Goal: Check status: Check status

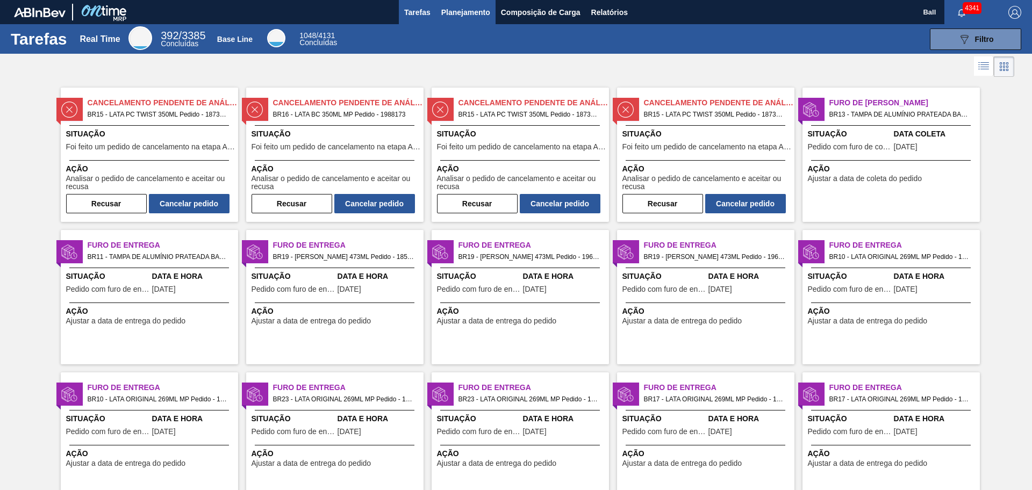
click at [471, 16] on span "Planejamento" at bounding box center [465, 12] width 49 height 13
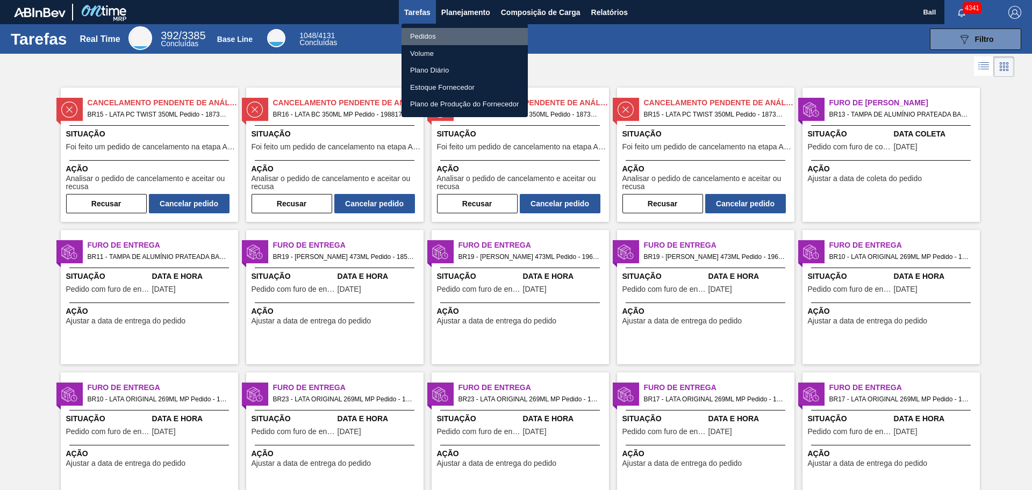
click at [417, 34] on li "Pedidos" at bounding box center [464, 36] width 126 height 17
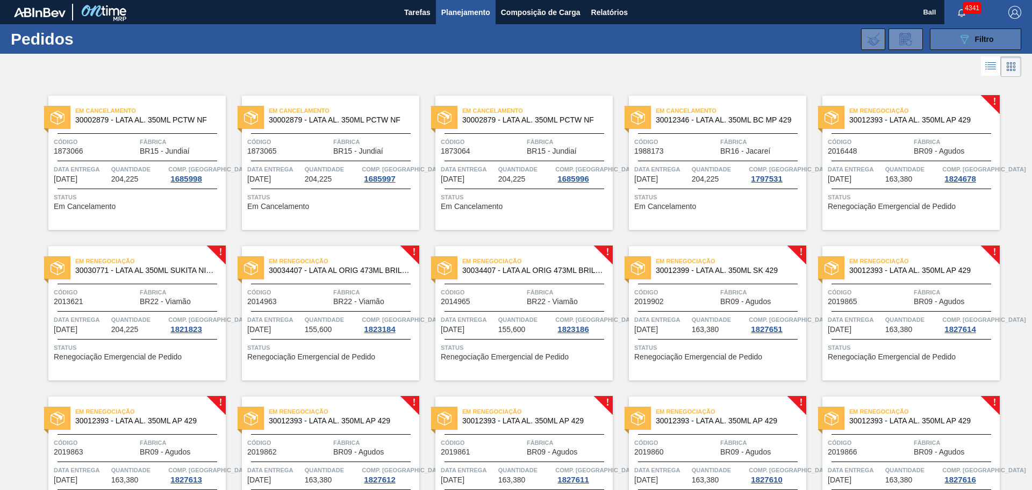
click at [825, 29] on button "089F7B8B-B2A5-4AFE-B5C0-19BA573D28AC Filtro" at bounding box center [975, 38] width 91 height 21
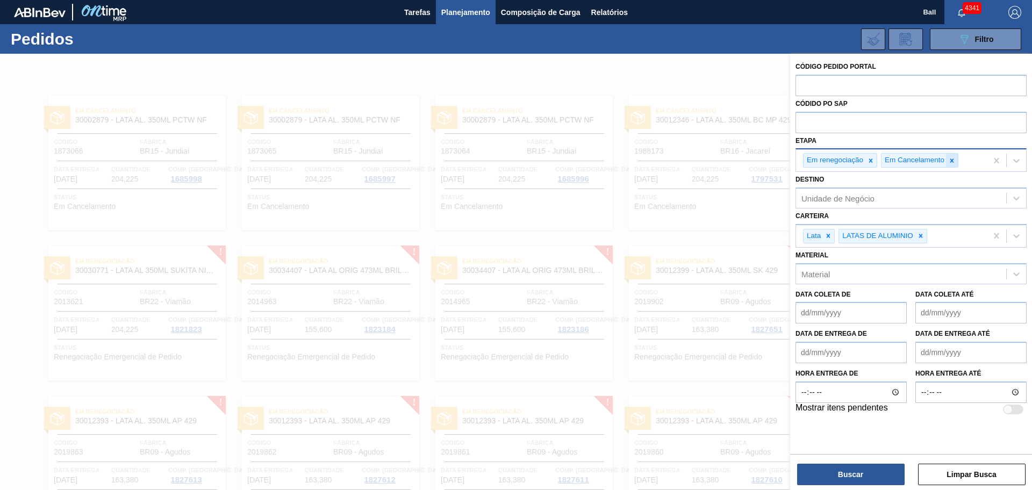
click at [825, 159] on icon at bounding box center [952, 161] width 4 height 4
click at [825, 161] on icon at bounding box center [871, 161] width 8 height 8
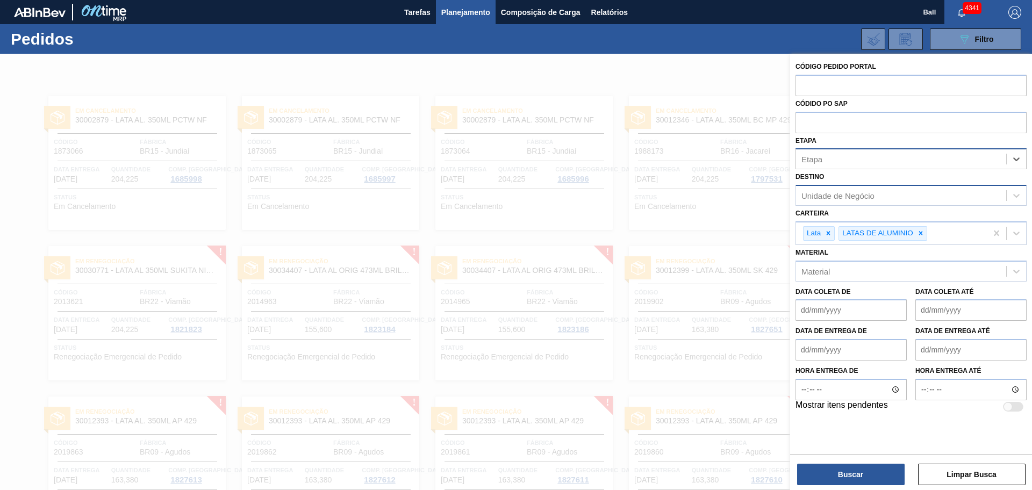
click at [825, 192] on div "Unidade de Negócio" at bounding box center [901, 196] width 210 height 16
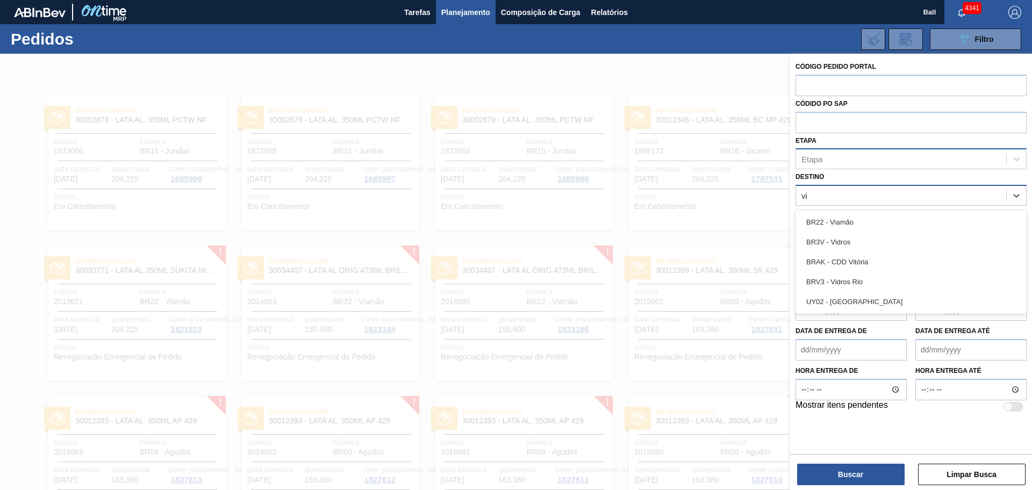
type input "via"
click at [825, 211] on div "BR22 - Viamão" at bounding box center [910, 222] width 231 height 24
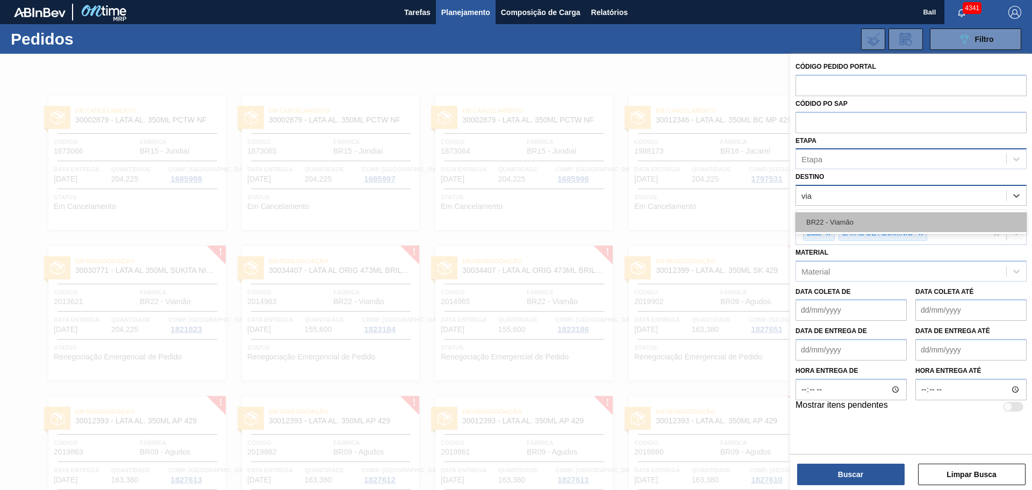
click at [825, 219] on div "BR22 - Viamão" at bounding box center [910, 222] width 231 height 20
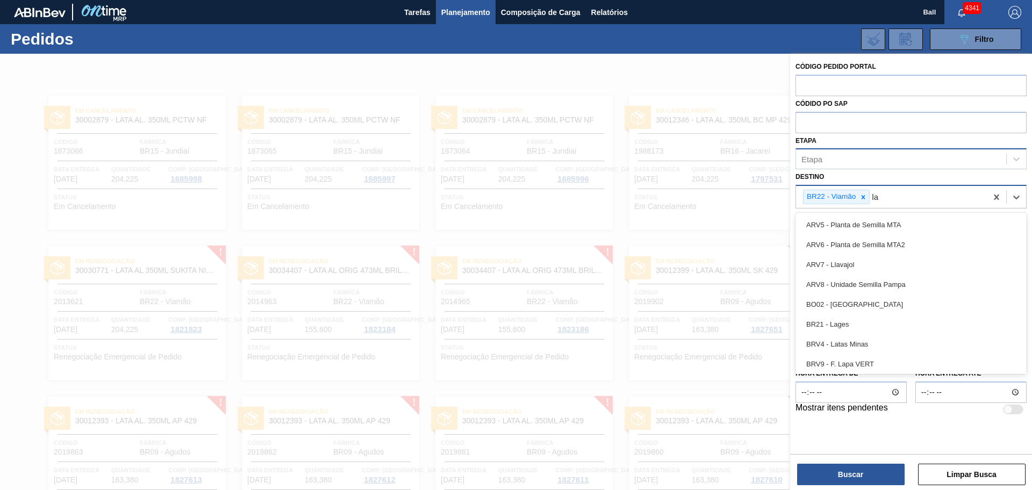
type input "lag"
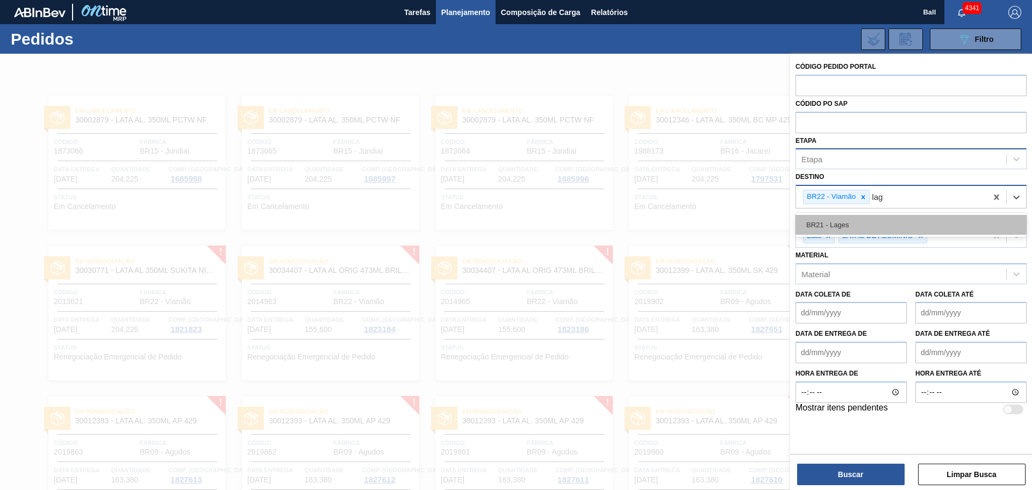
click at [825, 220] on div "BR21 - Lages" at bounding box center [910, 225] width 231 height 20
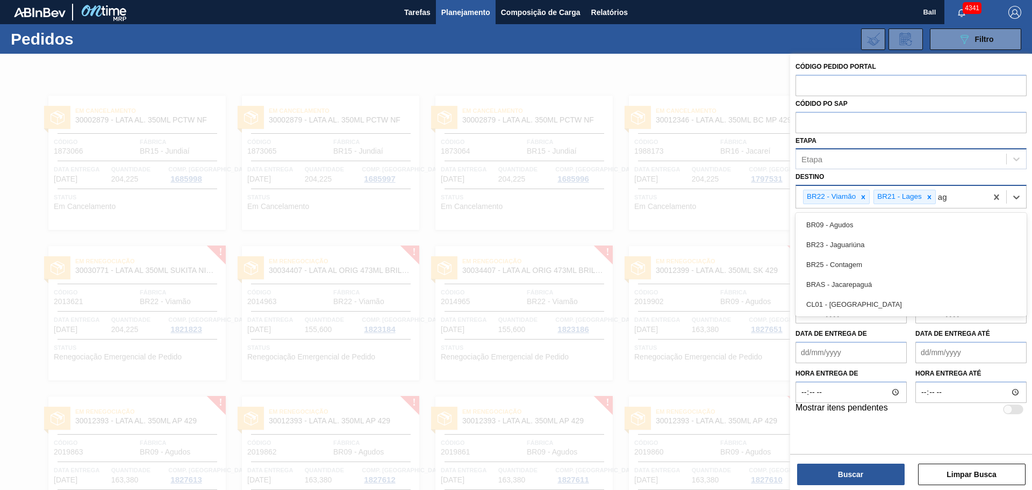
type input "agu"
click at [825, 220] on div "BR09 - Agudos" at bounding box center [910, 225] width 231 height 20
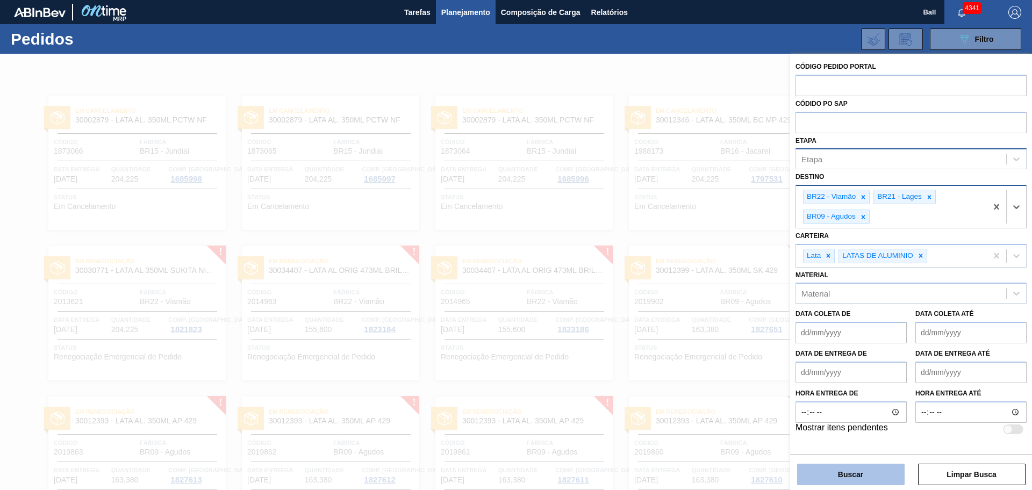
click at [825, 392] on button "Buscar" at bounding box center [850, 474] width 107 height 21
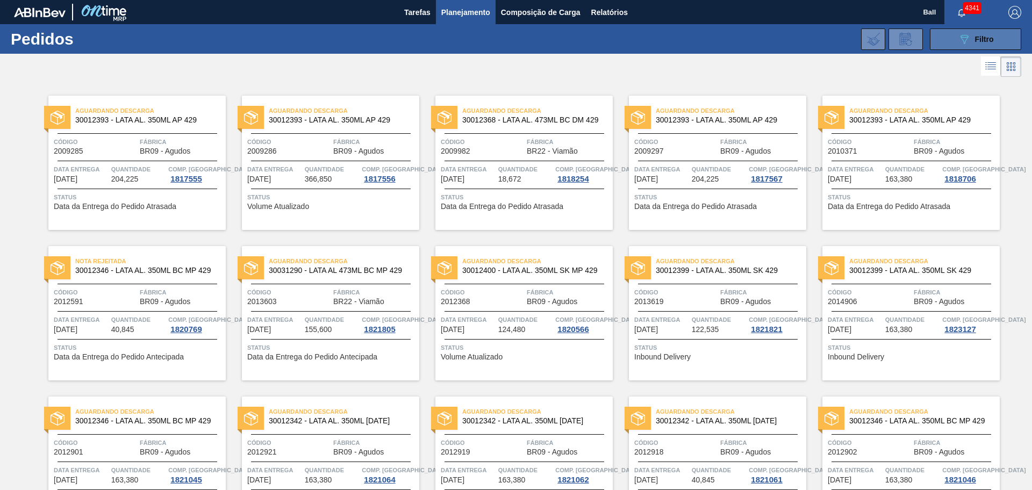
click at [825, 40] on div "089F7B8B-B2A5-4AFE-B5C0-19BA573D28AC Filtro" at bounding box center [976, 39] width 36 height 13
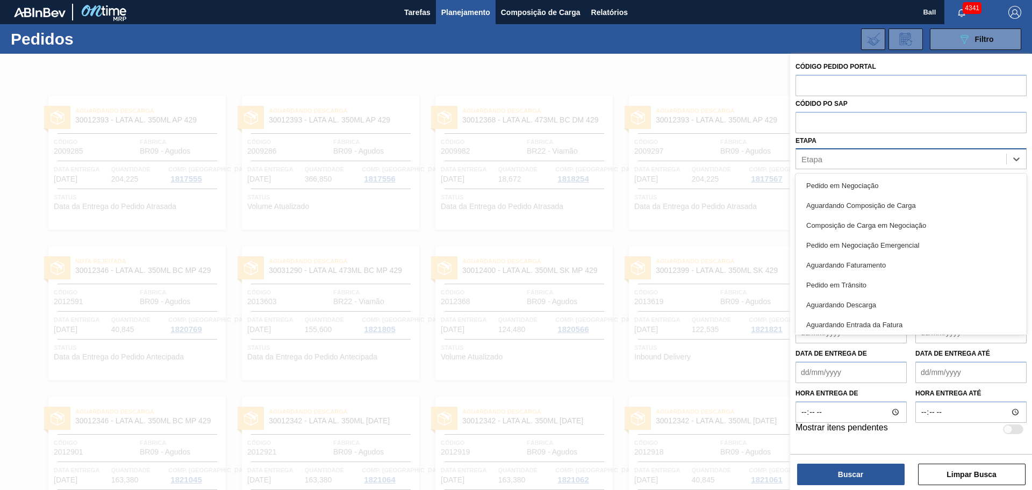
click at [825, 158] on div "Etapa" at bounding box center [901, 160] width 210 height 16
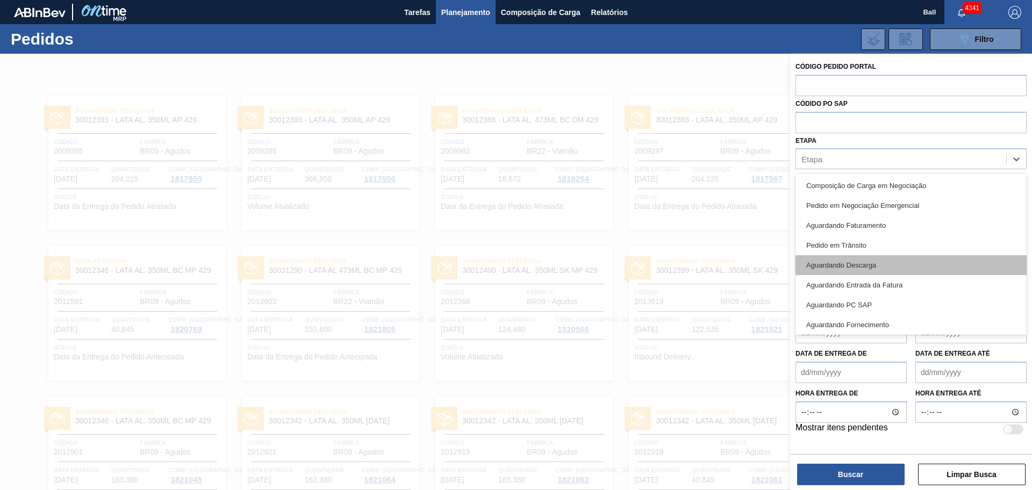
scroll to position [134, 0]
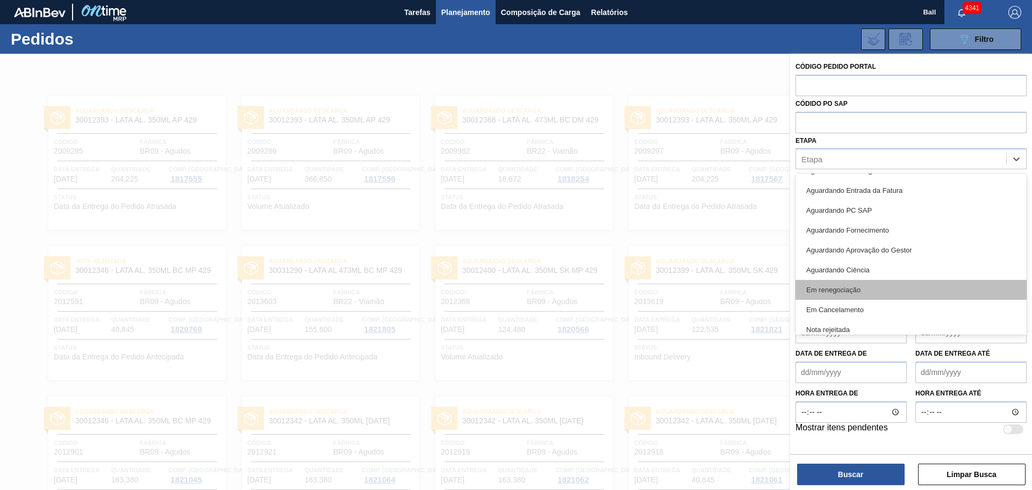
click at [825, 289] on div "Em renegociação" at bounding box center [910, 290] width 231 height 20
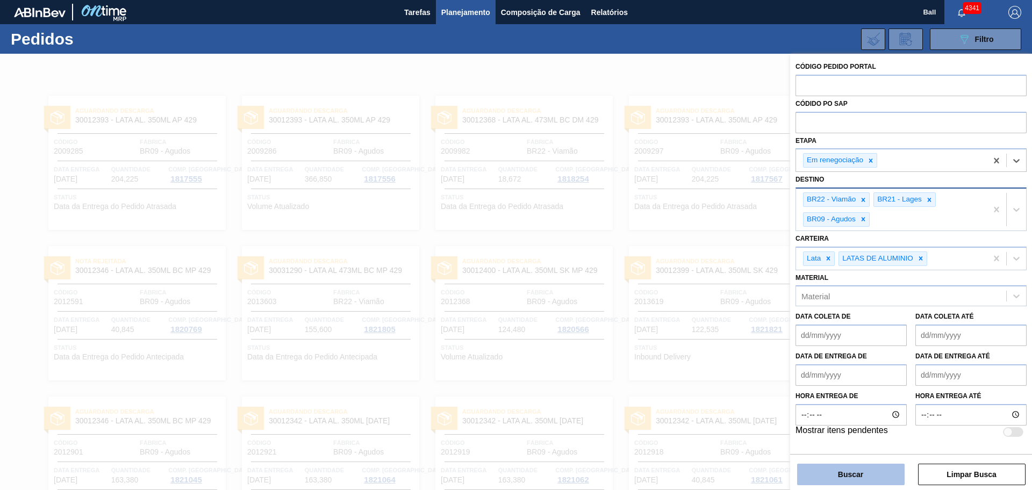
click at [825, 392] on button "Buscar" at bounding box center [850, 474] width 107 height 21
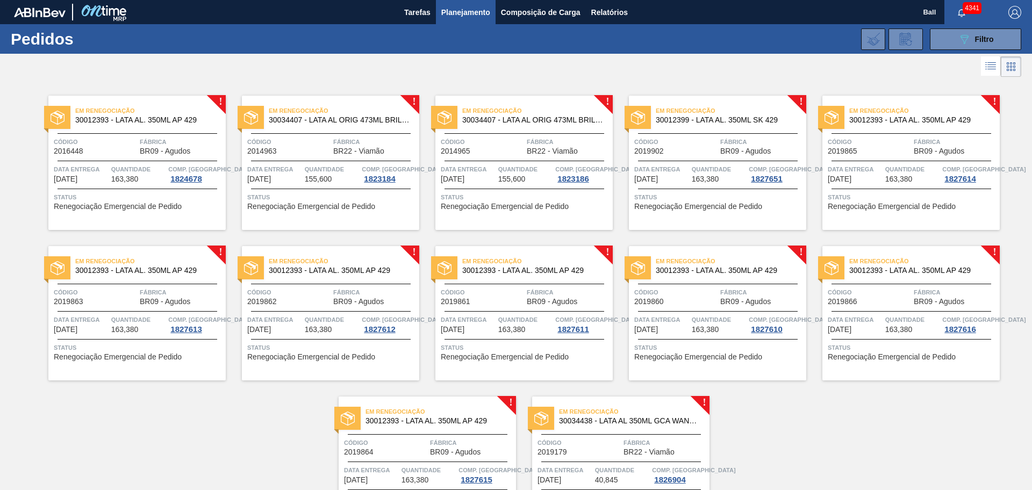
click at [133, 165] on span "Quantidade" at bounding box center [138, 169] width 55 height 11
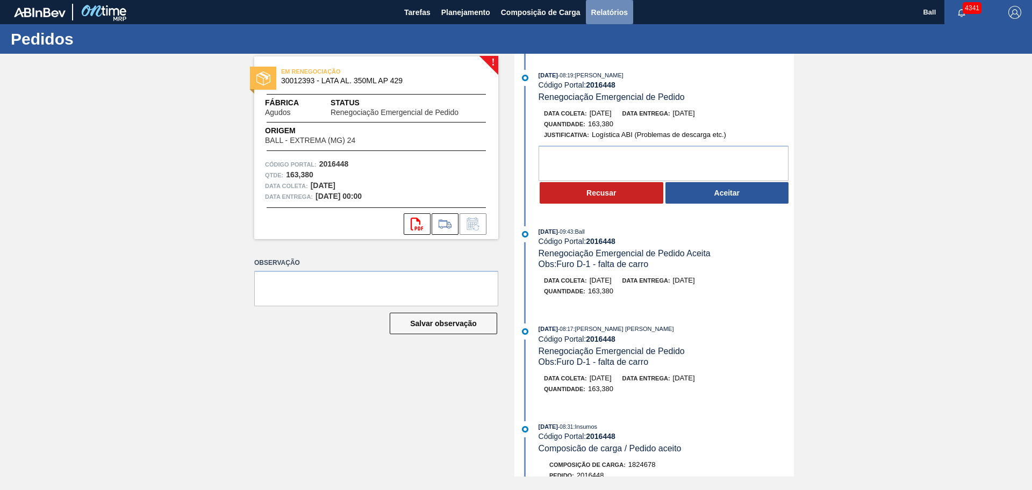
click at [608, 15] on span "Relatórios" at bounding box center [609, 12] width 37 height 13
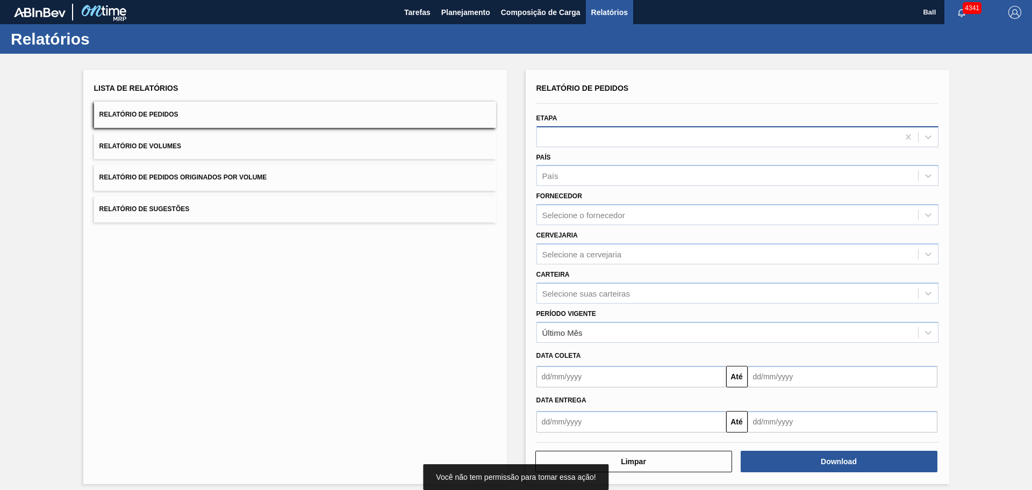
click at [601, 135] on div at bounding box center [718, 137] width 362 height 16
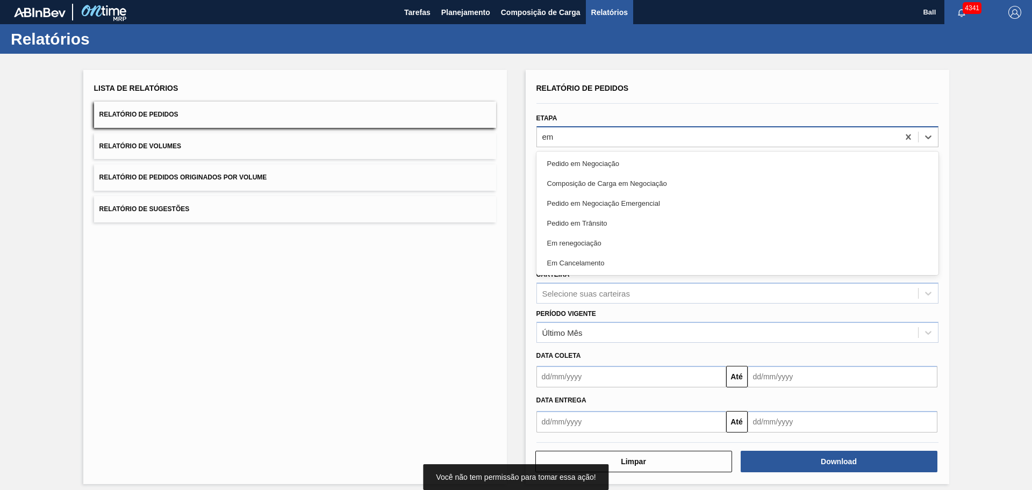
type input "em"
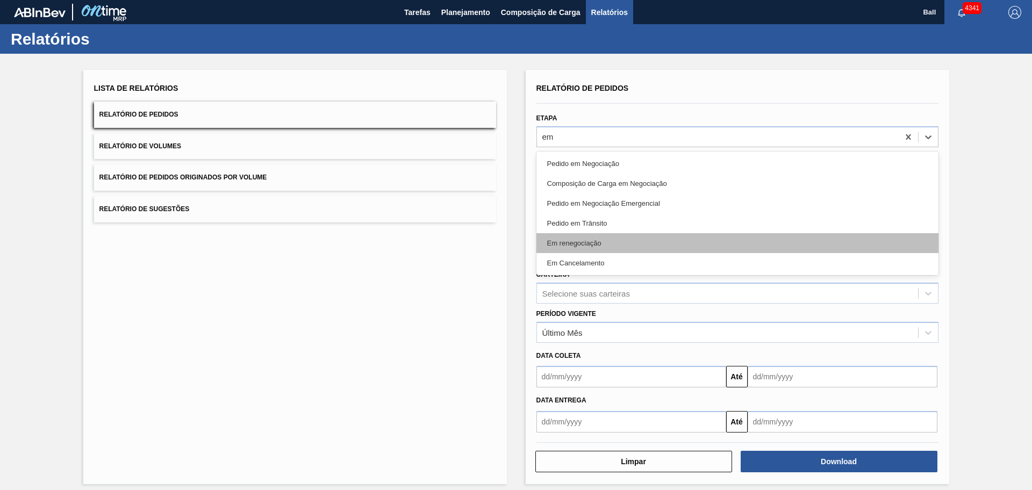
click at [599, 240] on div "Em renegociação" at bounding box center [737, 243] width 402 height 20
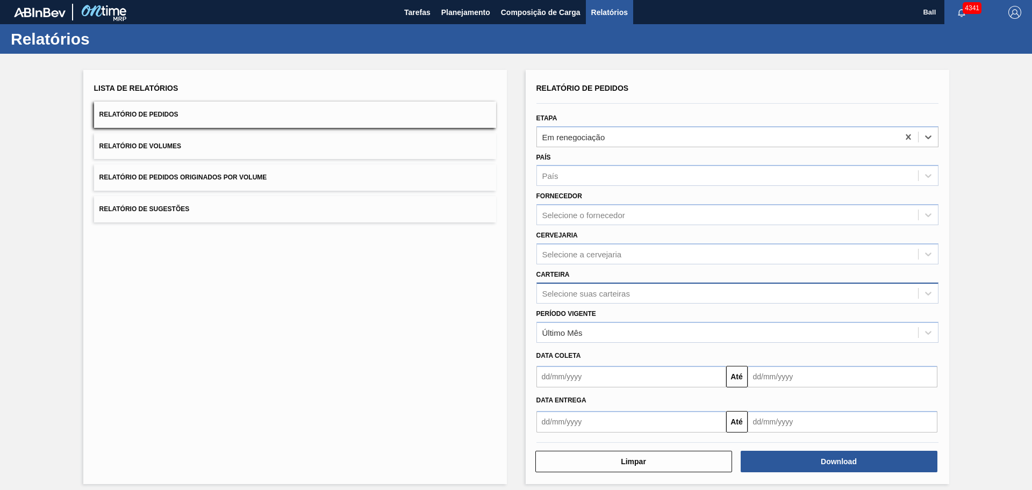
click at [588, 292] on div "Selecione suas carteiras" at bounding box center [586, 293] width 88 height 9
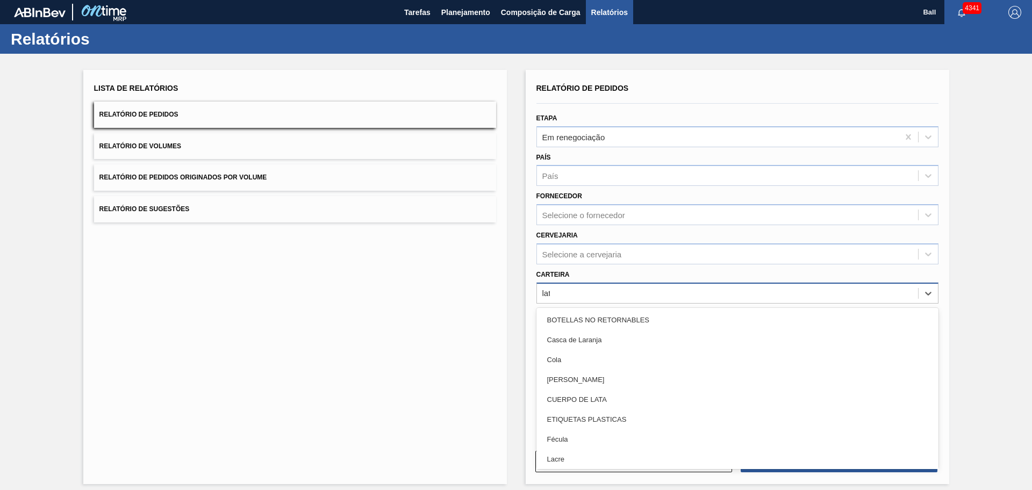
type input "lata"
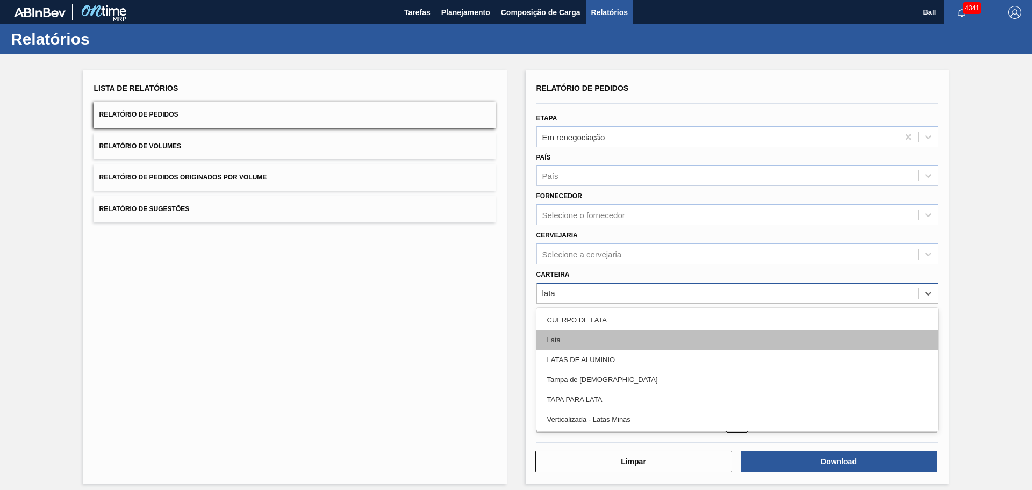
click at [587, 336] on div "Lata" at bounding box center [737, 340] width 402 height 20
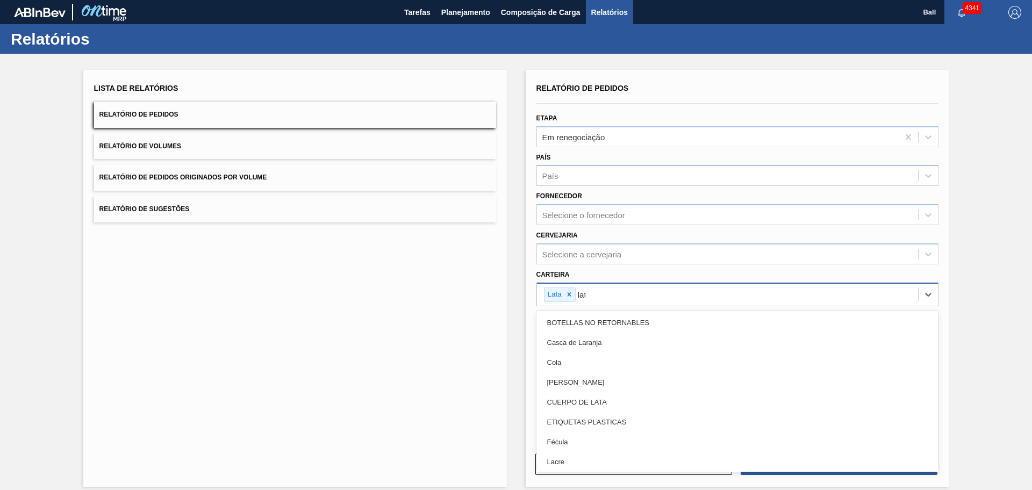
type input "lata"
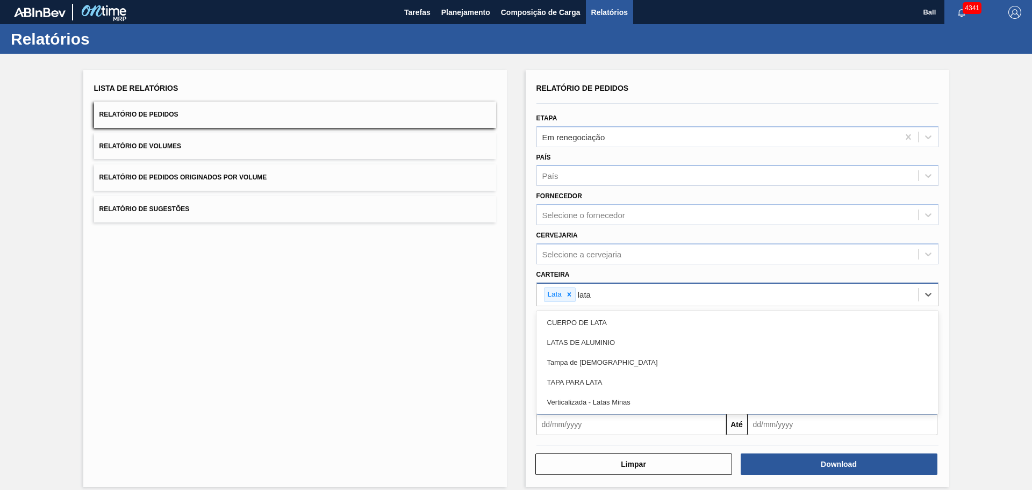
click at [587, 336] on div "LATAS DE ALUMINIO" at bounding box center [737, 343] width 402 height 20
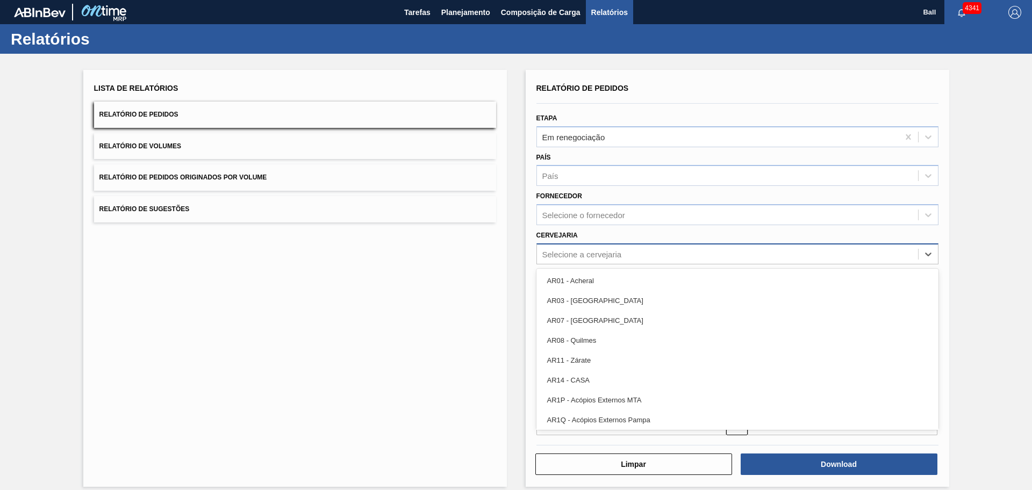
click at [627, 254] on div "Selecione a cervejaria" at bounding box center [727, 254] width 381 height 16
type input "lag"
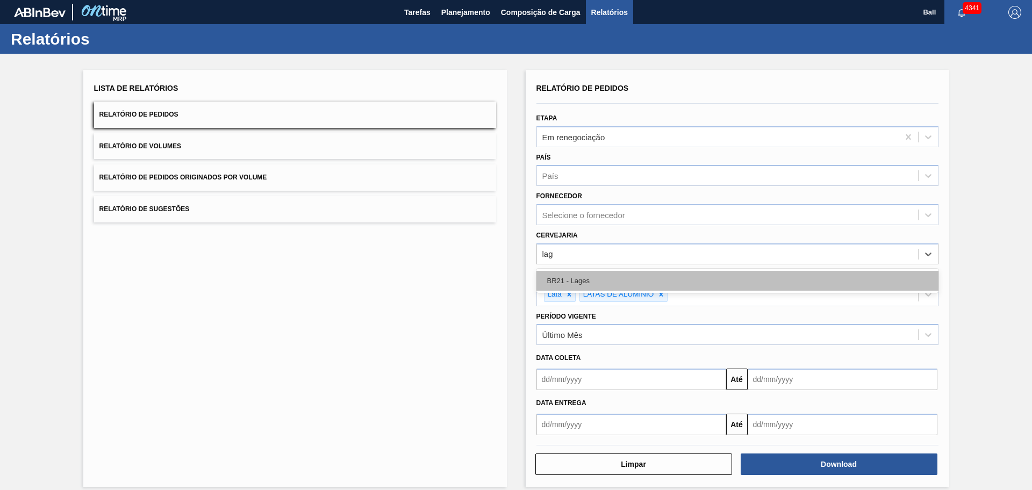
click at [621, 276] on div "BR21 - Lages" at bounding box center [737, 281] width 402 height 20
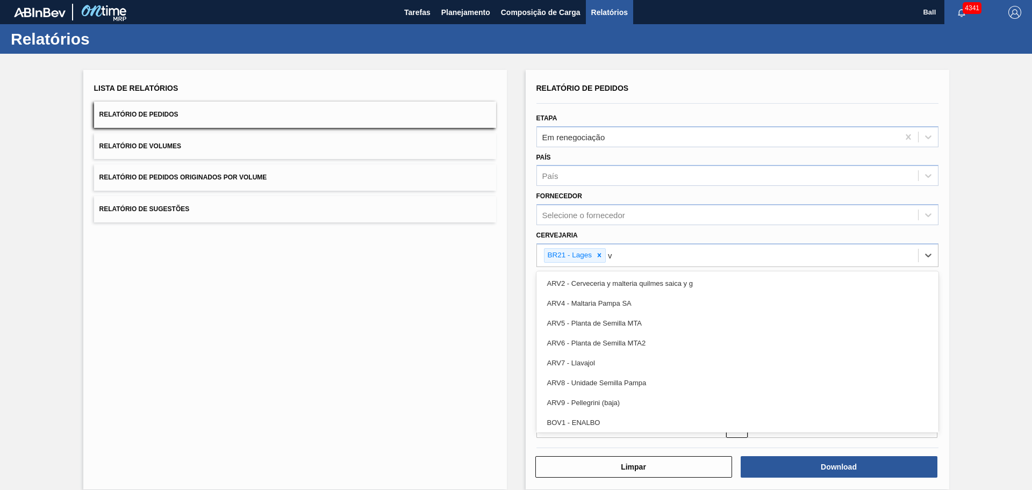
type input "vi"
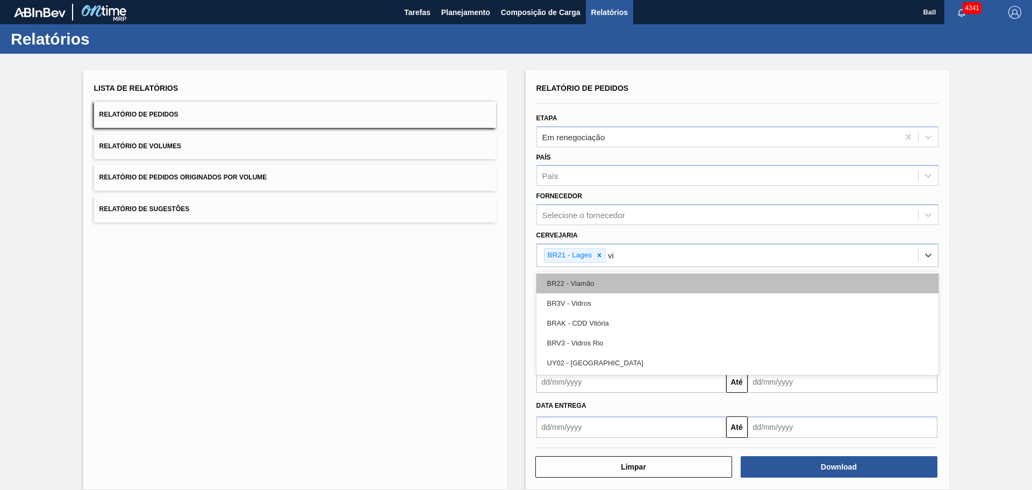
click at [621, 279] on div "BR22 - Viamão" at bounding box center [737, 283] width 402 height 20
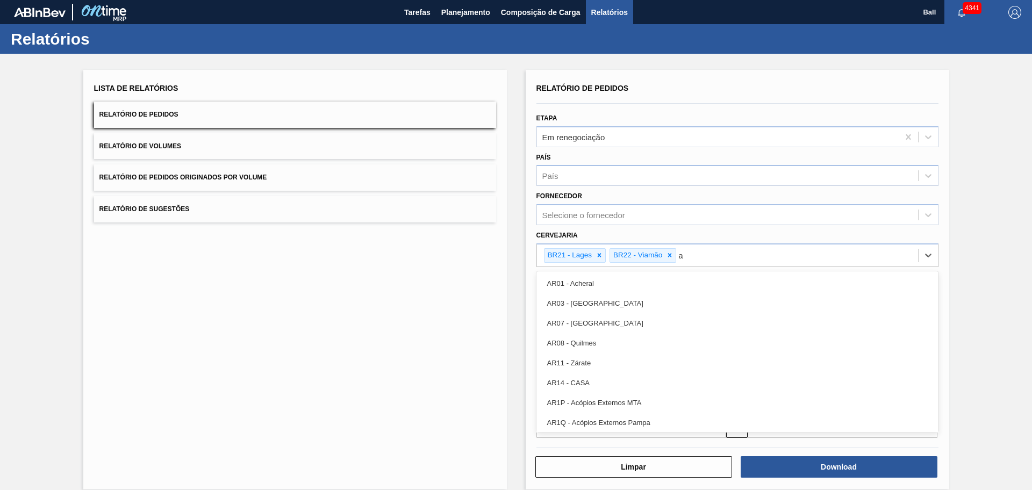
type input "ag"
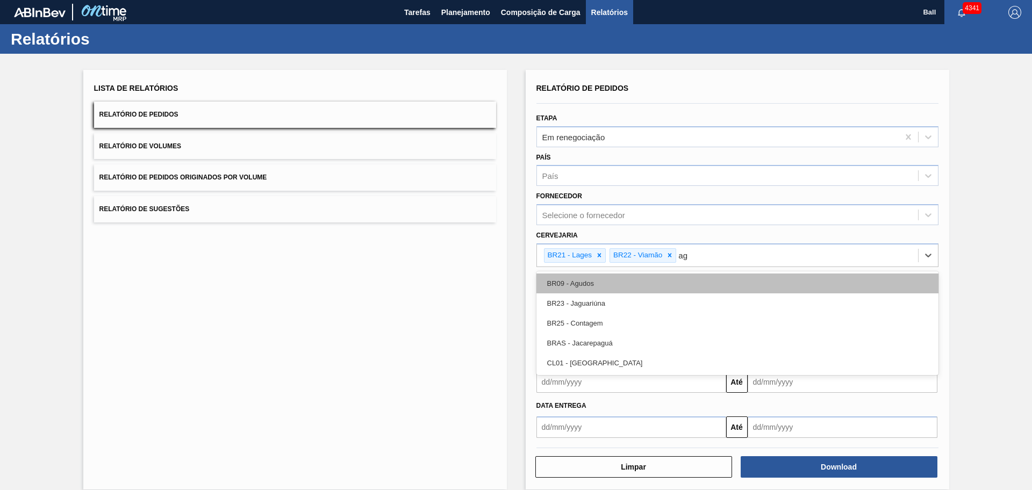
click at [621, 281] on div "BR09 - Agudos" at bounding box center [737, 283] width 402 height 20
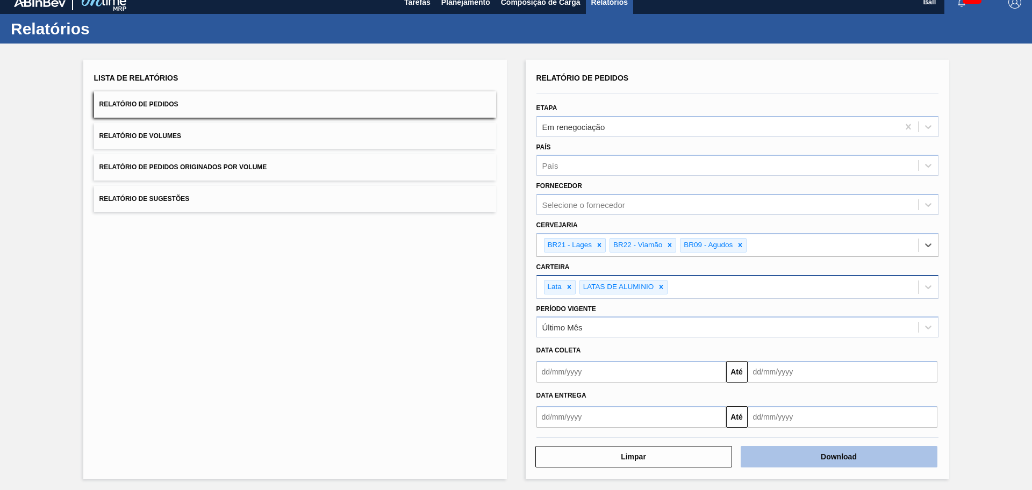
scroll to position [13, 0]
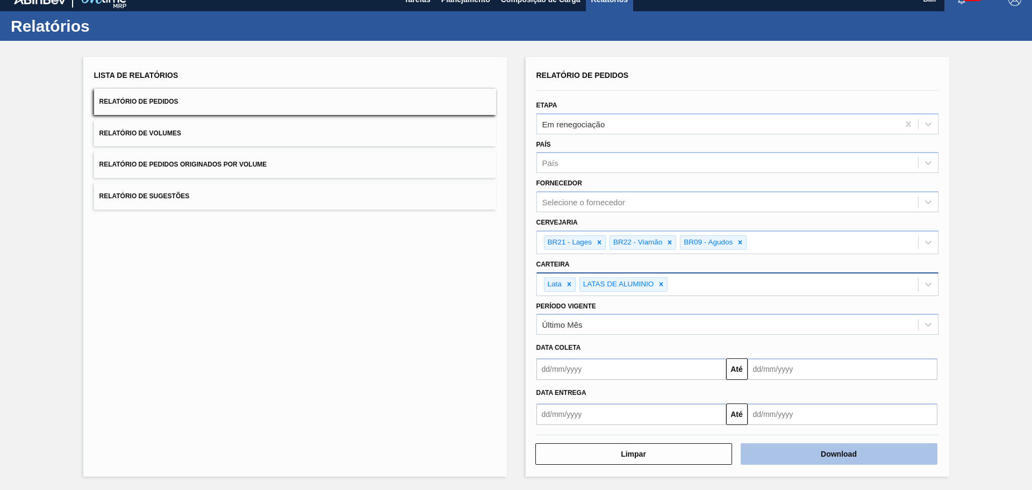
click at [793, 392] on button "Download" at bounding box center [838, 453] width 197 height 21
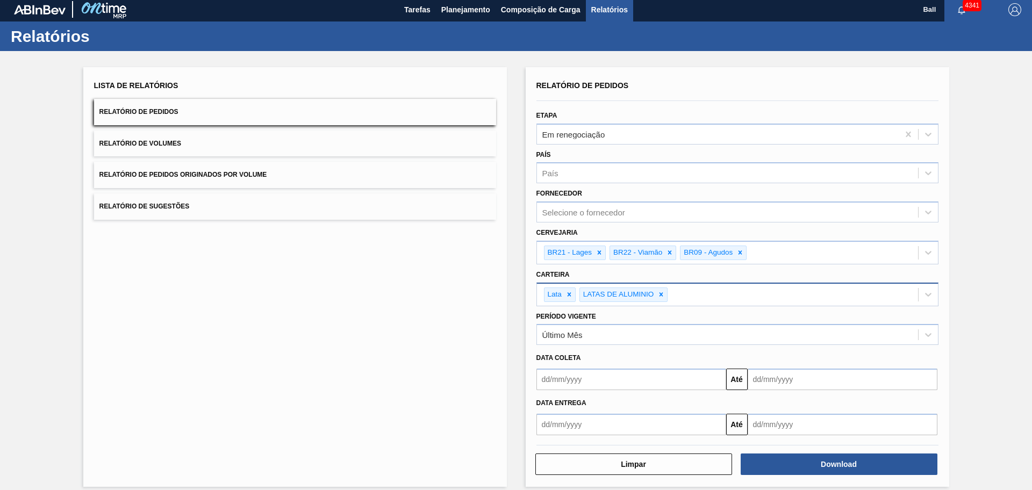
scroll to position [0, 0]
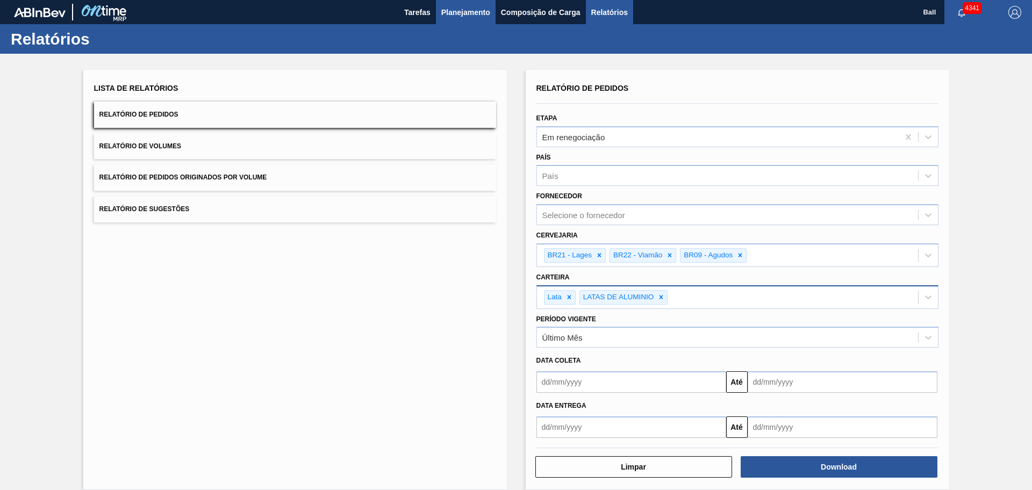
click at [456, 8] on span "Planejamento" at bounding box center [465, 12] width 49 height 13
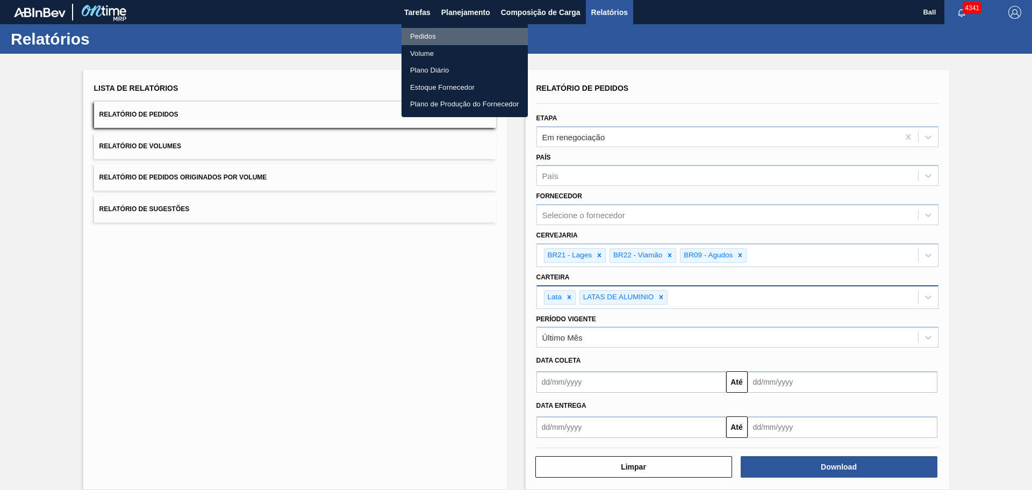
click at [449, 37] on li "Pedidos" at bounding box center [464, 36] width 126 height 17
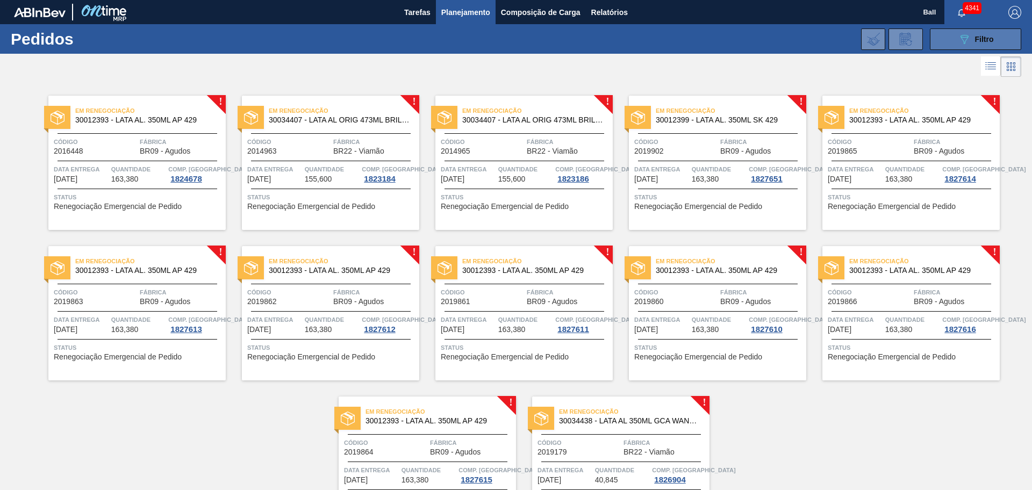
click at [825, 45] on icon "089F7B8B-B2A5-4AFE-B5C0-19BA573D28AC" at bounding box center [964, 39] width 13 height 13
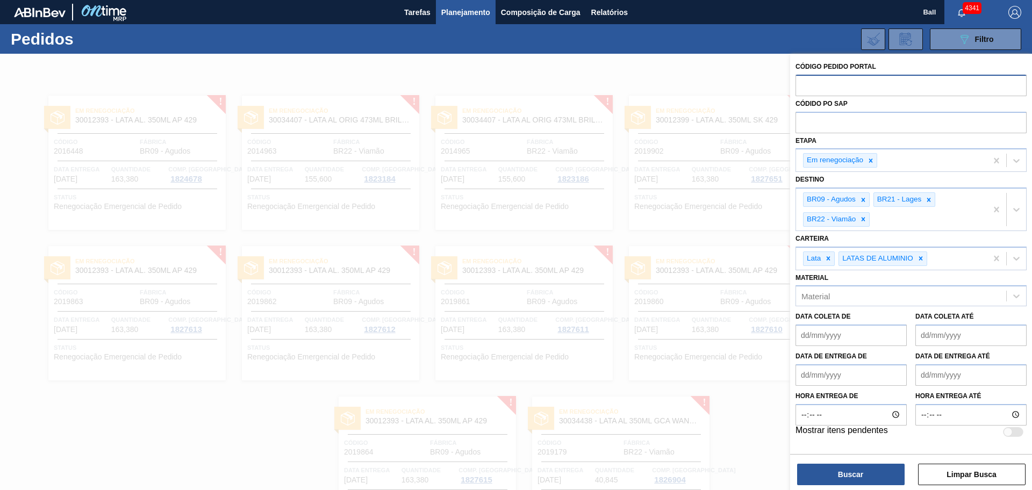
click at [825, 84] on input "text" at bounding box center [910, 85] width 231 height 20
paste input "text"
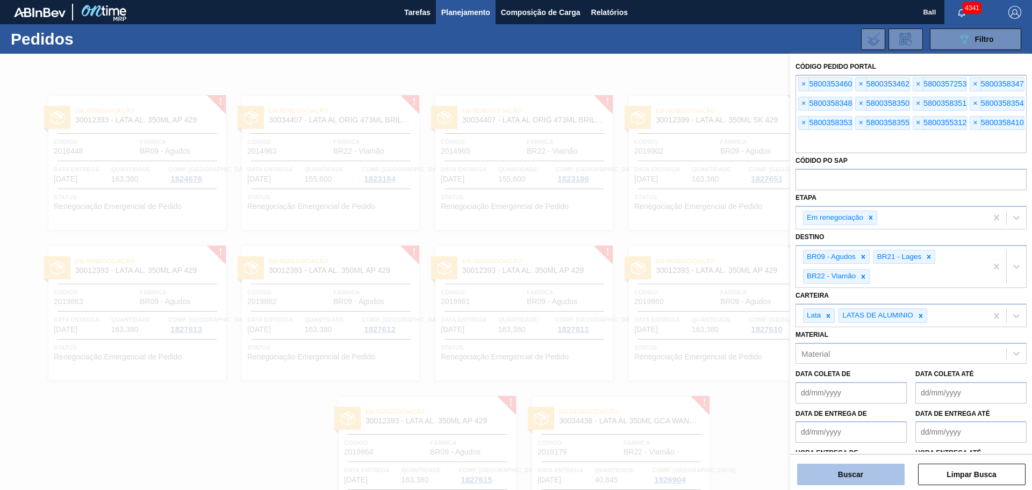
click at [825, 392] on button "Buscar" at bounding box center [850, 474] width 107 height 21
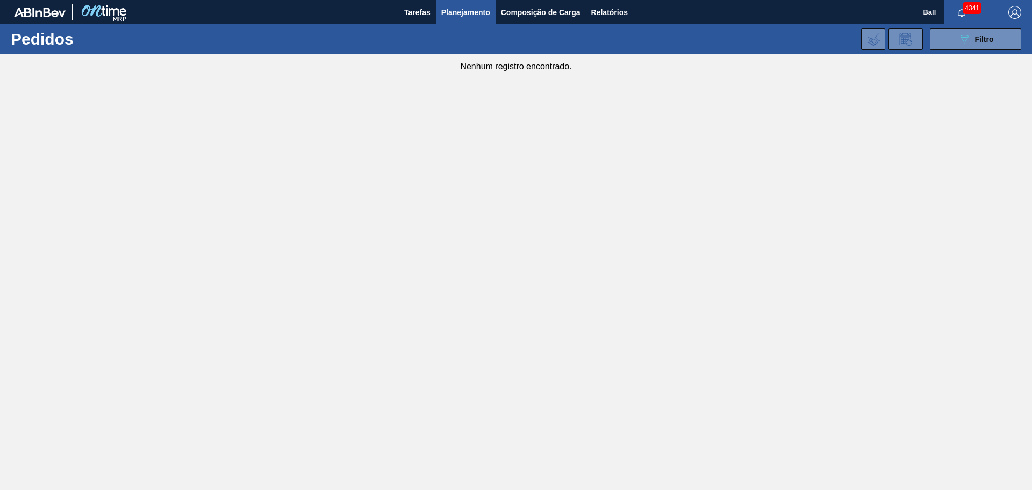
click at [478, 10] on span "Planejamento" at bounding box center [465, 12] width 49 height 13
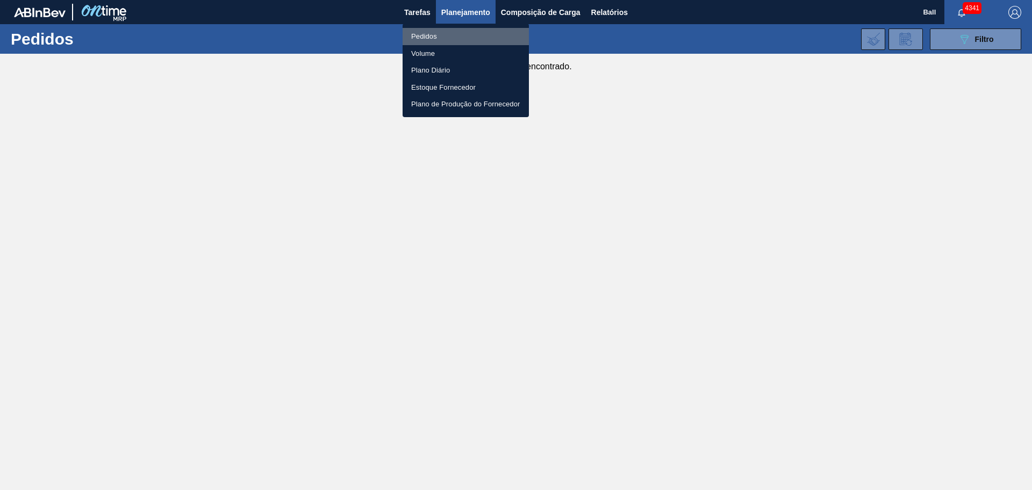
click at [460, 32] on li "Pedidos" at bounding box center [465, 36] width 126 height 17
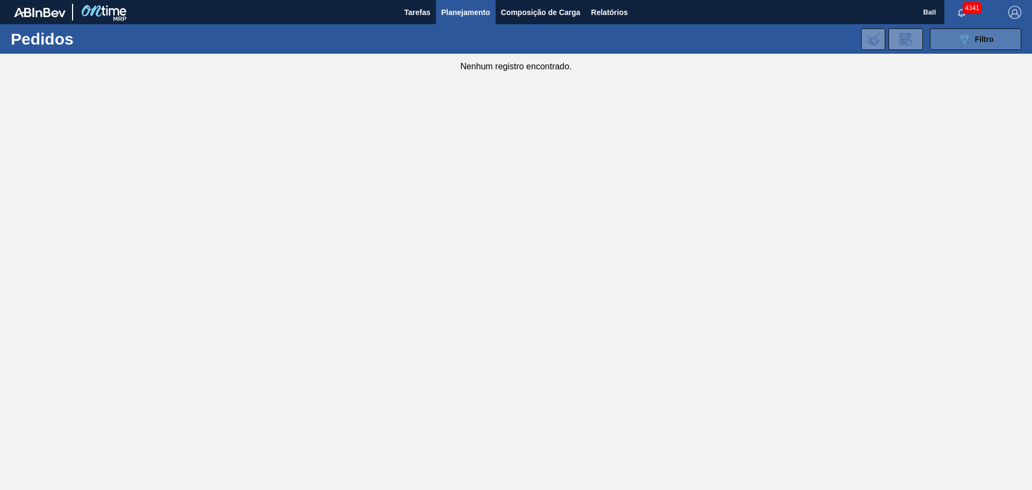
click at [825, 46] on button "089F7B8B-B2A5-4AFE-B5C0-19BA573D28AC Filtro" at bounding box center [975, 38] width 91 height 21
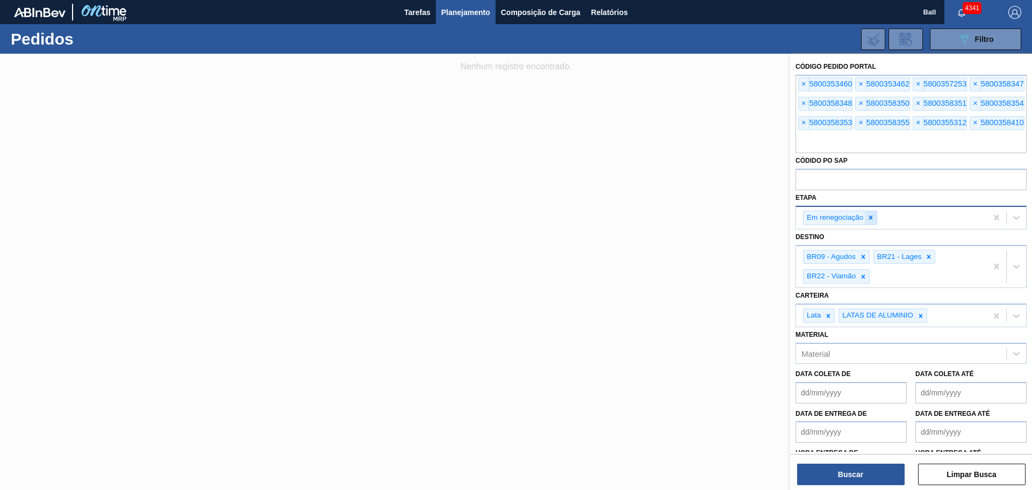
click at [825, 216] on icon at bounding box center [871, 218] width 4 height 4
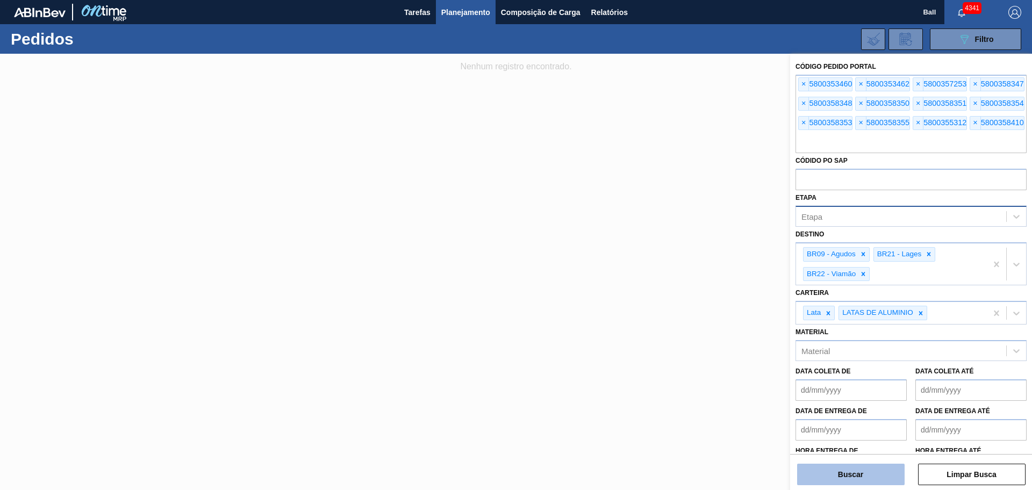
click at [825, 392] on button "Buscar" at bounding box center [850, 474] width 107 height 21
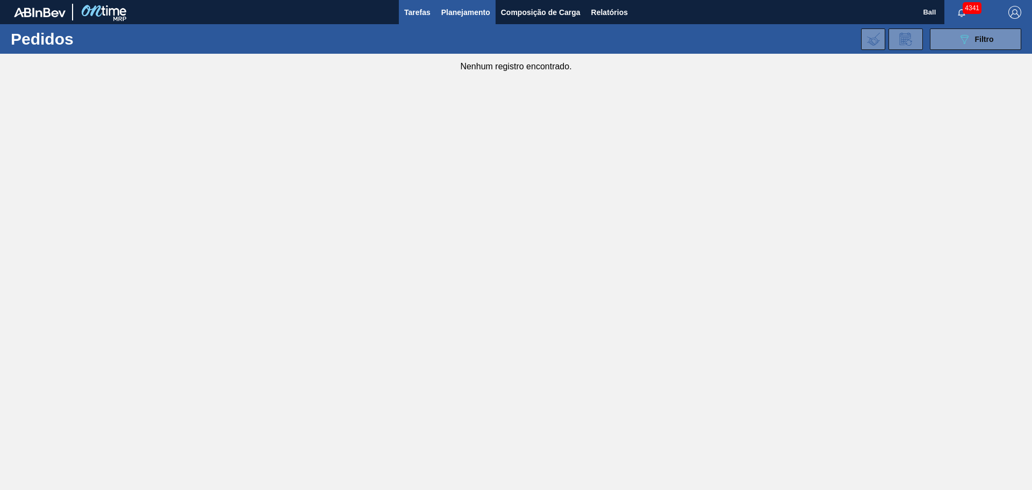
click at [420, 16] on span "Tarefas" at bounding box center [417, 12] width 26 height 13
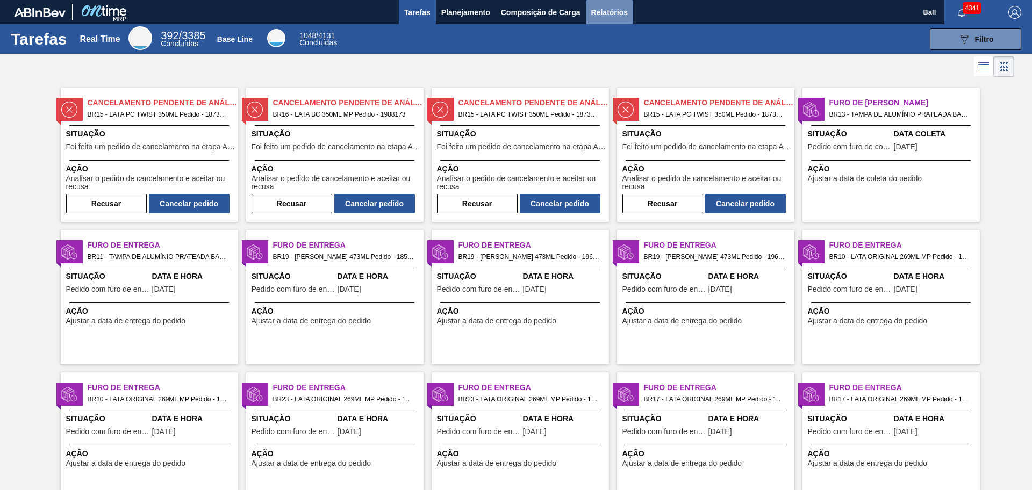
click at [591, 13] on span "Relatórios" at bounding box center [609, 12] width 37 height 13
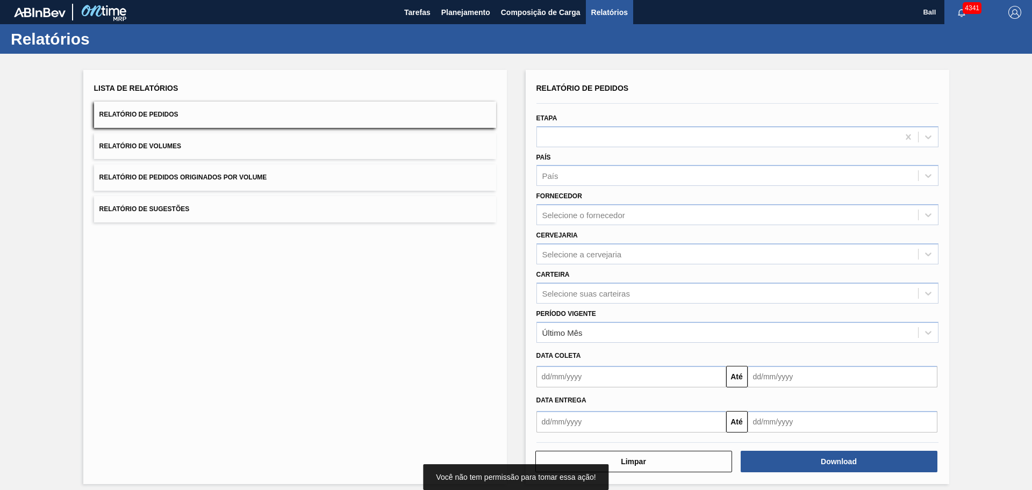
click at [337, 110] on button "Relatório de Pedidos" at bounding box center [295, 115] width 402 height 26
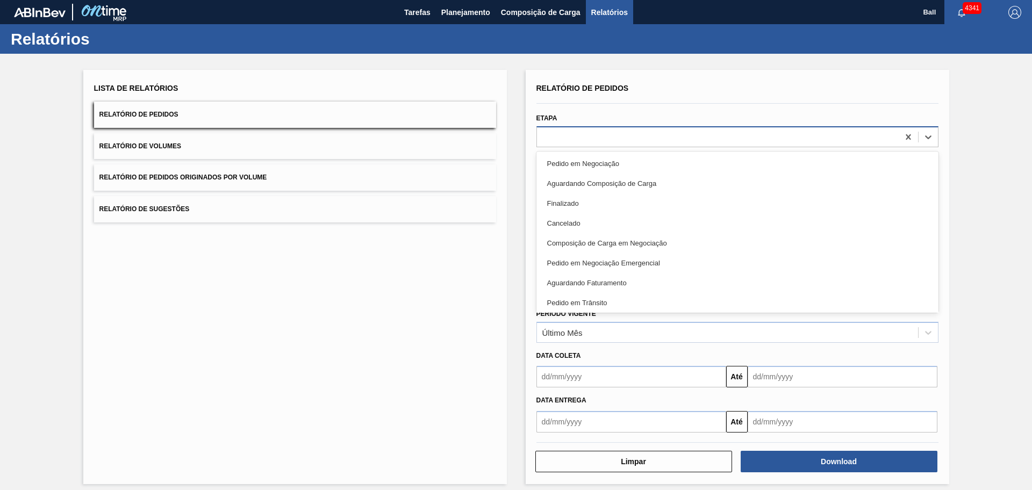
click at [571, 141] on div at bounding box center [718, 137] width 362 height 16
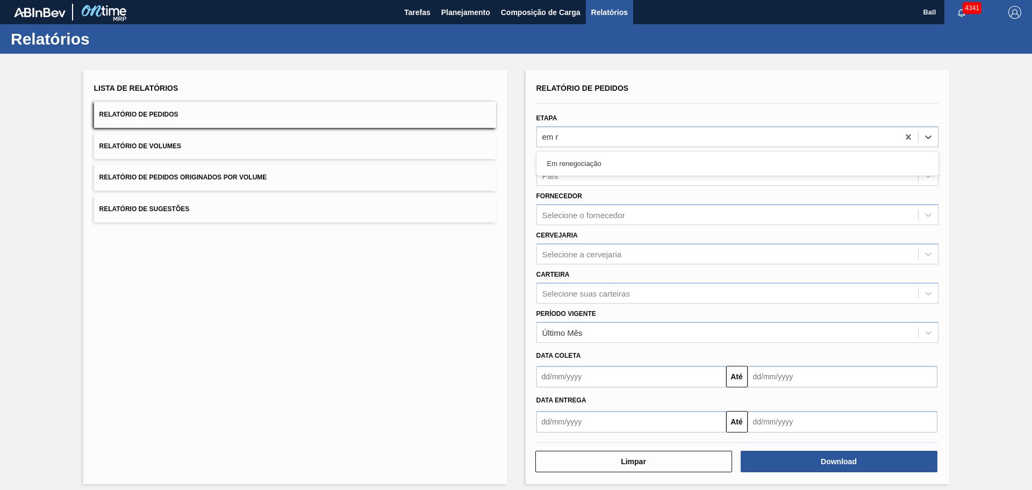
type input "em re"
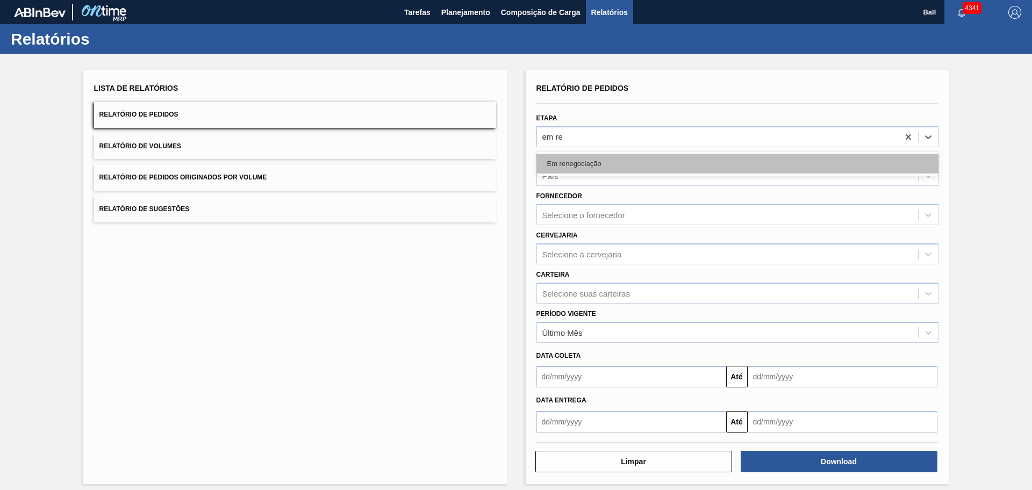
click at [596, 164] on div "Em renegociação" at bounding box center [737, 164] width 402 height 20
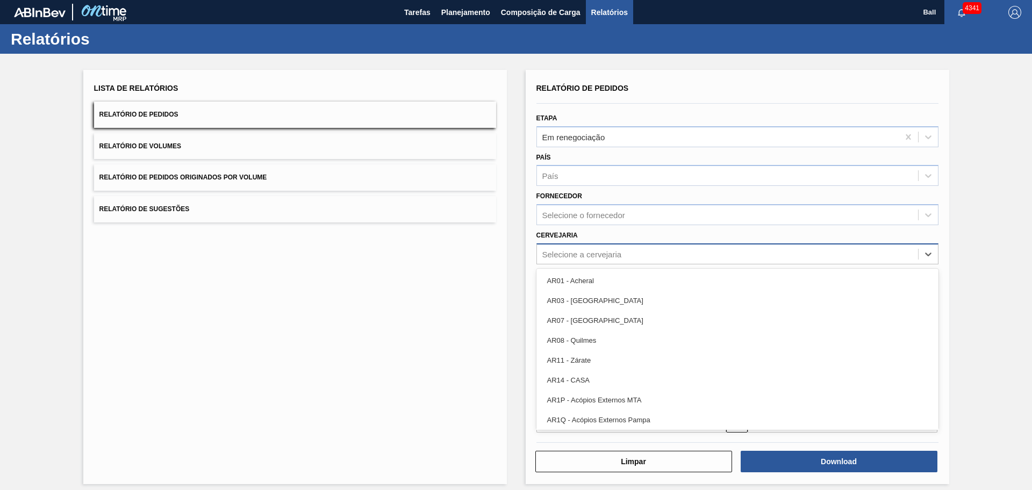
click at [594, 257] on div "Selecione a cervejaria" at bounding box center [582, 253] width 80 height 9
type input "lag"
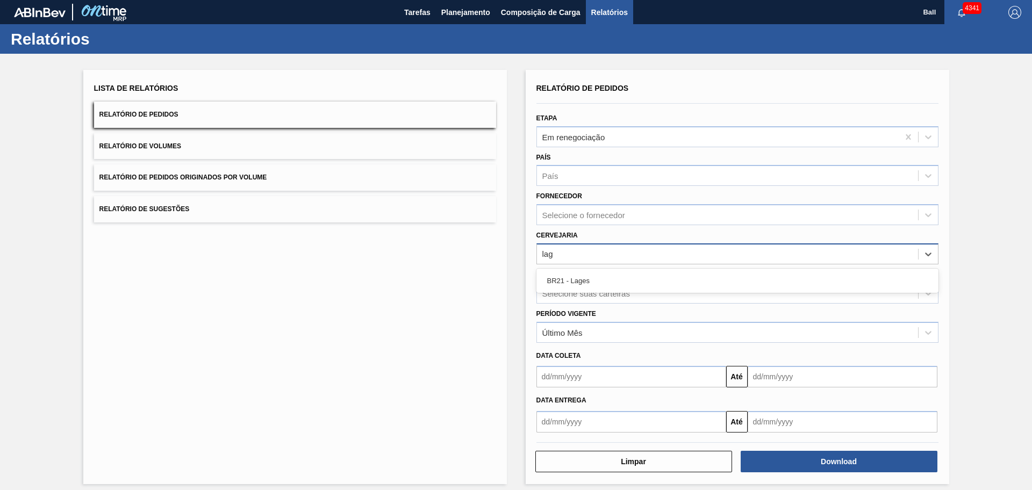
click at [594, 269] on div "BR21 - Lages" at bounding box center [737, 281] width 402 height 24
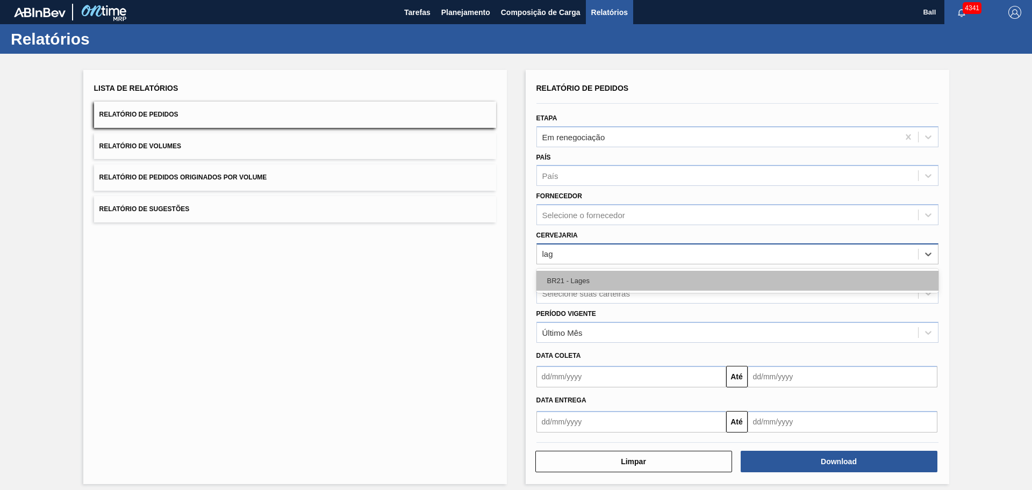
click at [594, 272] on div "BR21 - Lages" at bounding box center [737, 281] width 402 height 20
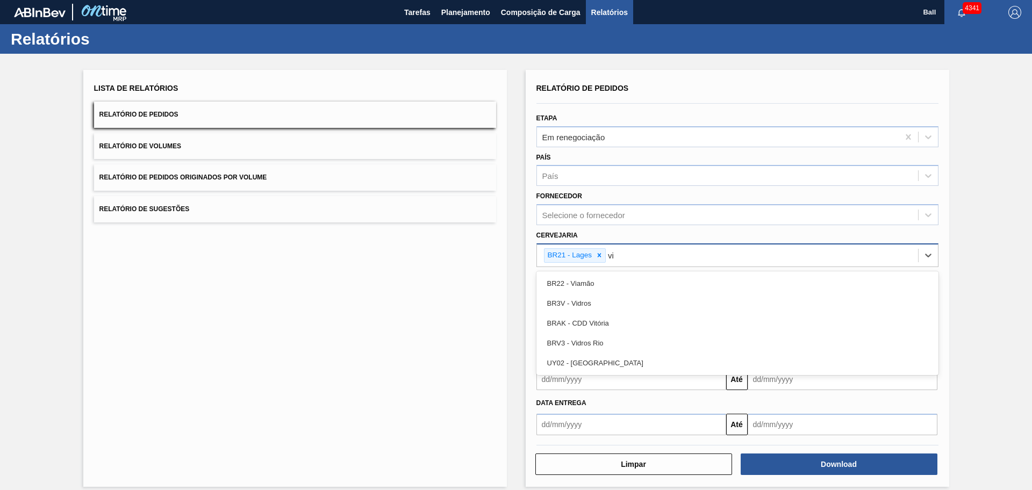
type input "via"
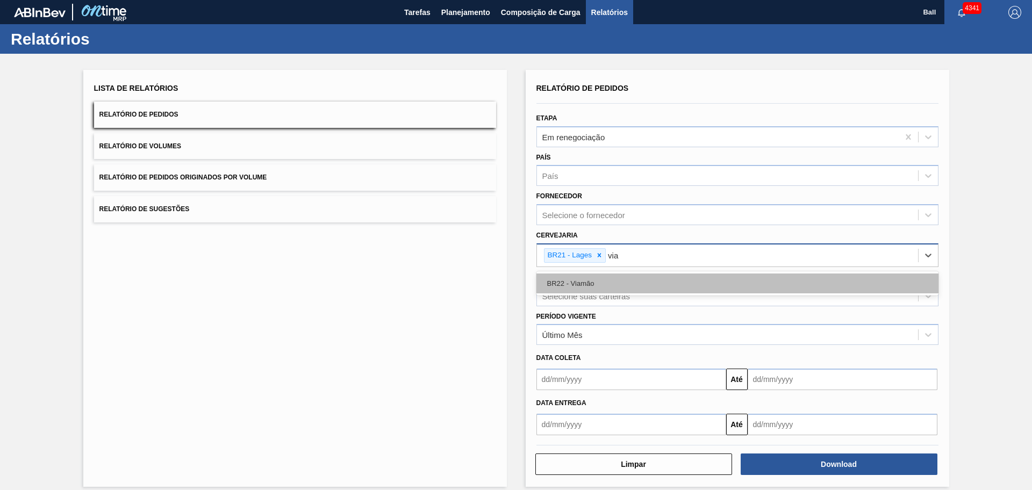
click at [598, 284] on div "BR22 - Viamão" at bounding box center [737, 283] width 402 height 20
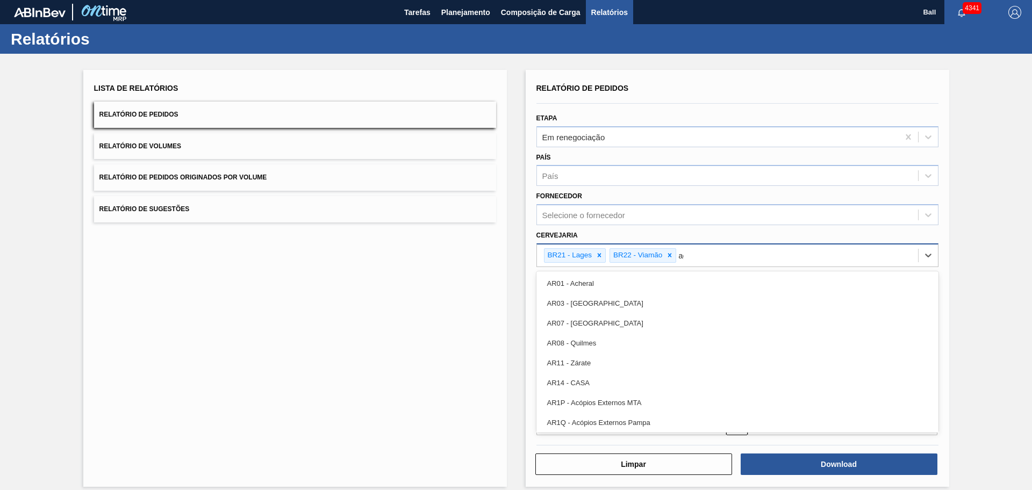
type input "agu"
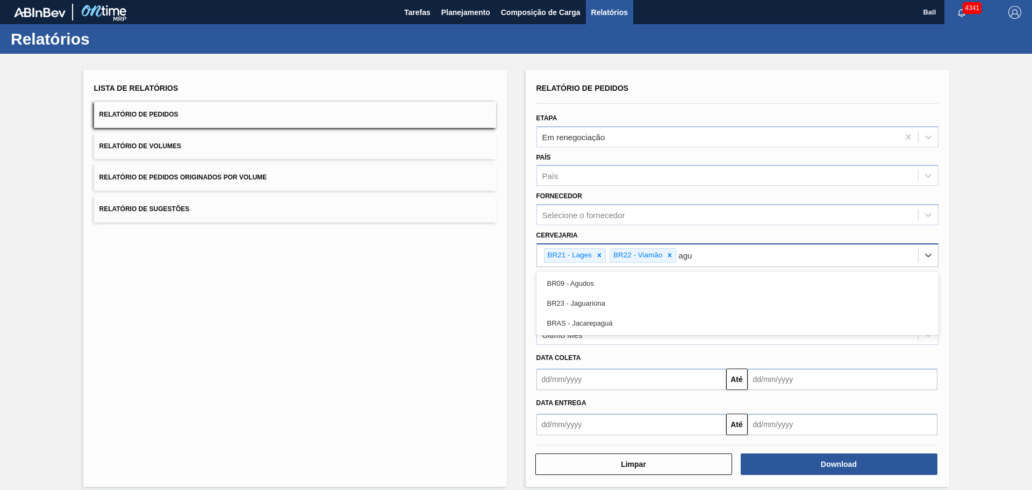
click at [598, 284] on div "BR09 - Agudos" at bounding box center [737, 283] width 402 height 20
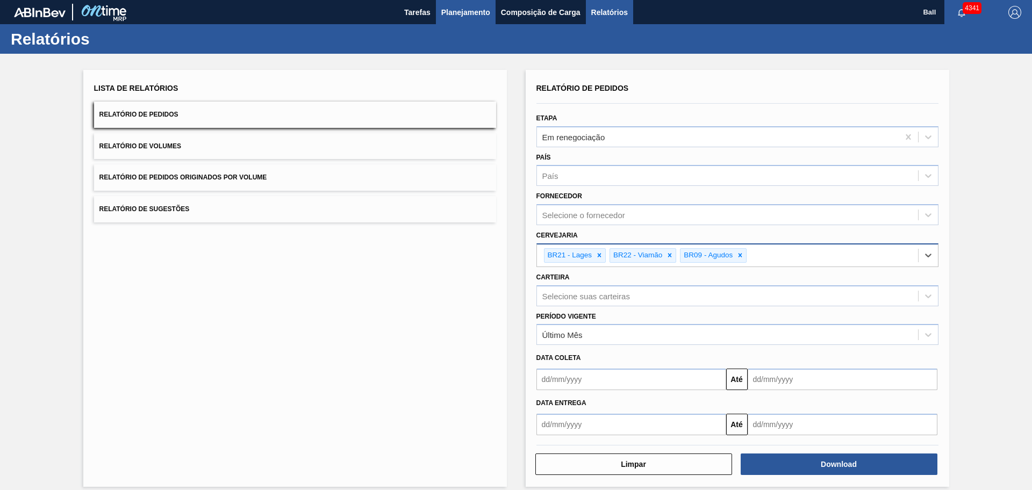
click at [460, 9] on span "Planejamento" at bounding box center [465, 12] width 49 height 13
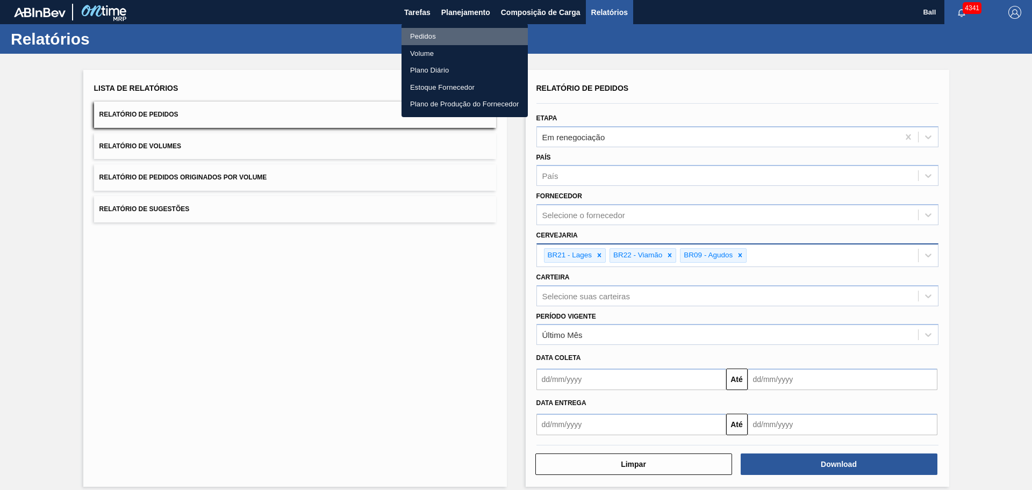
click at [437, 36] on li "Pedidos" at bounding box center [464, 36] width 126 height 17
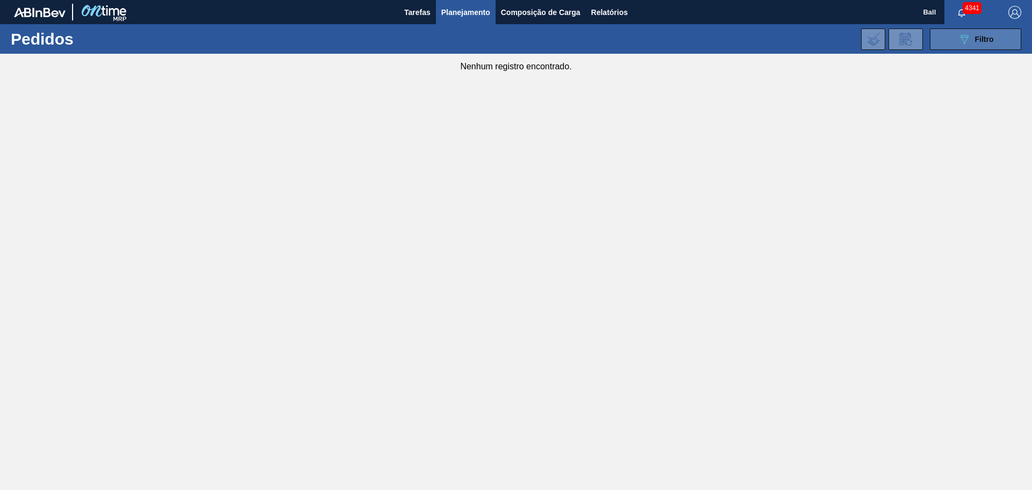
click at [825, 32] on button "089F7B8B-B2A5-4AFE-B5C0-19BA573D28AC Filtro" at bounding box center [975, 38] width 91 height 21
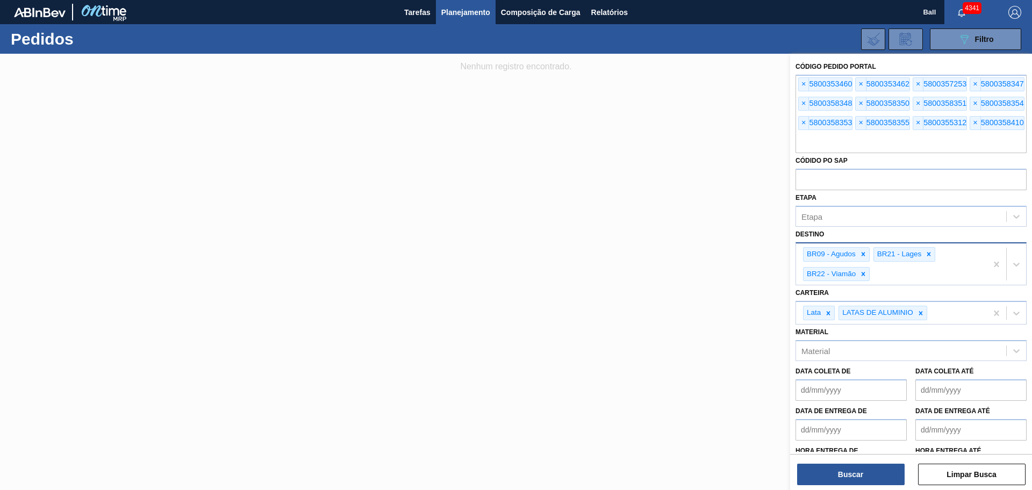
drag, startPoint x: 863, startPoint y: 272, endPoint x: 896, endPoint y: 279, distance: 33.0
click at [825, 279] on div "BR09 - Agudos BR21 - Lages BR22 - Viamão" at bounding box center [891, 264] width 191 height 42
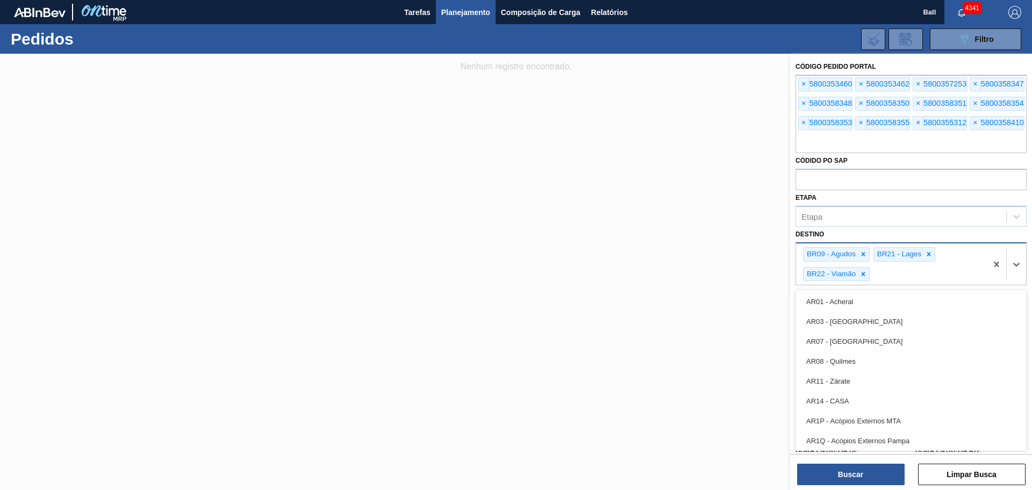
click at [825, 275] on div "BR09 - Agudos BR21 - Lages BR22 - Viamão" at bounding box center [891, 264] width 191 height 42
click at [825, 273] on div "BR09 - Agudos BR21 - Lages BR22 - Viamão" at bounding box center [891, 264] width 191 height 42
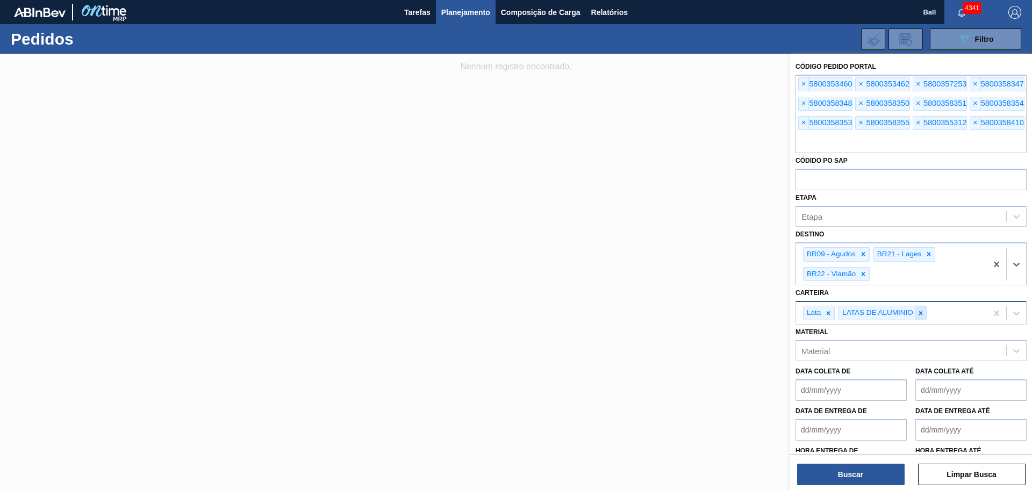
click at [825, 312] on icon at bounding box center [921, 313] width 4 height 4
click at [825, 392] on button "Buscar" at bounding box center [850, 474] width 107 height 21
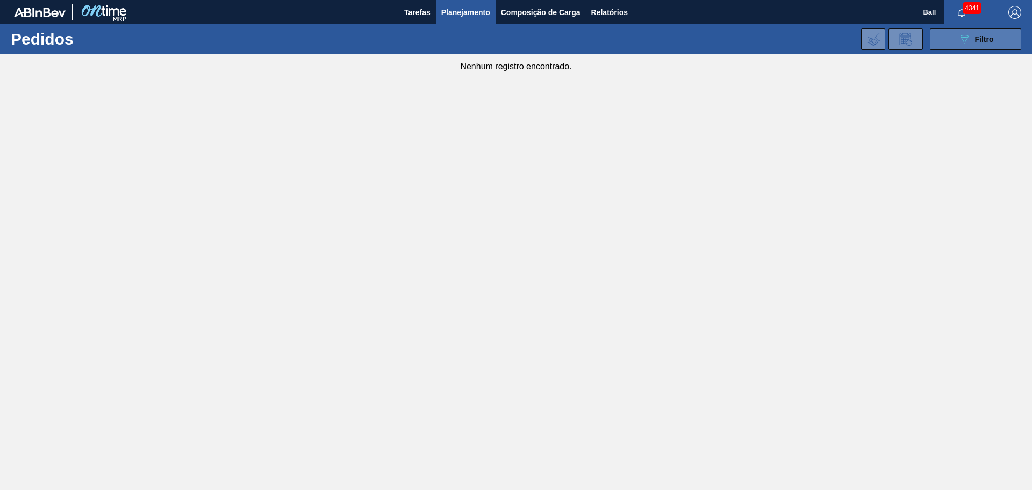
click at [825, 41] on icon "089F7B8B-B2A5-4AFE-B5C0-19BA573D28AC" at bounding box center [964, 39] width 13 height 13
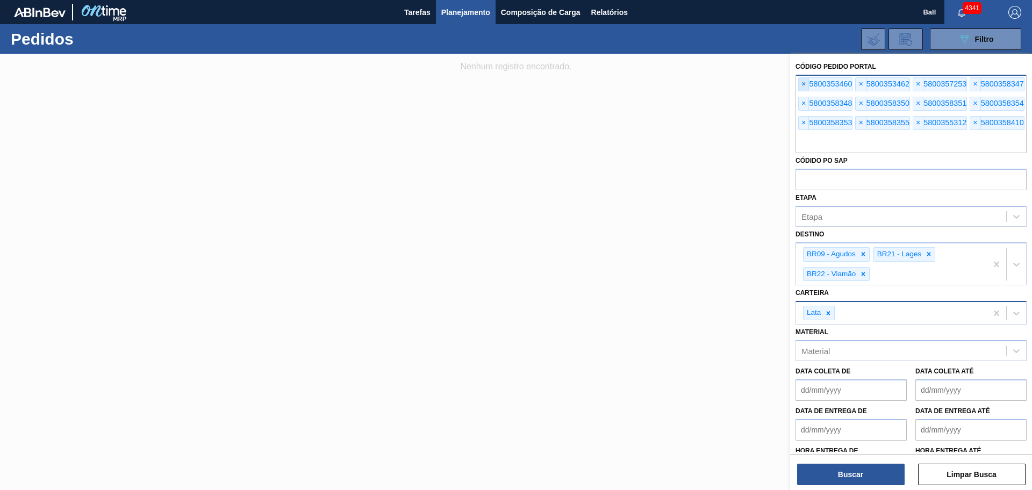
click at [805, 85] on span "×" at bounding box center [803, 84] width 10 height 13
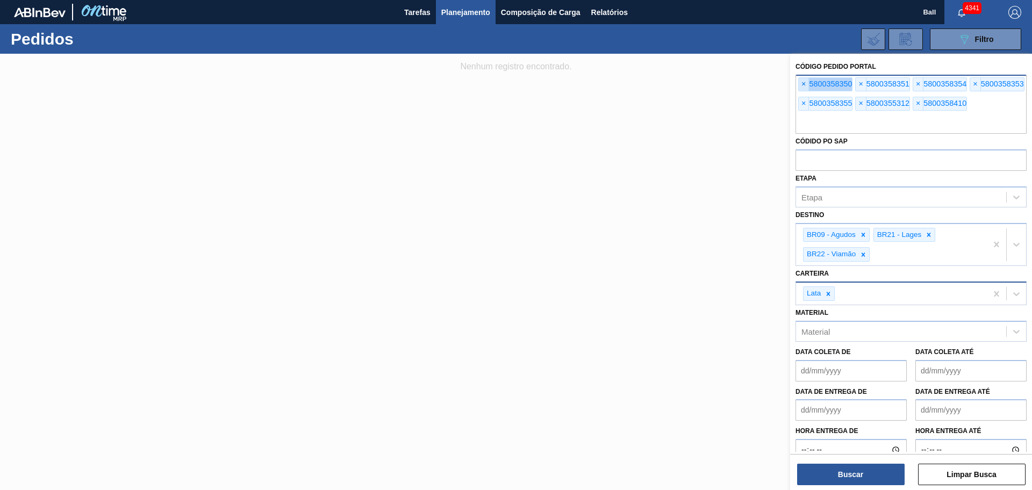
click at [805, 85] on span "×" at bounding box center [803, 84] width 10 height 13
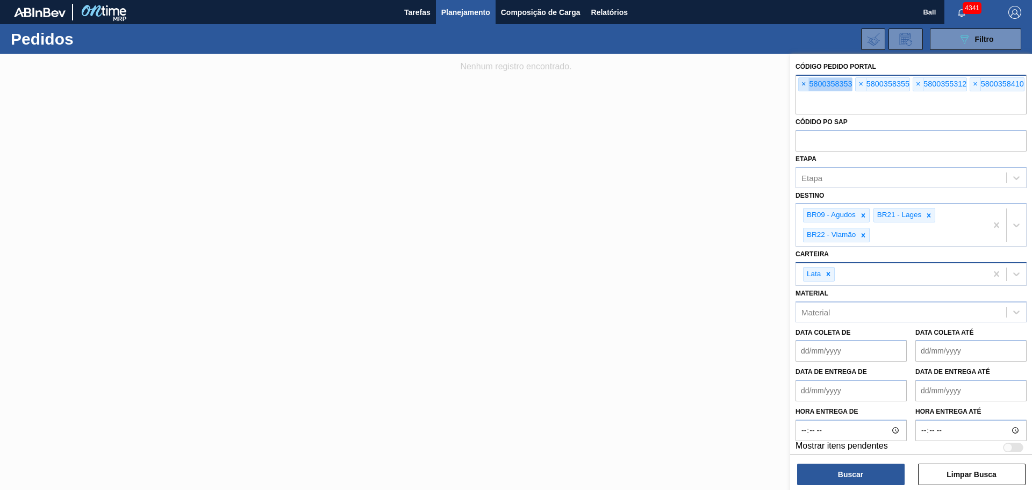
click at [805, 85] on span "×" at bounding box center [803, 84] width 10 height 13
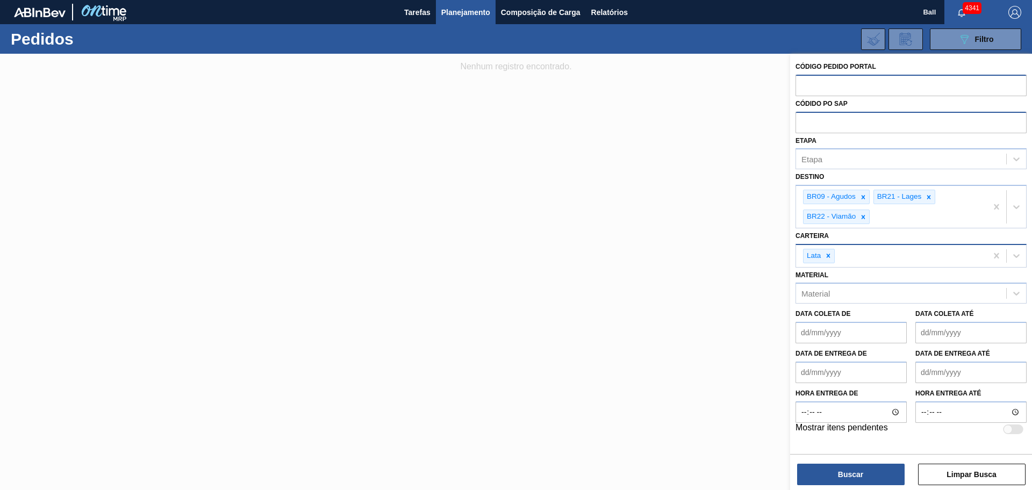
click at [812, 123] on input "text" at bounding box center [910, 122] width 231 height 20
paste input "text"
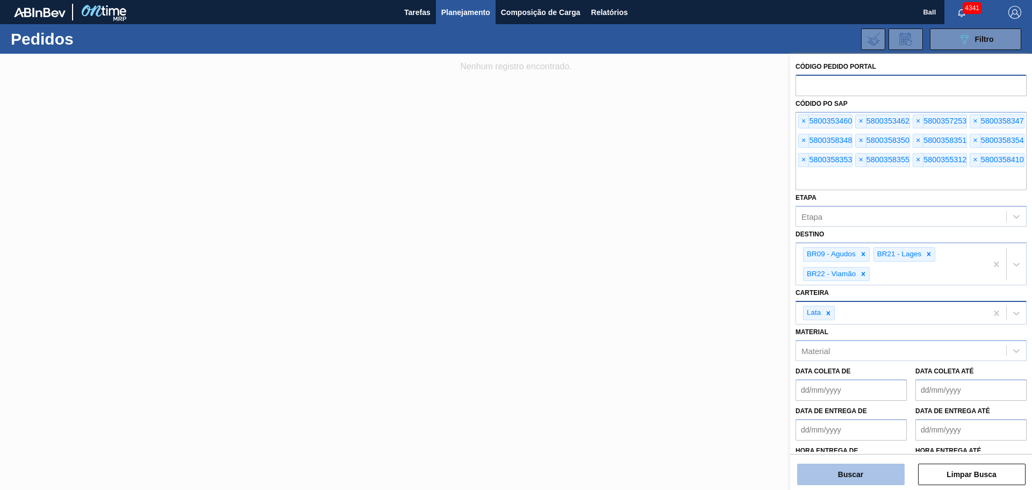
click at [825, 392] on button "Buscar" at bounding box center [850, 474] width 107 height 21
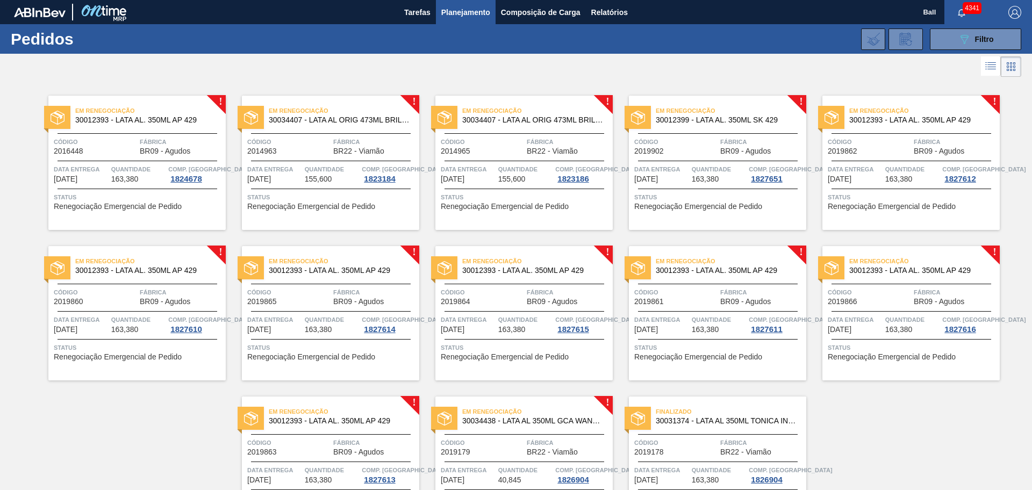
click at [290, 150] on div "Código 2014963" at bounding box center [288, 145] width 83 height 19
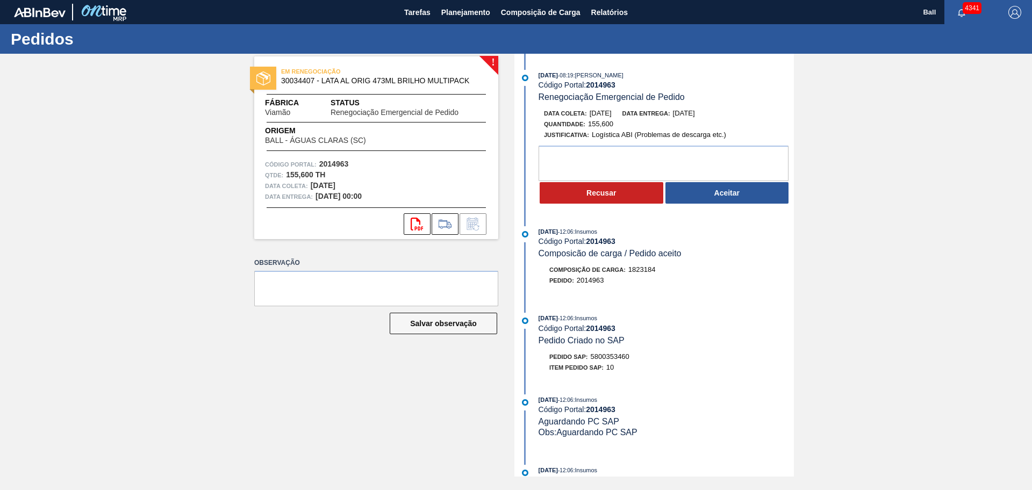
click at [825, 392] on div "! EM RENEGOCIAÇÃO 30034407 - LATA AL ORIG 473ML BRILHO MULTIPACK Fábrica Viamão…" at bounding box center [516, 265] width 1032 height 423
click at [726, 279] on div "Pedido : 2014963" at bounding box center [665, 280] width 255 height 11
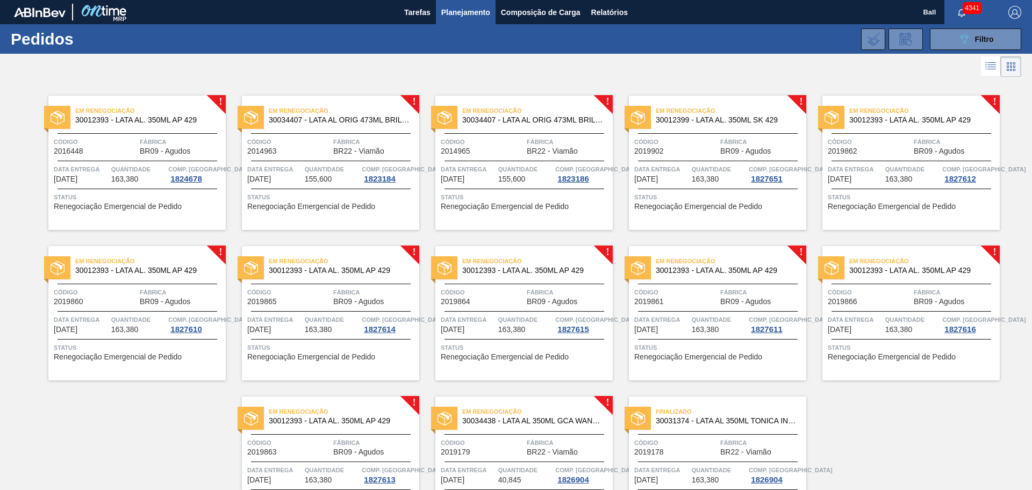
click at [715, 166] on span "Quantidade" at bounding box center [719, 169] width 55 height 11
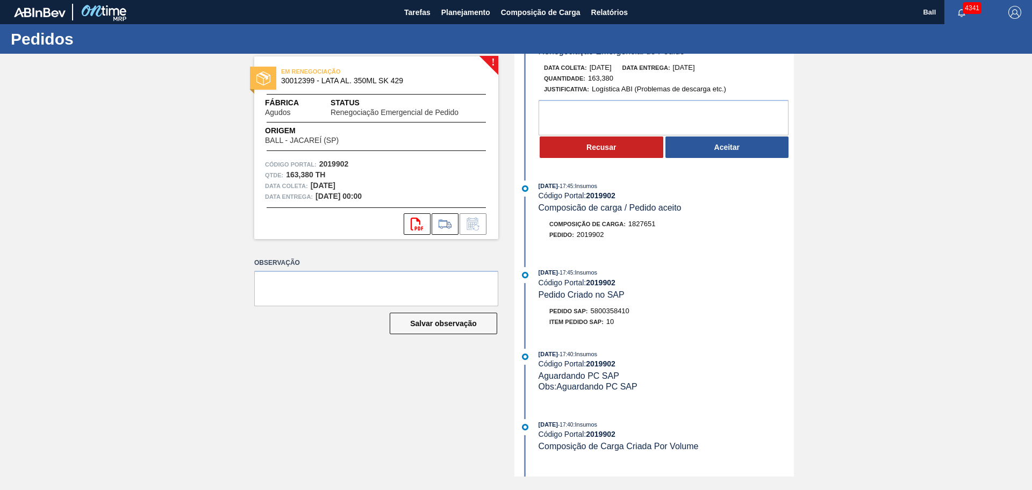
scroll to position [67, 0]
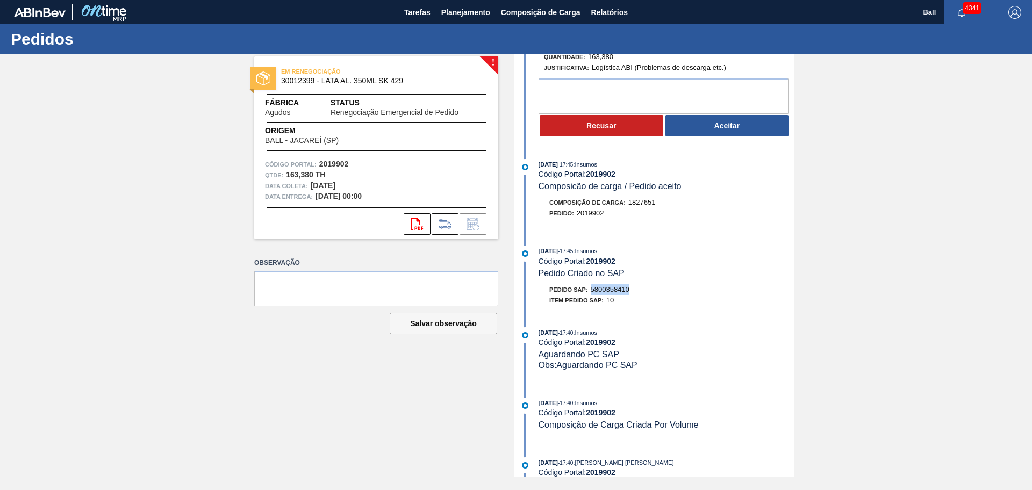
drag, startPoint x: 644, startPoint y: 285, endPoint x: 593, endPoint y: 287, distance: 51.6
click at [593, 287] on div "Pedido SAP: 5800358410" at bounding box center [665, 289] width 255 height 11
copy span "5800358410"
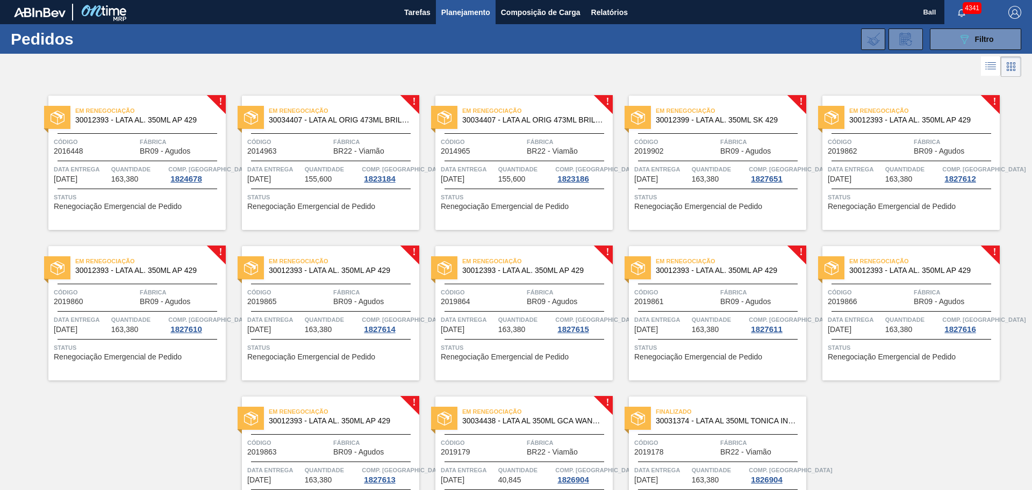
drag, startPoint x: 356, startPoint y: 330, endPoint x: 144, endPoint y: 167, distance: 267.8
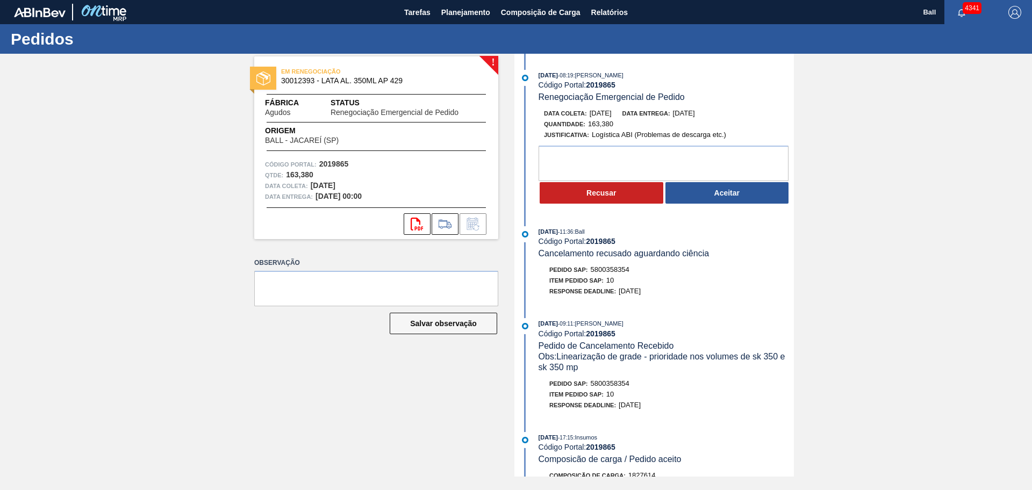
click at [761, 181] on div "Recusar Aceitar" at bounding box center [665, 193] width 255 height 24
click at [754, 196] on button "Aceitar" at bounding box center [727, 192] width 124 height 21
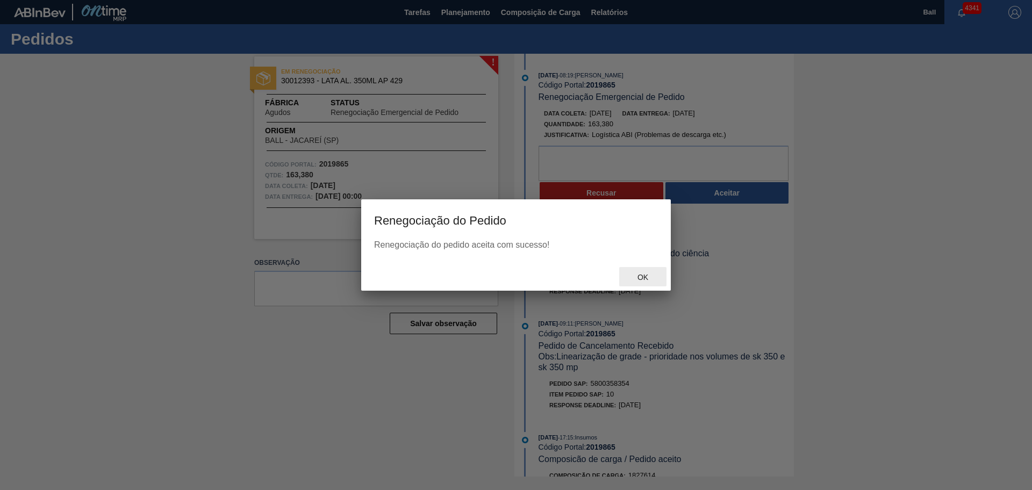
click at [644, 279] on span "Ok" at bounding box center [643, 277] width 28 height 9
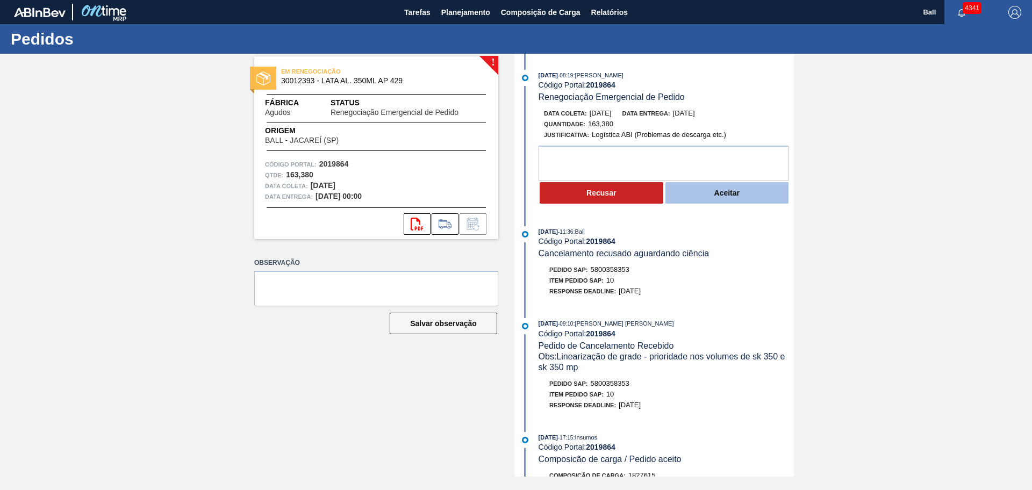
click at [698, 197] on button "Aceitar" at bounding box center [727, 192] width 124 height 21
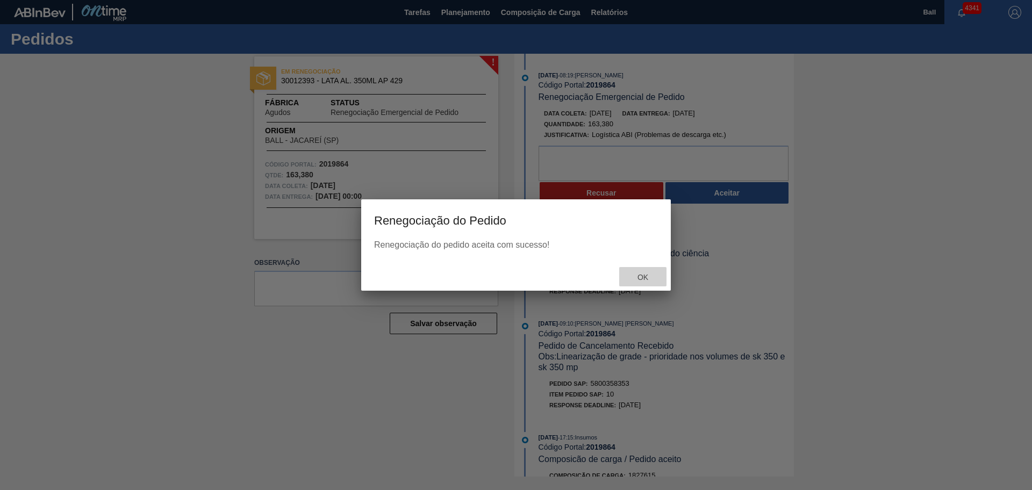
click at [645, 280] on span "Ok" at bounding box center [643, 277] width 28 height 9
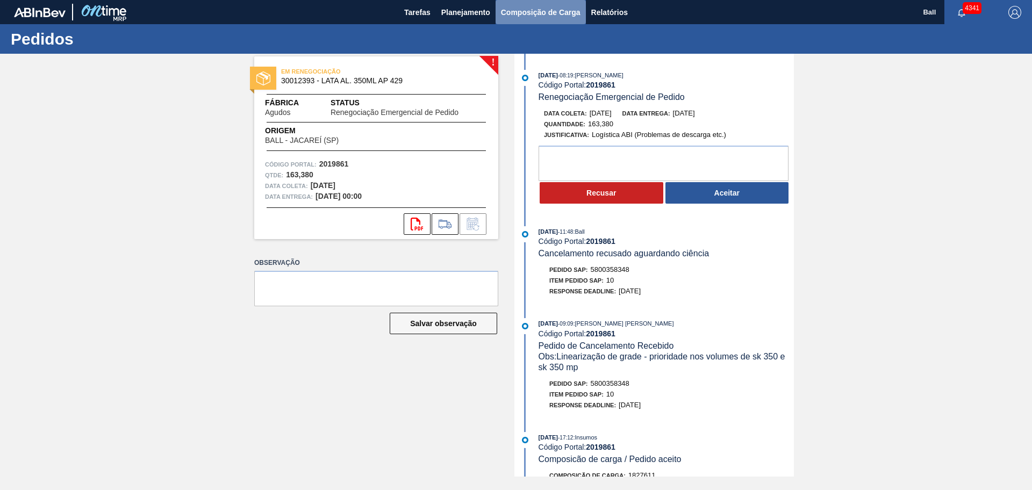
click at [542, 13] on span "Composição de Carga" at bounding box center [541, 12] width 80 height 13
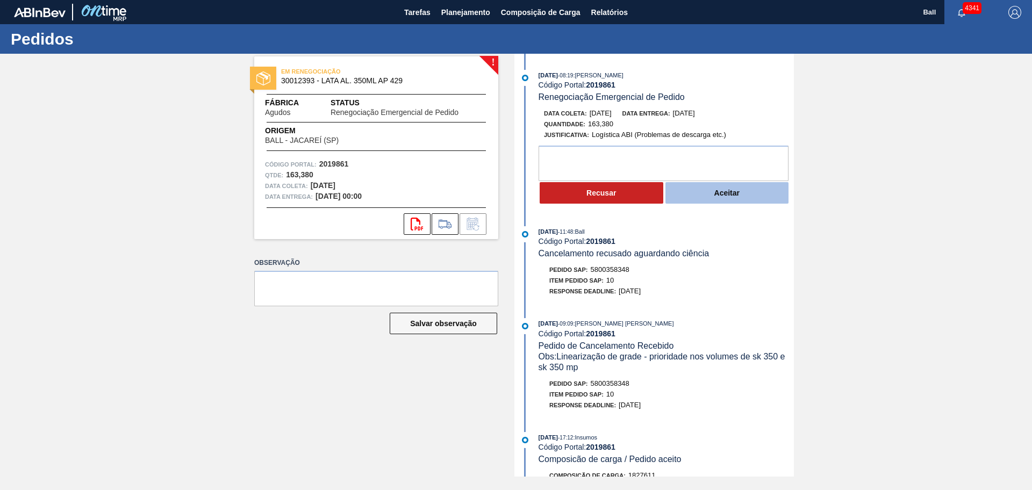
click at [723, 189] on button "Aceitar" at bounding box center [727, 192] width 124 height 21
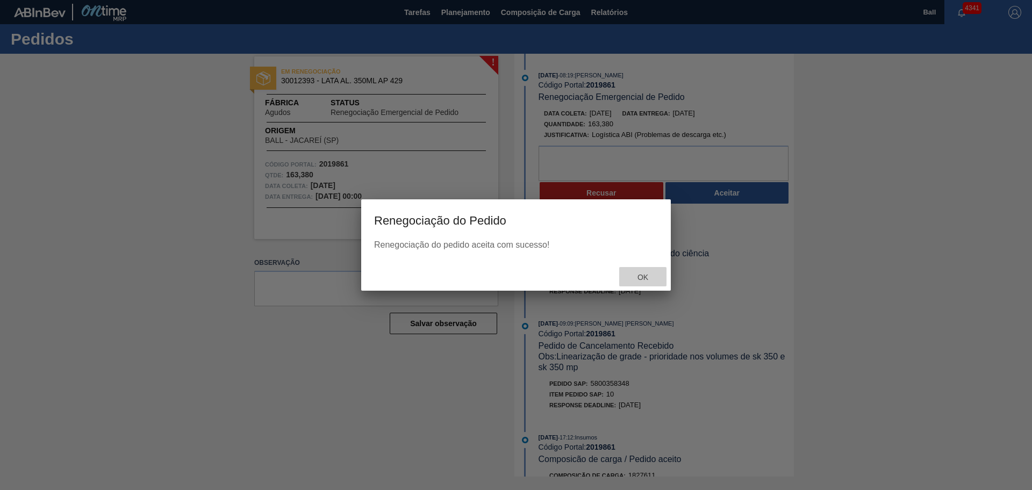
click at [638, 269] on div "Ok" at bounding box center [642, 277] width 47 height 20
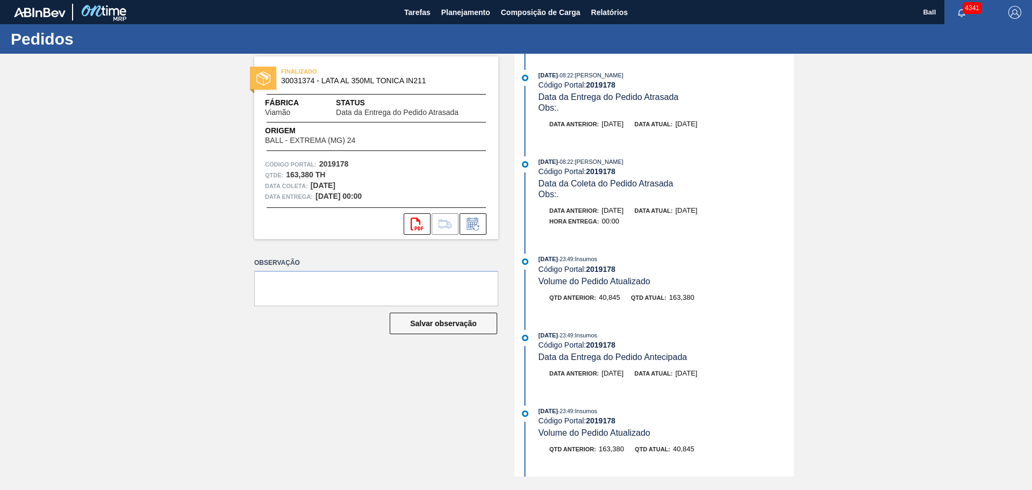
click at [688, 315] on div "30/08/2025 - 08:22 : MARILIA RIBEIRO BALARDIN Código Portal: 2019178 Data da En…" at bounding box center [655, 265] width 277 height 423
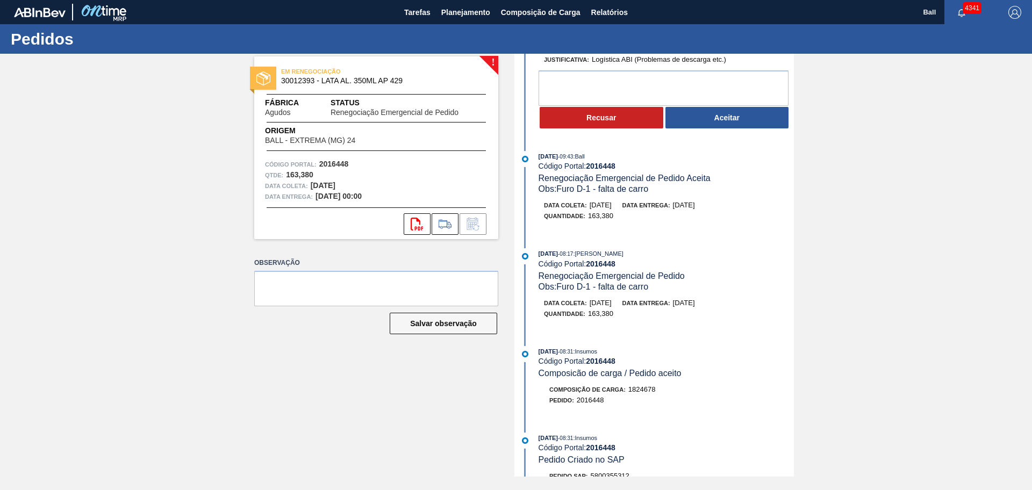
scroll to position [201, 0]
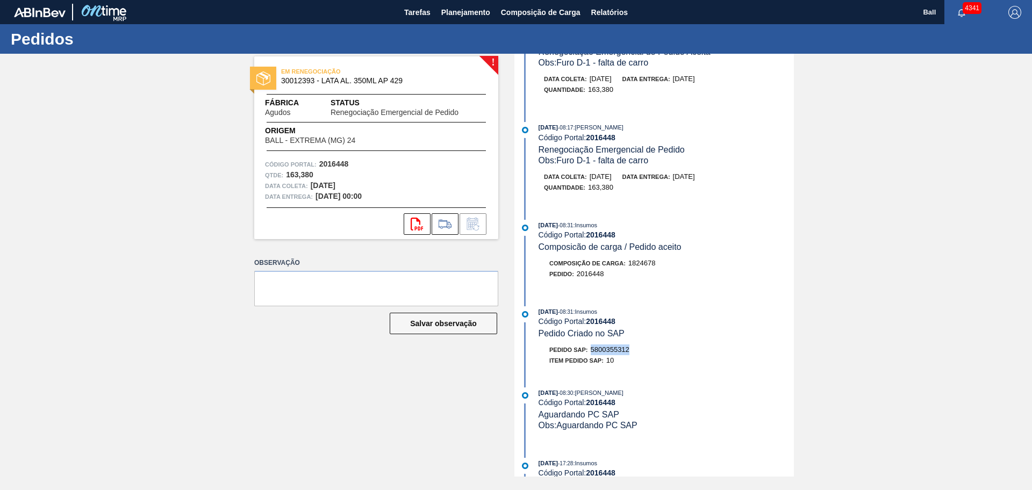
drag, startPoint x: 640, startPoint y: 348, endPoint x: 593, endPoint y: 348, distance: 47.8
click at [593, 348] on div "Pedido SAP: 5800355312" at bounding box center [665, 349] width 255 height 11
copy span "5800355312"
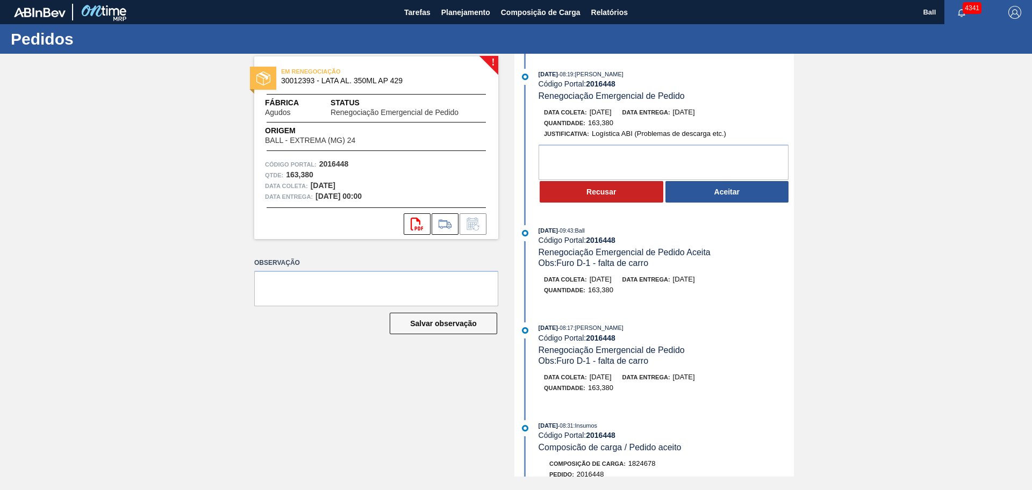
scroll to position [0, 0]
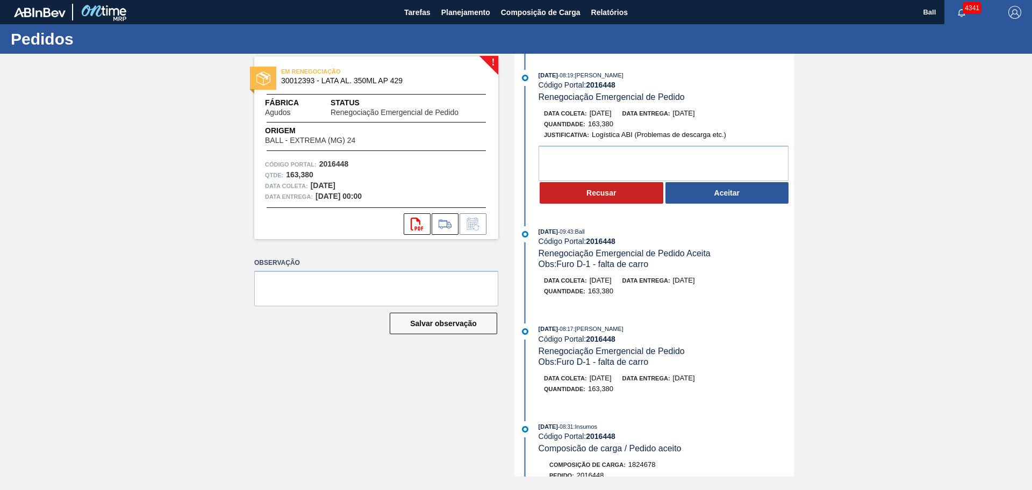
click at [651, 401] on div "27/08/2025 - 08:17 : BRUNO DE MELLO DUARTE Código Portal: 2016448 Renegociação …" at bounding box center [655, 363] width 277 height 81
click at [710, 201] on button "Aceitar" at bounding box center [727, 192] width 124 height 21
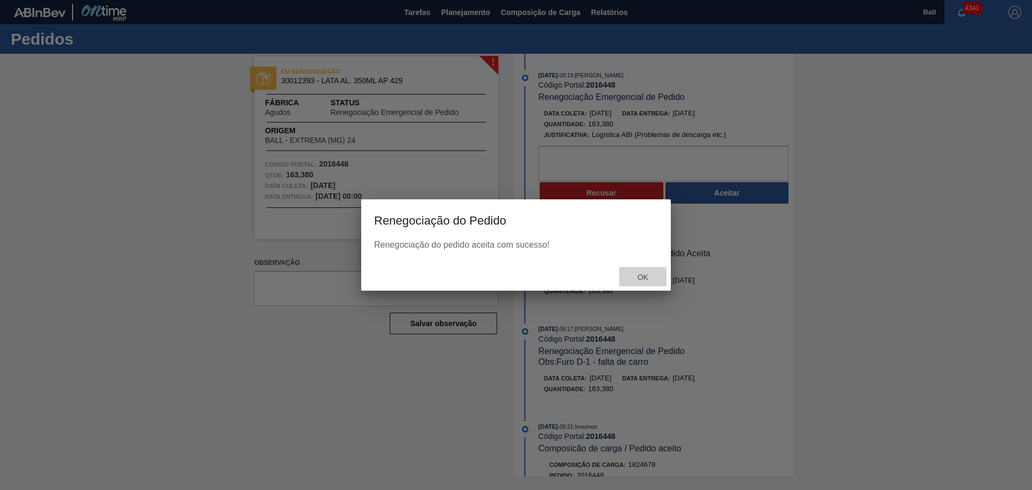
click at [642, 277] on span "Ok" at bounding box center [643, 277] width 28 height 9
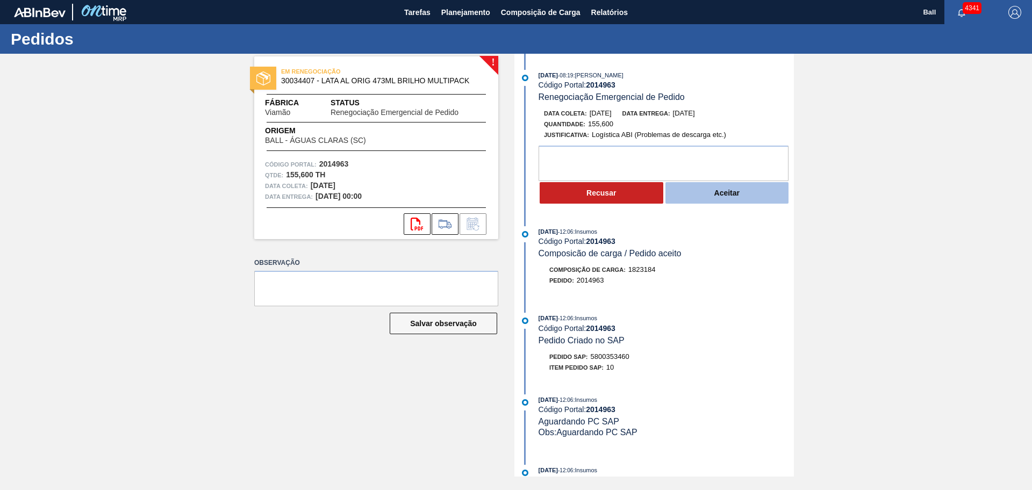
click at [728, 194] on button "Aceitar" at bounding box center [727, 192] width 124 height 21
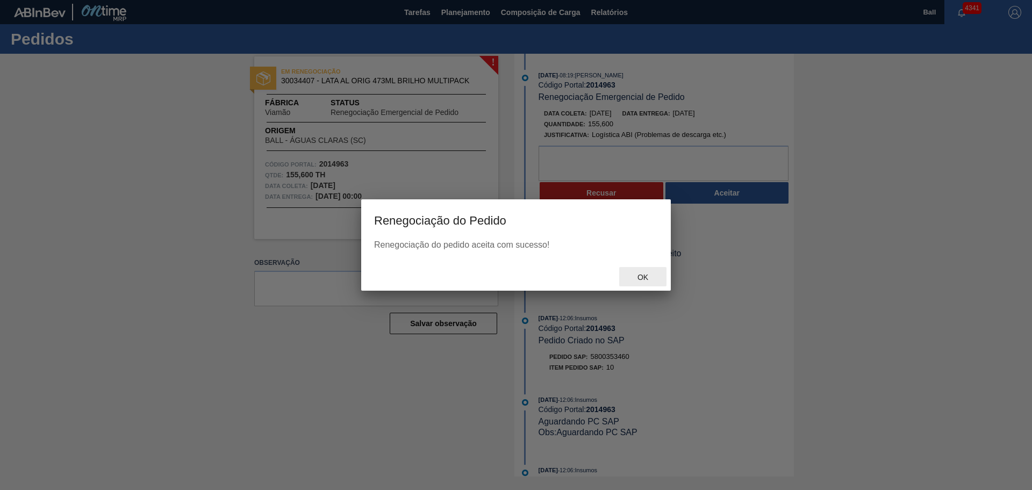
click at [645, 270] on div "Ok" at bounding box center [642, 277] width 47 height 20
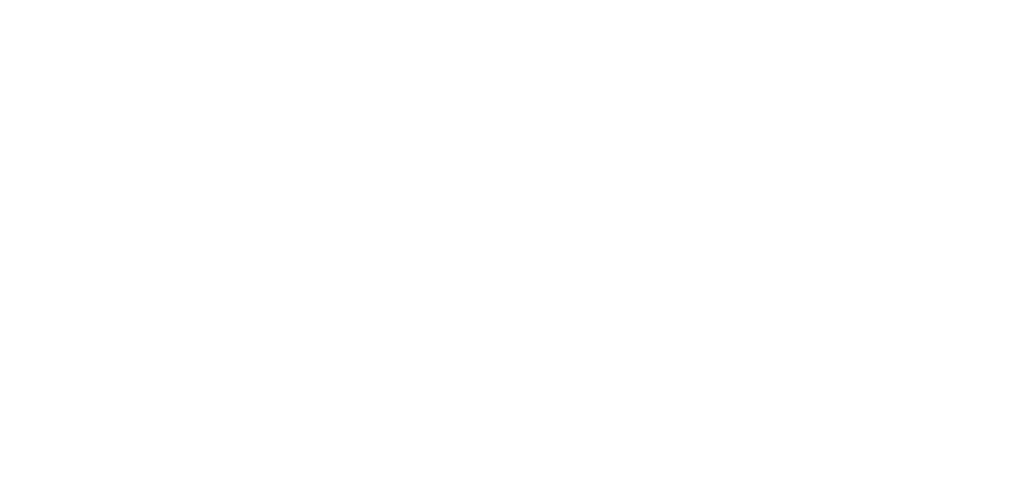
click at [598, 0] on html at bounding box center [516, 0] width 1032 height 0
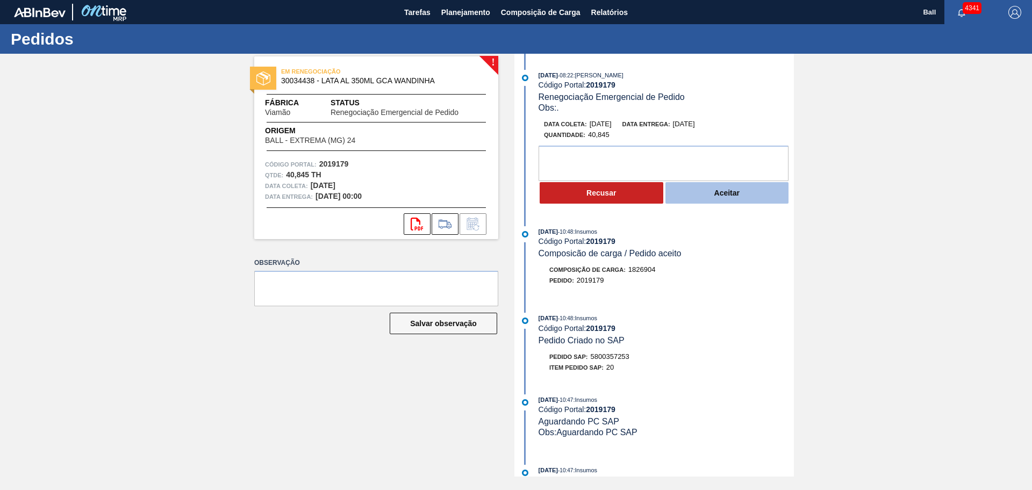
click at [701, 190] on button "Aceitar" at bounding box center [727, 192] width 124 height 21
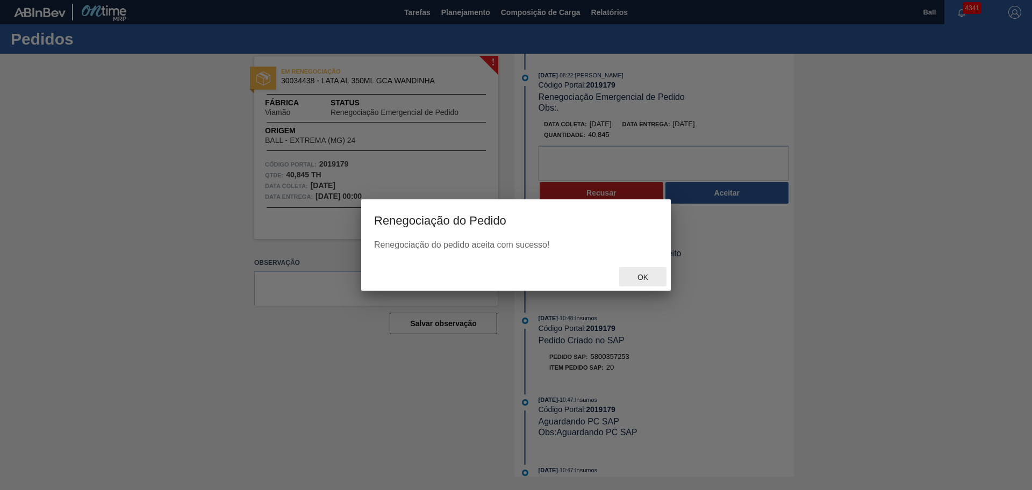
click at [647, 273] on span "Ok" at bounding box center [643, 277] width 28 height 9
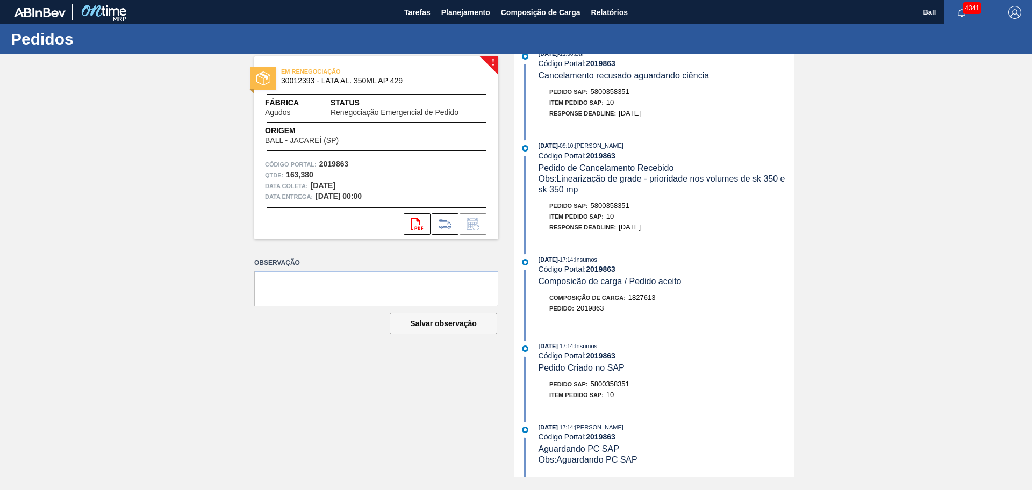
scroll to position [201, 0]
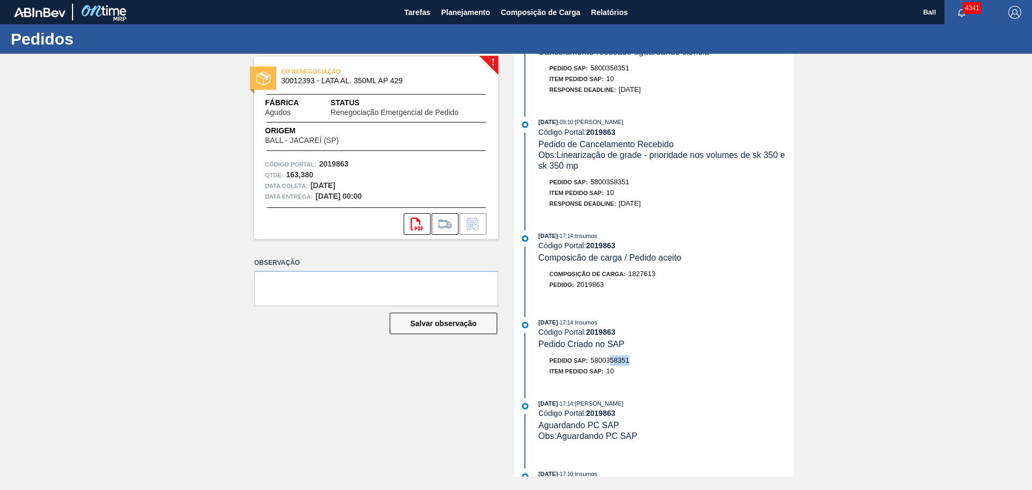
drag, startPoint x: 634, startPoint y: 359, endPoint x: 612, endPoint y: 358, distance: 21.5
click at [612, 358] on div "Pedido SAP: 5800358351" at bounding box center [665, 360] width 255 height 11
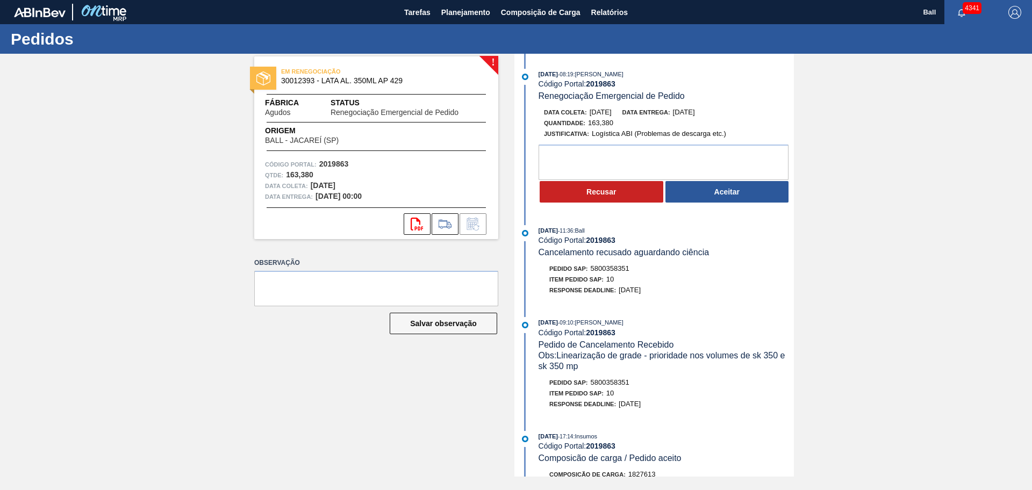
scroll to position [0, 0]
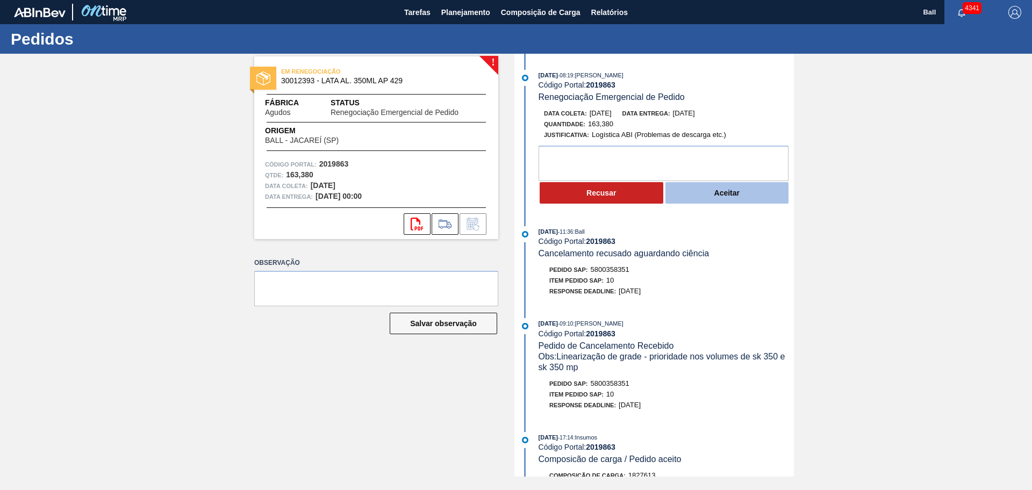
click at [715, 195] on button "Aceitar" at bounding box center [727, 192] width 124 height 21
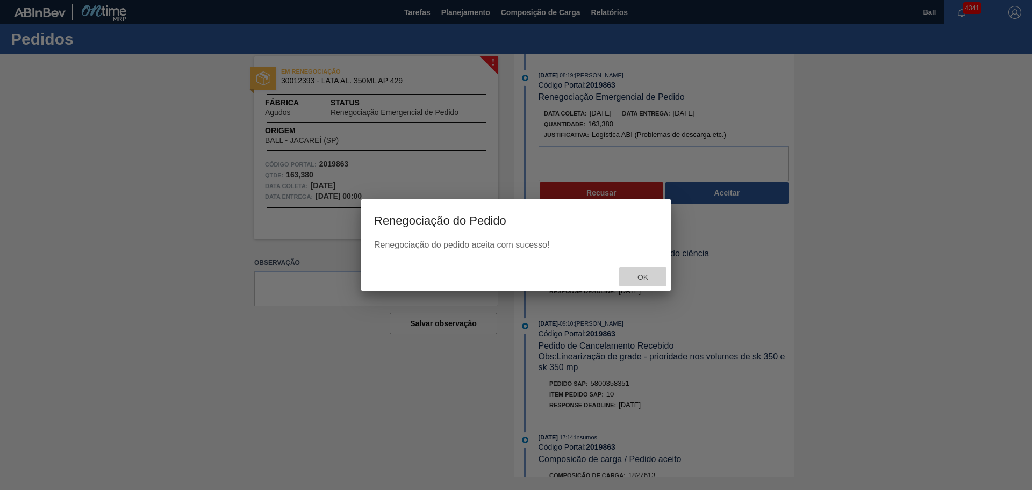
click at [643, 278] on span "Ok" at bounding box center [643, 277] width 28 height 9
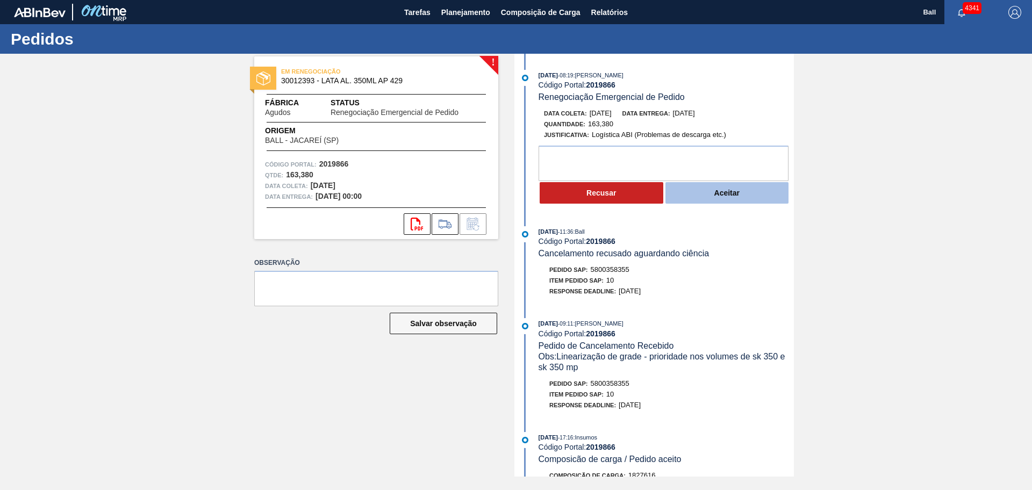
click at [731, 196] on button "Aceitar" at bounding box center [727, 192] width 124 height 21
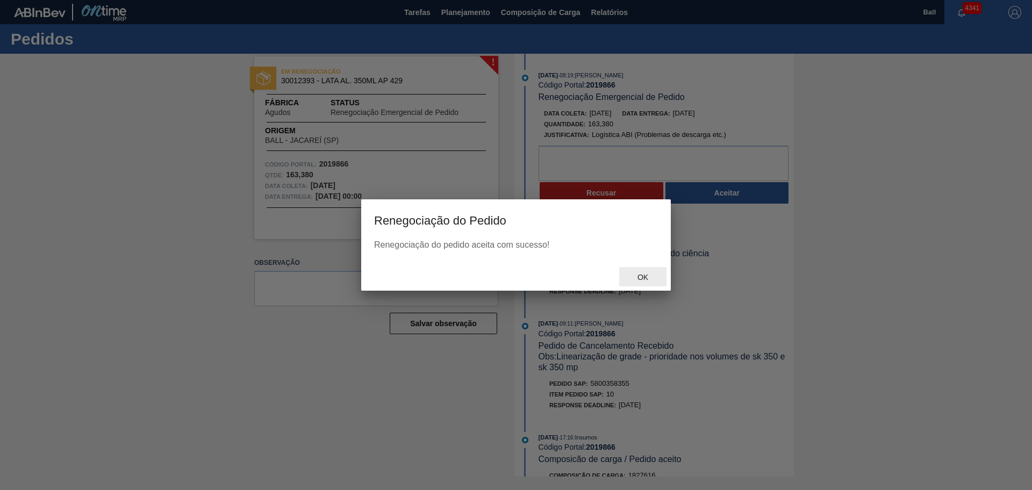
click at [640, 275] on span "Ok" at bounding box center [643, 277] width 28 height 9
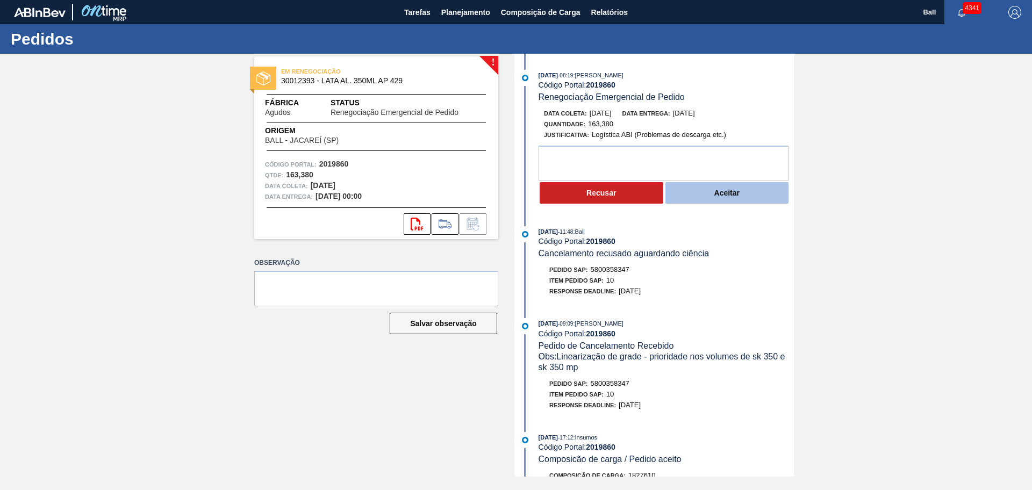
click at [718, 193] on button "Aceitar" at bounding box center [727, 192] width 124 height 21
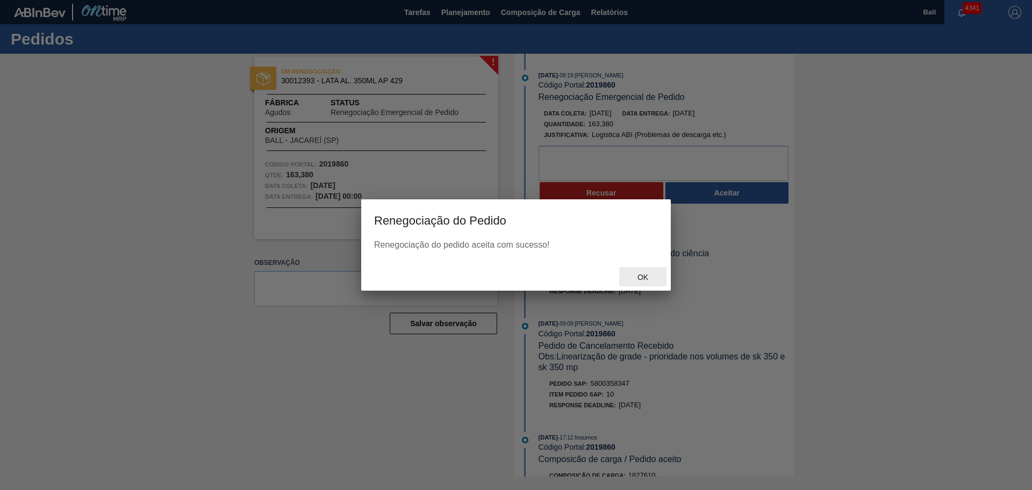
click at [652, 283] on div "Ok" at bounding box center [642, 277] width 47 height 20
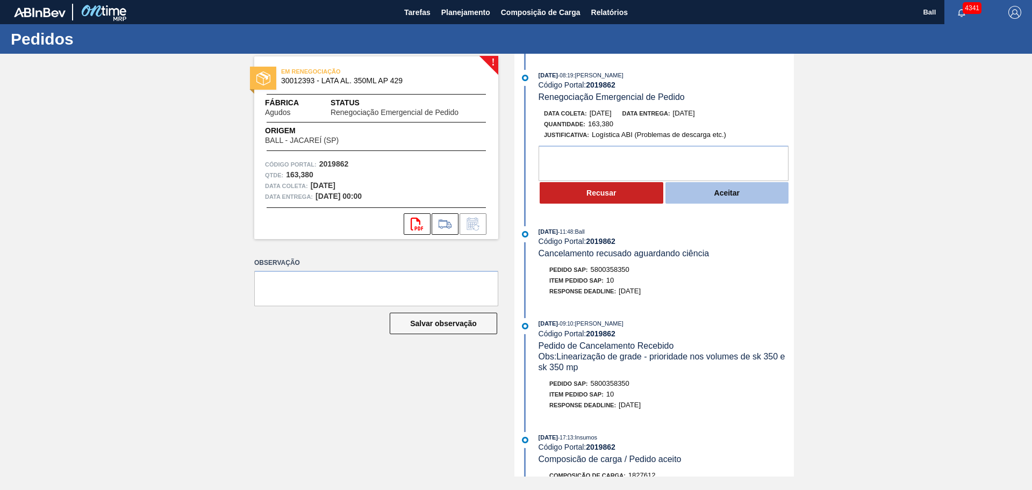
click at [714, 186] on button "Aceitar" at bounding box center [727, 192] width 124 height 21
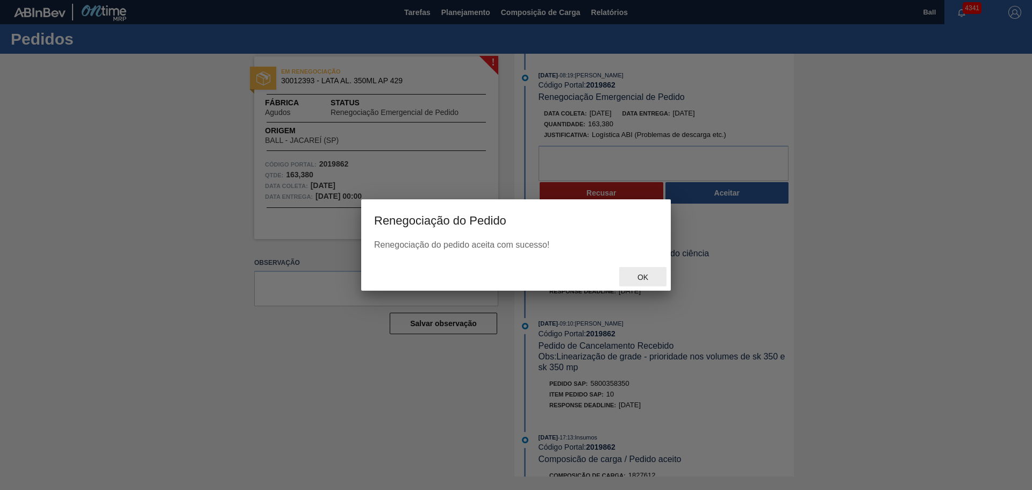
click at [642, 280] on span "Ok" at bounding box center [643, 277] width 28 height 9
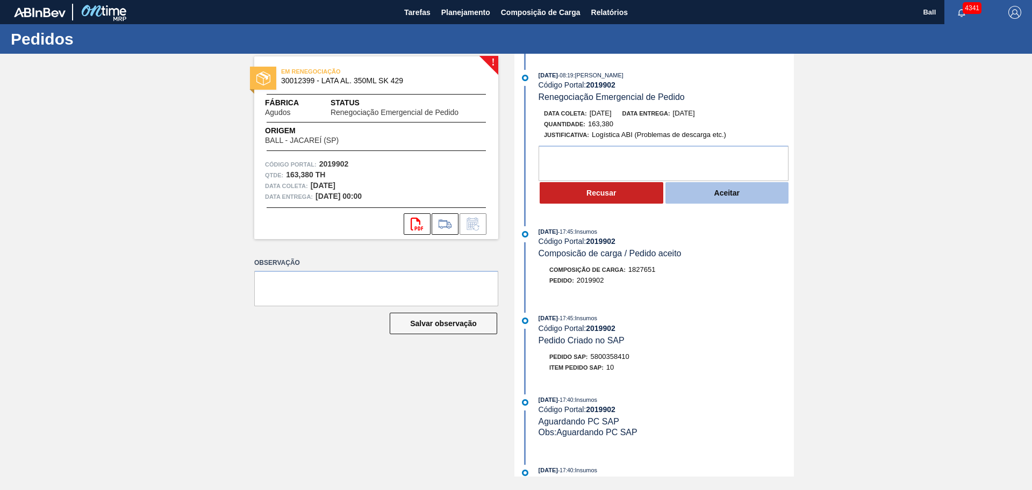
click at [735, 195] on button "Aceitar" at bounding box center [727, 192] width 124 height 21
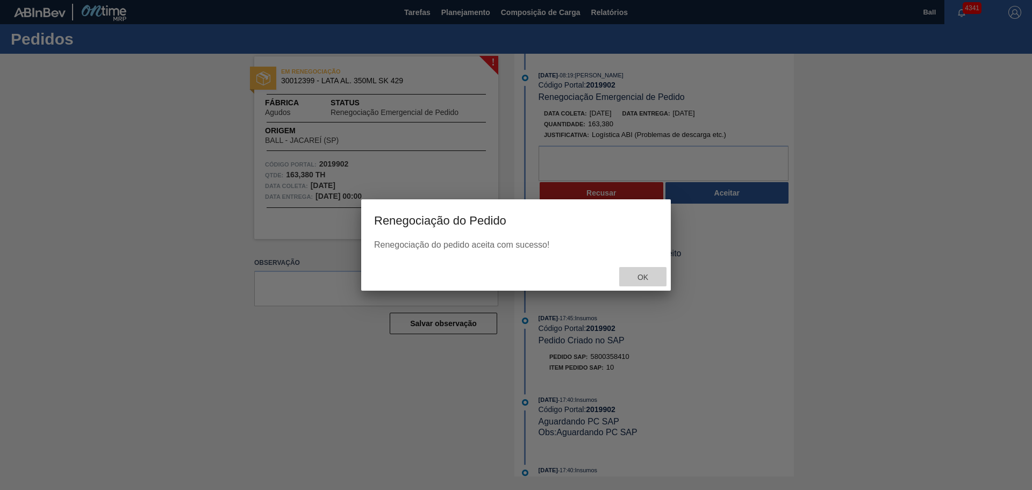
click at [641, 273] on span "Ok" at bounding box center [643, 277] width 28 height 9
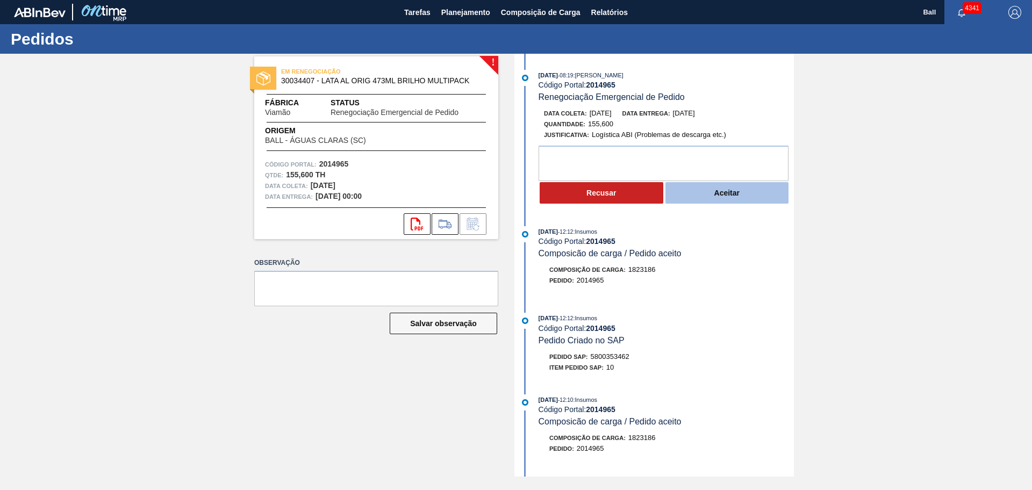
click at [728, 190] on button "Aceitar" at bounding box center [727, 192] width 124 height 21
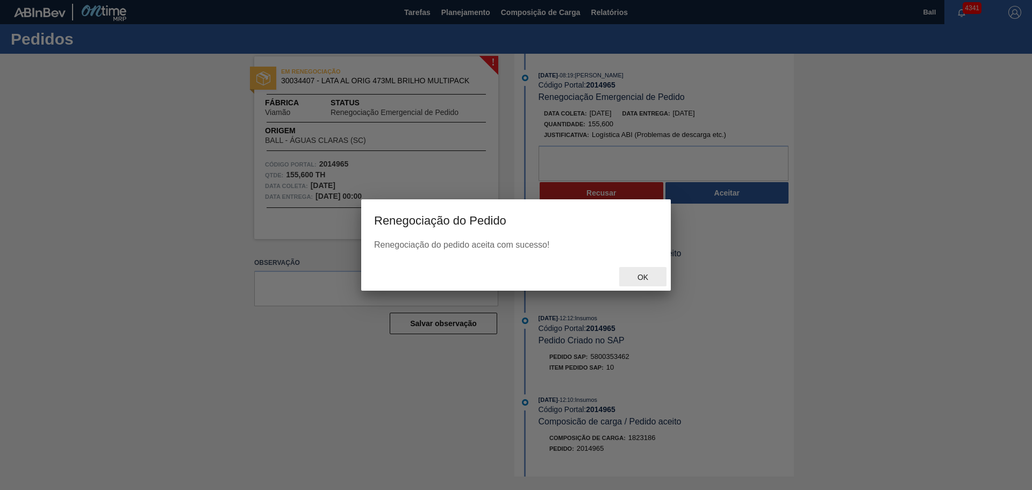
click at [642, 276] on span "Ok" at bounding box center [643, 277] width 28 height 9
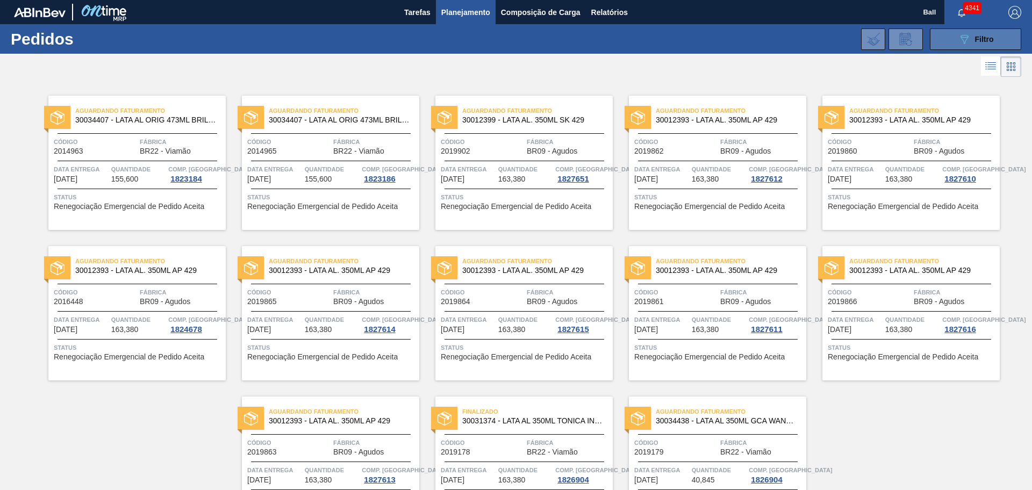
click at [980, 35] on span "Filtro" at bounding box center [984, 39] width 19 height 9
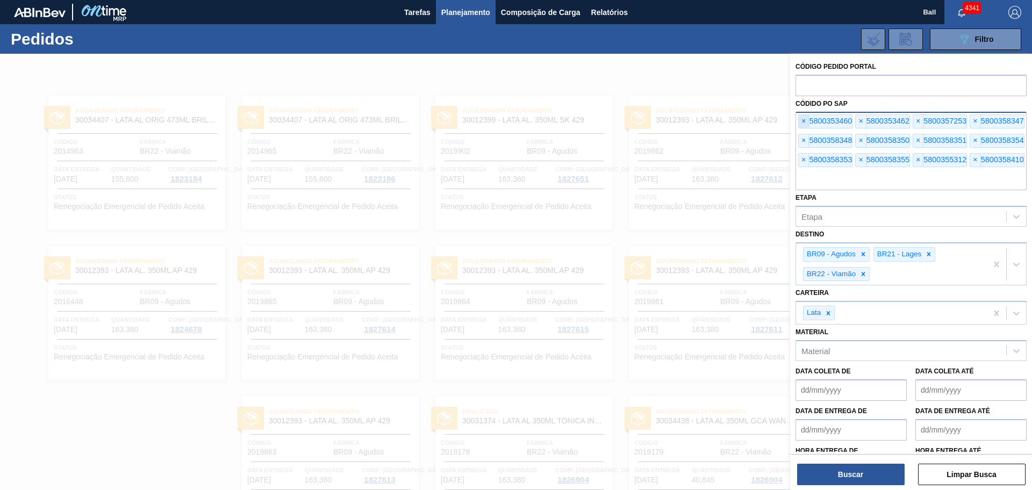
click at [798, 123] on span "×" at bounding box center [803, 121] width 10 height 13
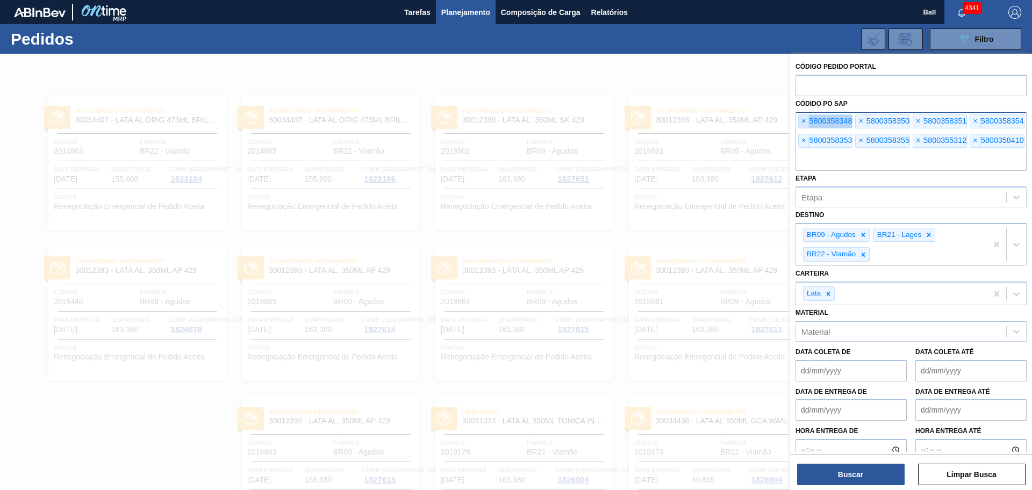
click at [798, 123] on span "×" at bounding box center [803, 121] width 10 height 13
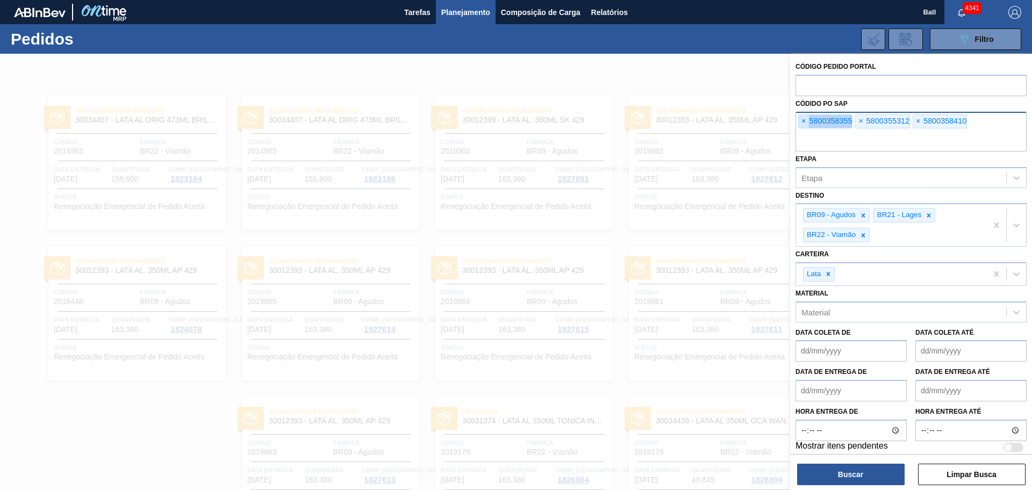
click at [798, 123] on span "×" at bounding box center [803, 121] width 10 height 13
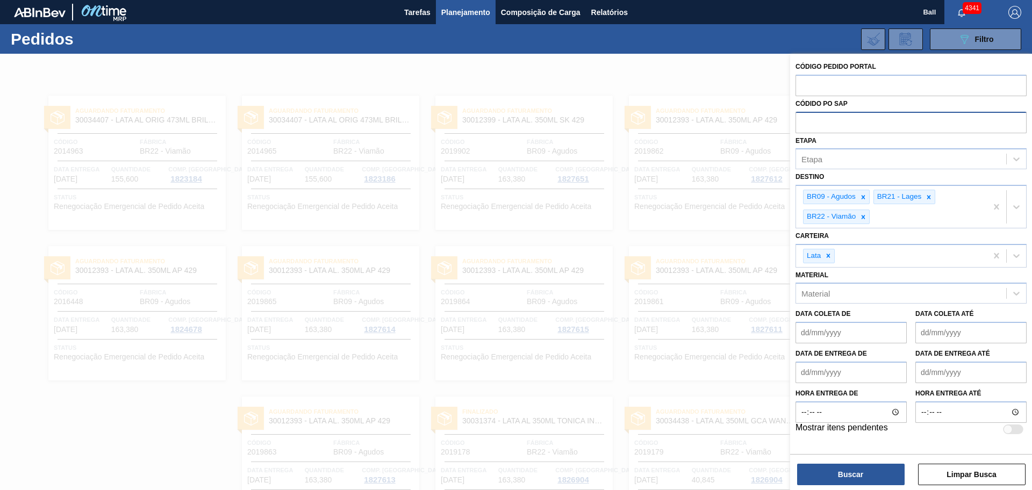
paste input "5800358399"
type input "5800358399"
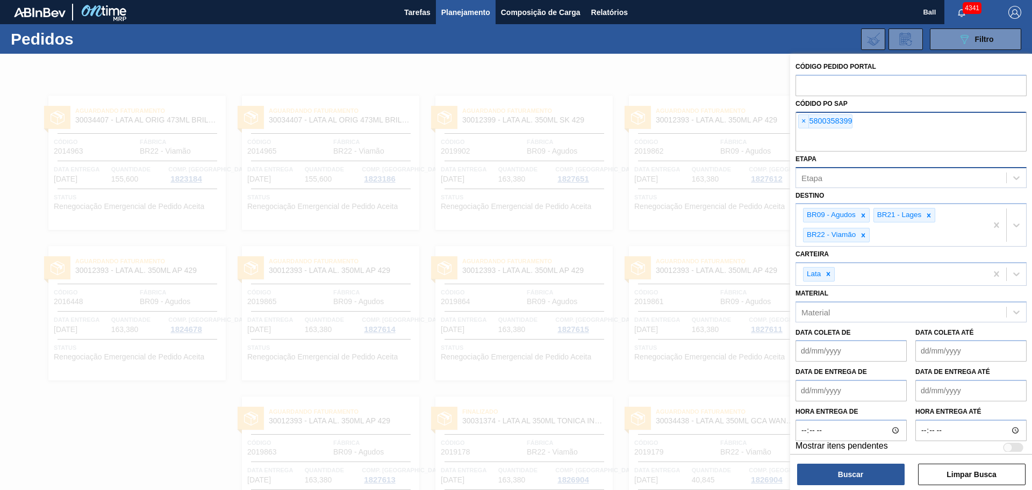
paste input "5800358400"
type input "5800358400"
paste input "5800358402"
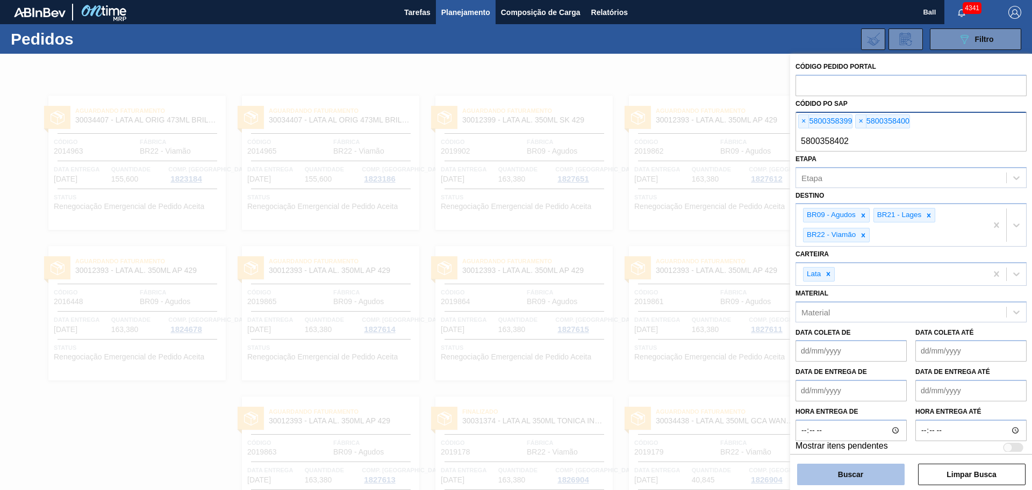
type input "5800358402"
click at [859, 472] on button "Buscar" at bounding box center [850, 474] width 107 height 21
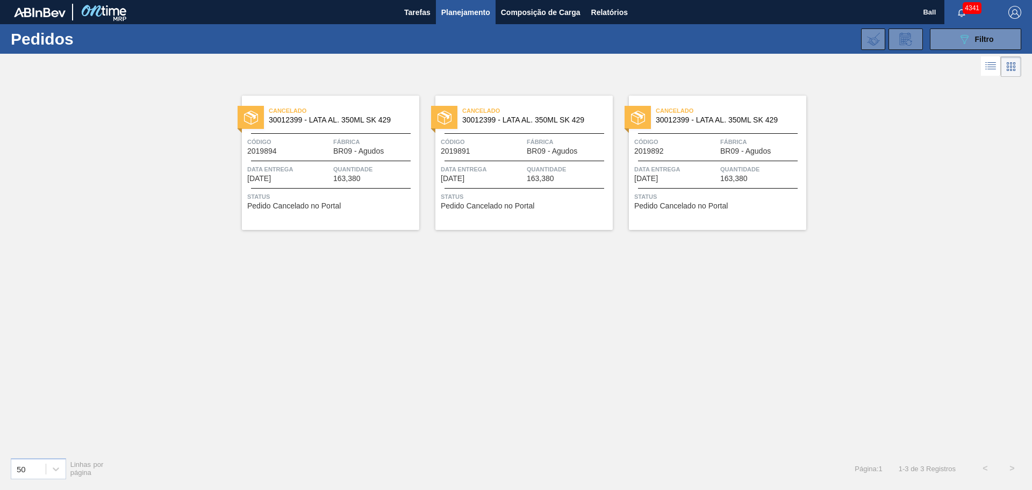
click at [352, 162] on div "Cancelado 30012399 - LATA AL. 350ML SK 429 Código 2019894 Fábrica BR09 - Agudos…" at bounding box center [330, 163] width 177 height 134
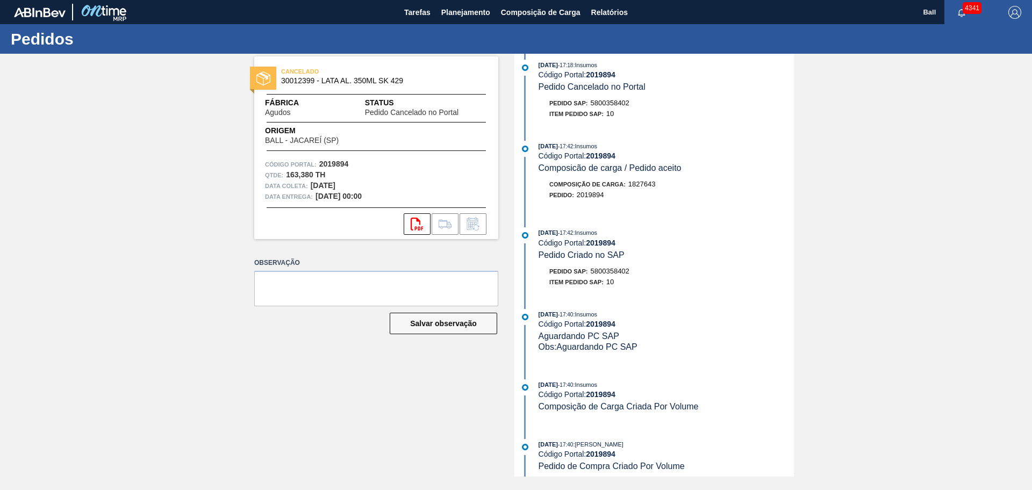
scroll to position [16, 0]
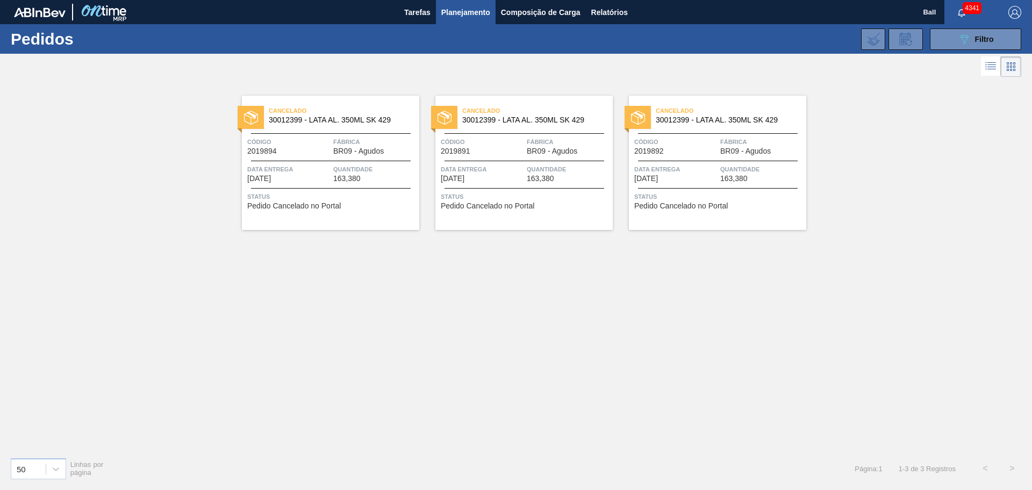
click at [681, 159] on div "Cancelado 30012399 - LATA AL. 350ML SK 429 Código 2019892 Fábrica BR09 - Agudos…" at bounding box center [717, 163] width 177 height 134
click at [692, 153] on div "Código 2019892" at bounding box center [675, 145] width 83 height 19
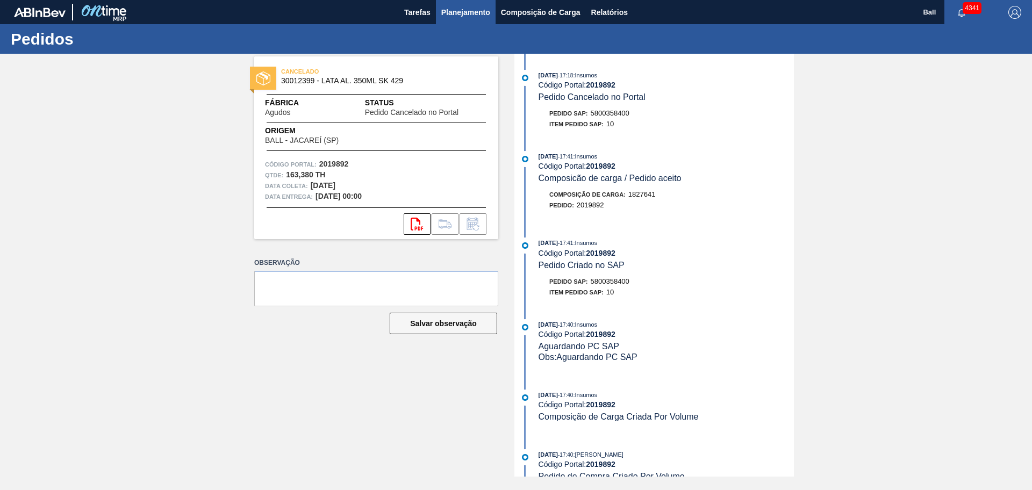
click at [477, 14] on span "Planejamento" at bounding box center [465, 12] width 49 height 13
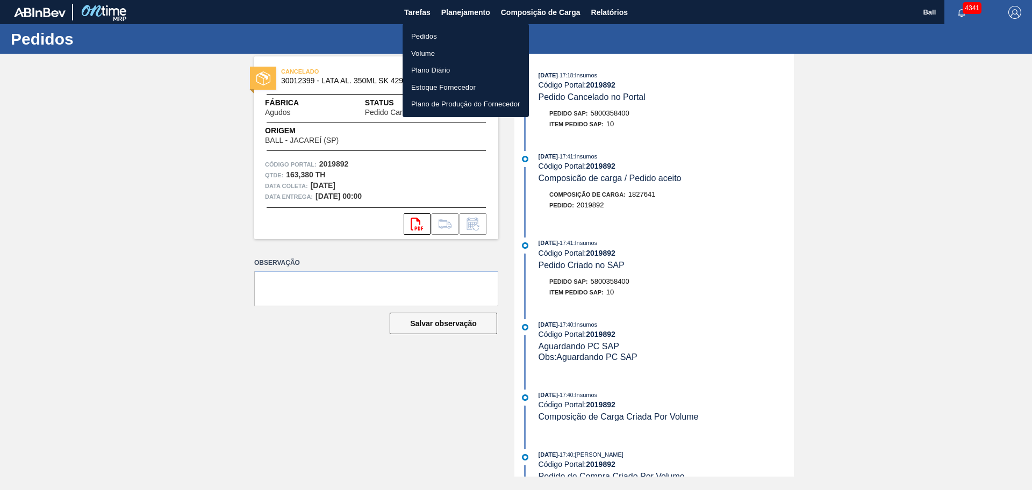
click at [457, 31] on li "Pedidos" at bounding box center [465, 36] width 126 height 17
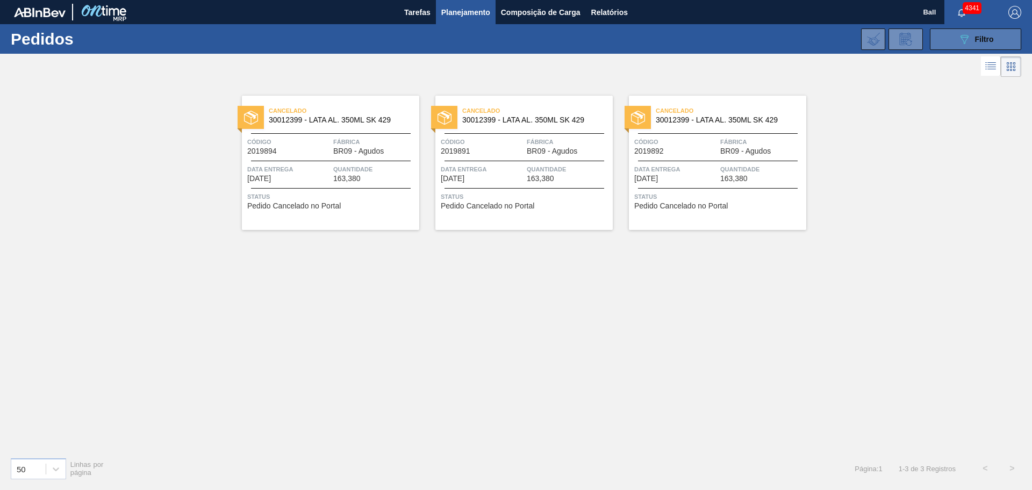
click at [958, 44] on icon "089F7B8B-B2A5-4AFE-B5C0-19BA573D28AC" at bounding box center [964, 39] width 13 height 13
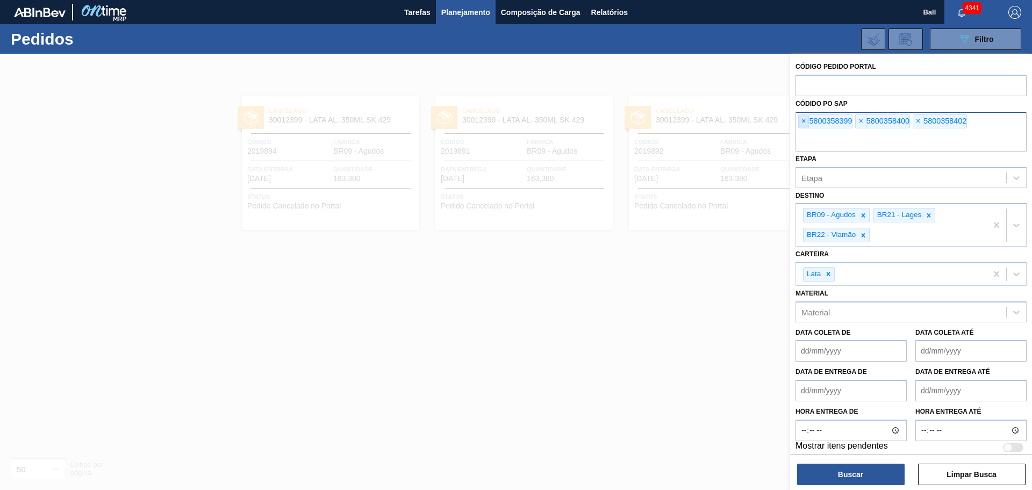
click at [798, 124] on div "× 5800358399" at bounding box center [825, 121] width 54 height 14
click at [808, 124] on span "×" at bounding box center [803, 121] width 10 height 13
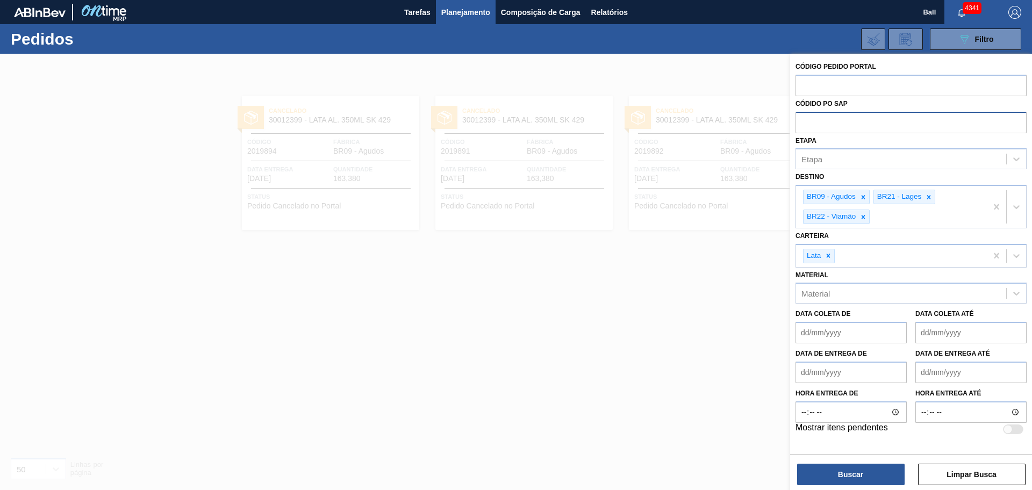
paste input "text"
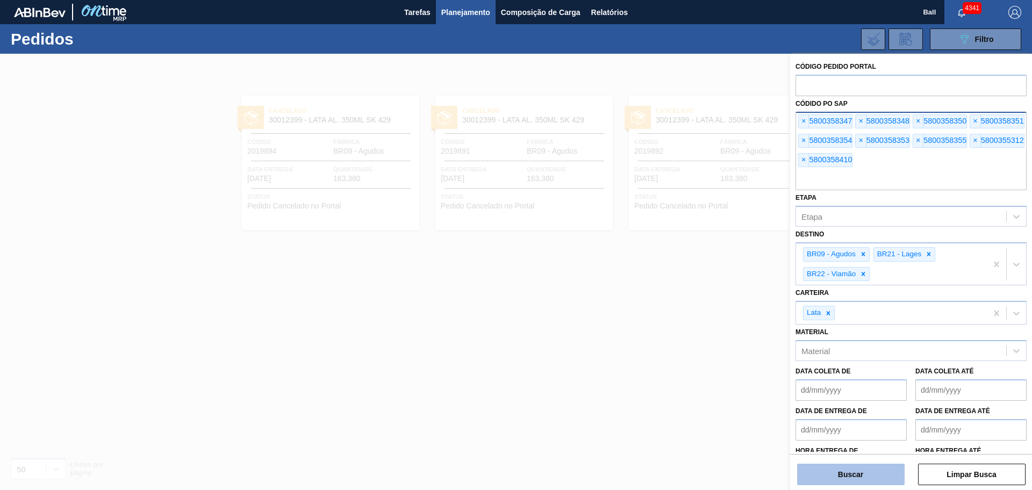
click at [860, 474] on button "Buscar" at bounding box center [850, 474] width 107 height 21
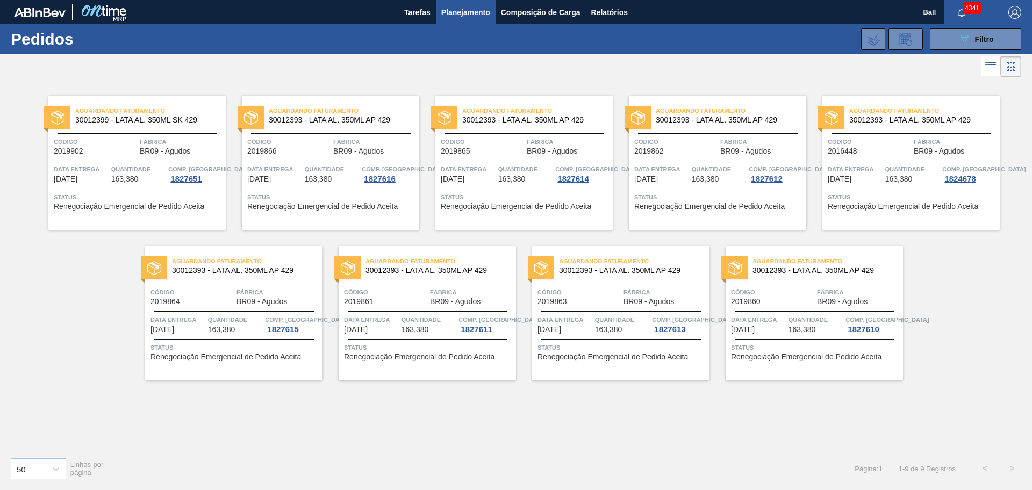
click at [319, 154] on div "Código 2019866" at bounding box center [288, 145] width 83 height 19
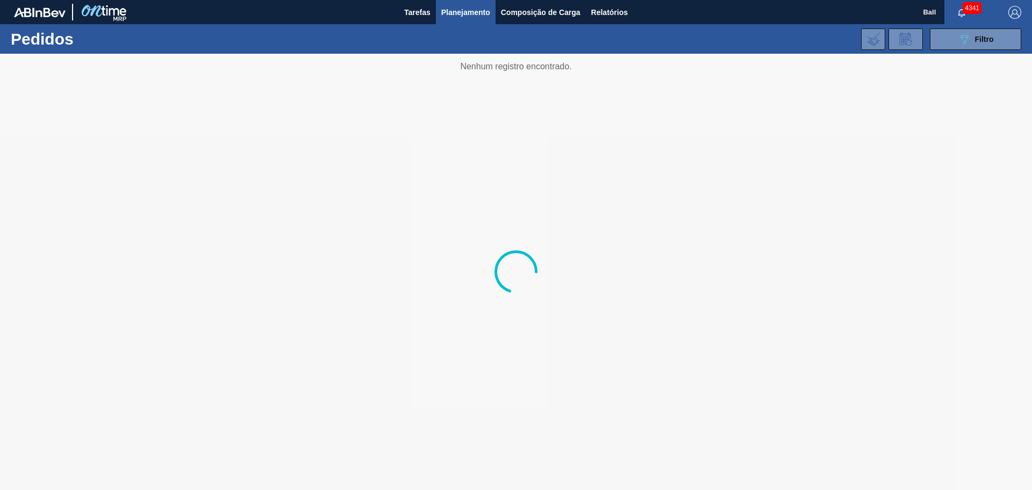
click at [539, 407] on div at bounding box center [516, 272] width 1032 height 436
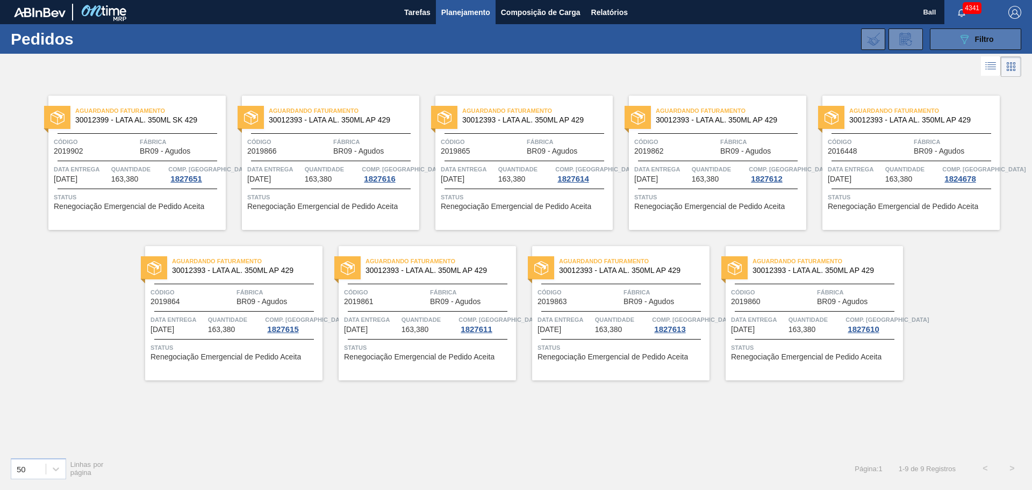
click at [941, 42] on button "089F7B8B-B2A5-4AFE-B5C0-19BA573D28AC Filtro" at bounding box center [975, 38] width 91 height 21
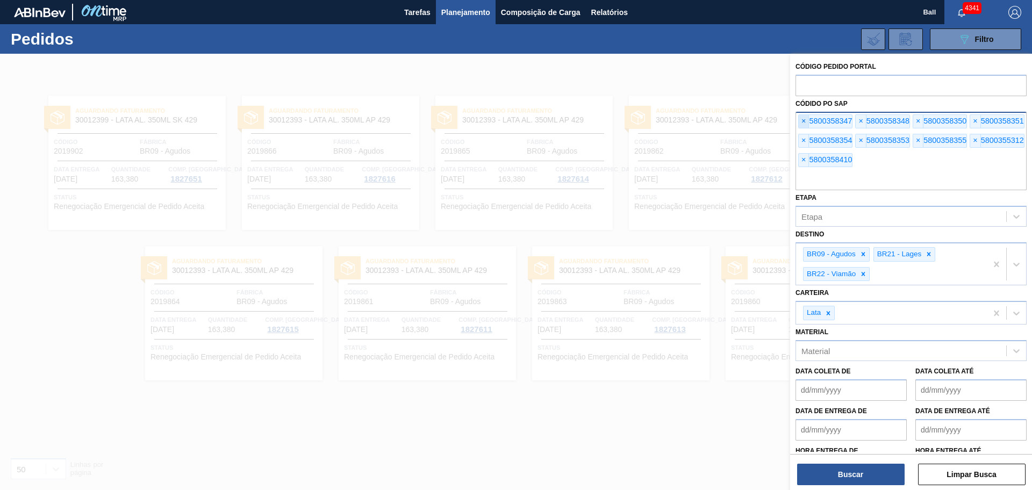
click at [804, 124] on span "×" at bounding box center [803, 121] width 10 height 13
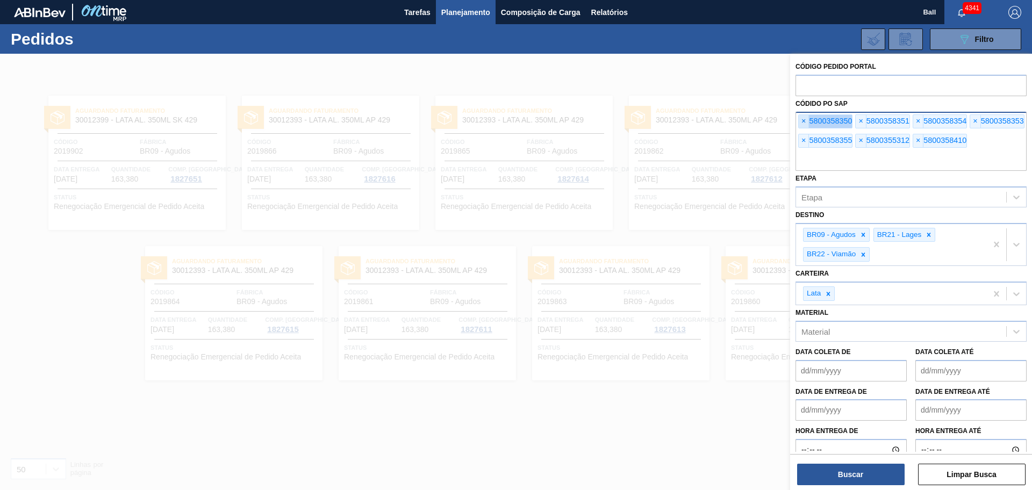
click at [804, 124] on span "×" at bounding box center [803, 121] width 10 height 13
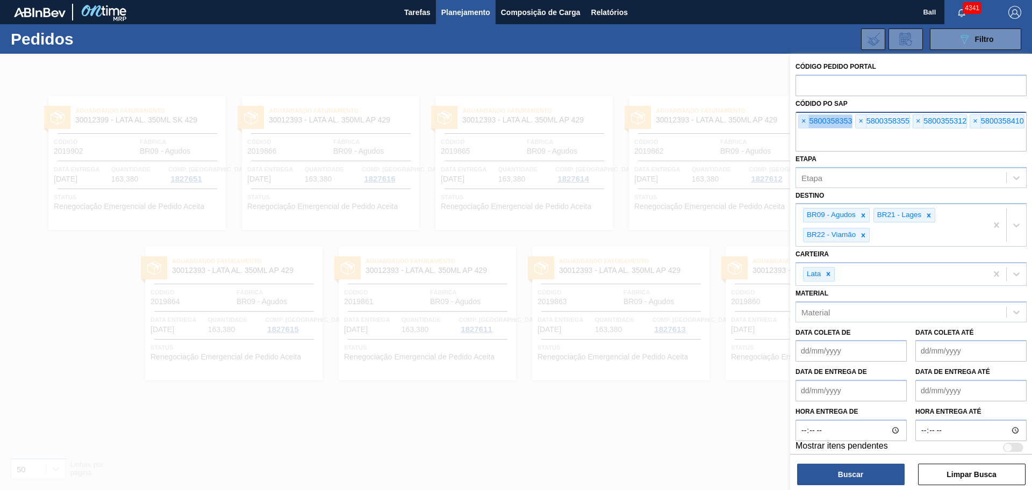
click at [804, 124] on span "×" at bounding box center [803, 121] width 10 height 13
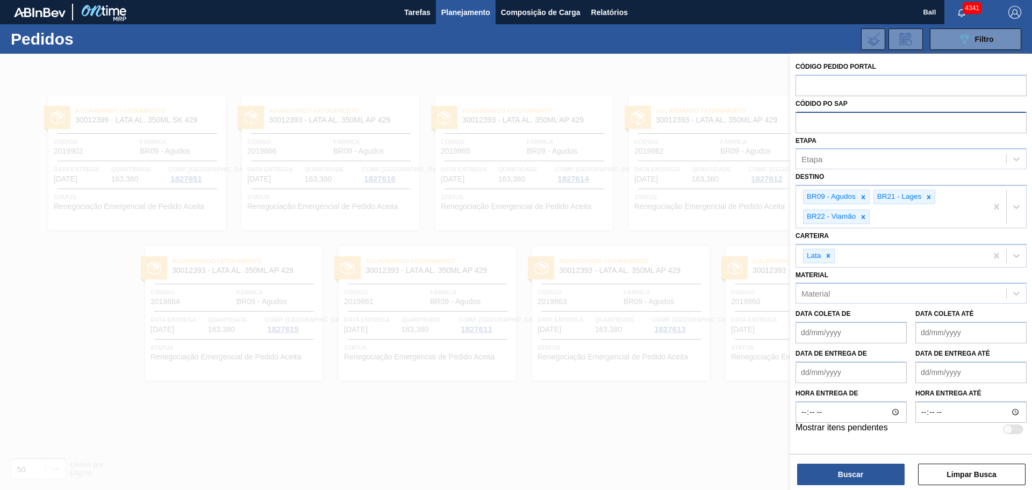
paste input "5800358399"
type input "5800358399"
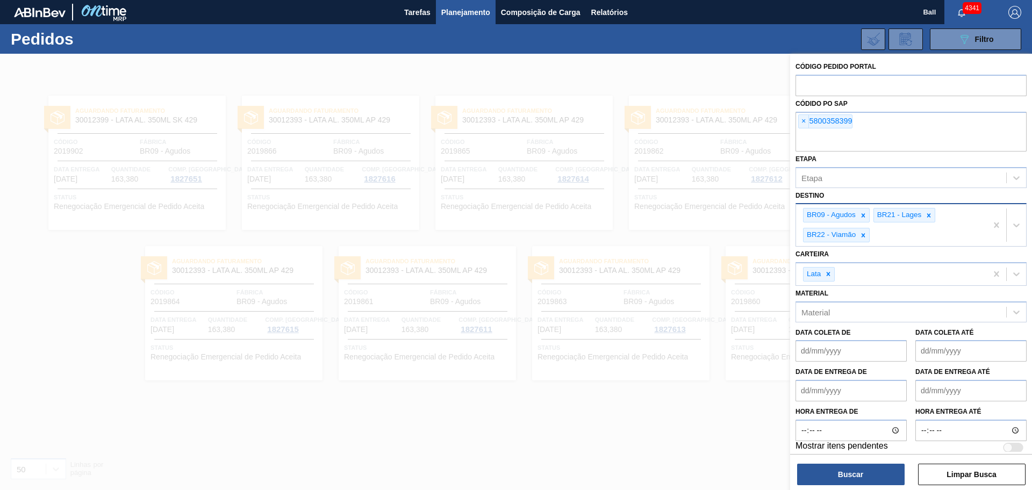
paste input "5800358400"
type input "5800358400"
paste input "5800358402"
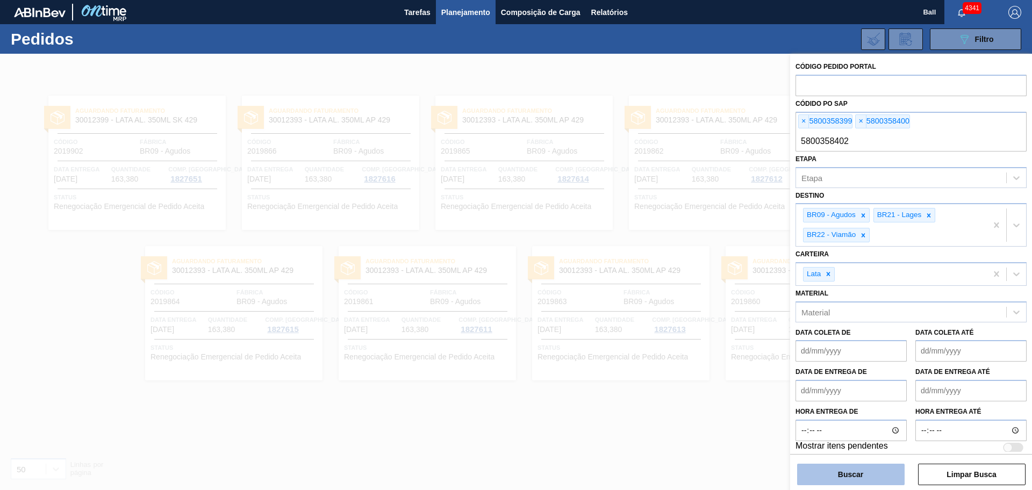
type input "5800358402"
click at [863, 474] on button "Buscar" at bounding box center [850, 474] width 107 height 21
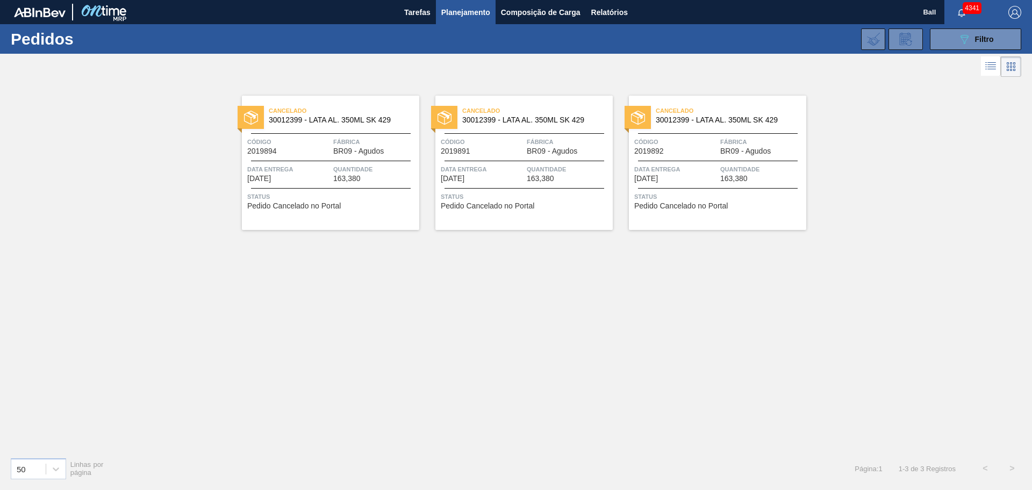
click at [606, 318] on div "Cancelado 30012399 - LATA AL. 350ML SK 429 Código 2019894 Fábrica BR09 - Agudos…" at bounding box center [516, 264] width 1032 height 369
click at [587, 443] on div "Cancelado 30012399 - LATA AL. 350ML SK 429 Código 2019894 Fábrica BR09 - Agudos…" at bounding box center [516, 264] width 1032 height 369
click at [111, 96] on div "Cancelado 30012399 - LATA AL. 350ML SK 429 Código 2019894 Fábrica BR09 - Agudos…" at bounding box center [516, 264] width 1032 height 369
click at [941, 40] on button "089F7B8B-B2A5-4AFE-B5C0-19BA573D28AC Filtro" at bounding box center [975, 38] width 91 height 21
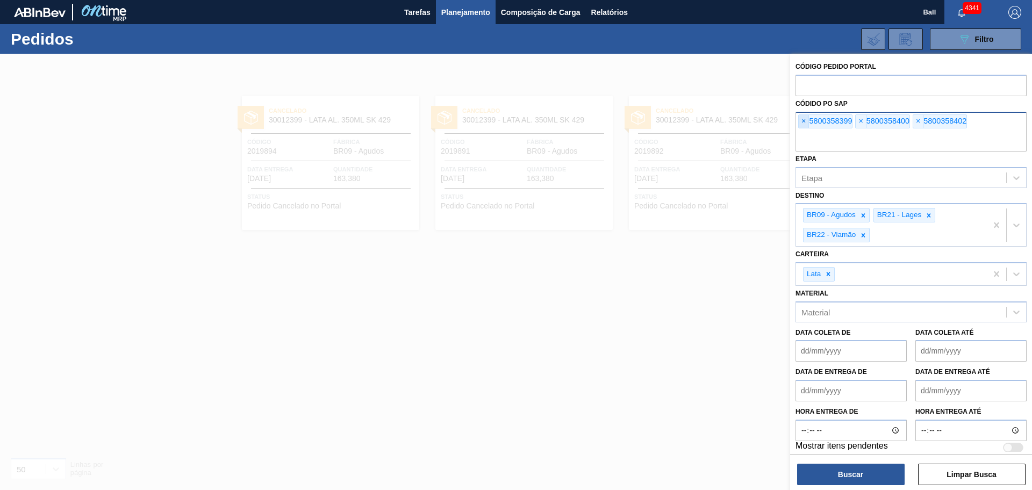
click at [803, 126] on span "×" at bounding box center [803, 121] width 10 height 13
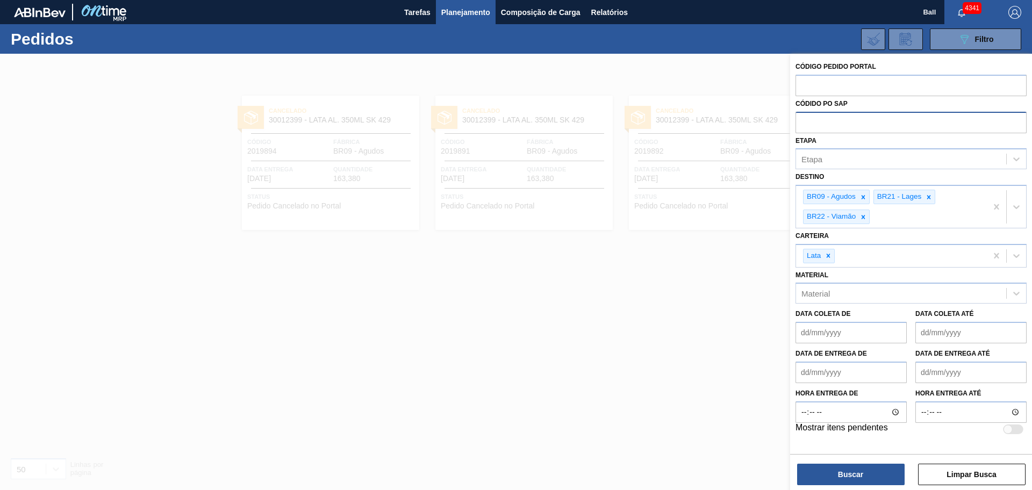
paste input "text"
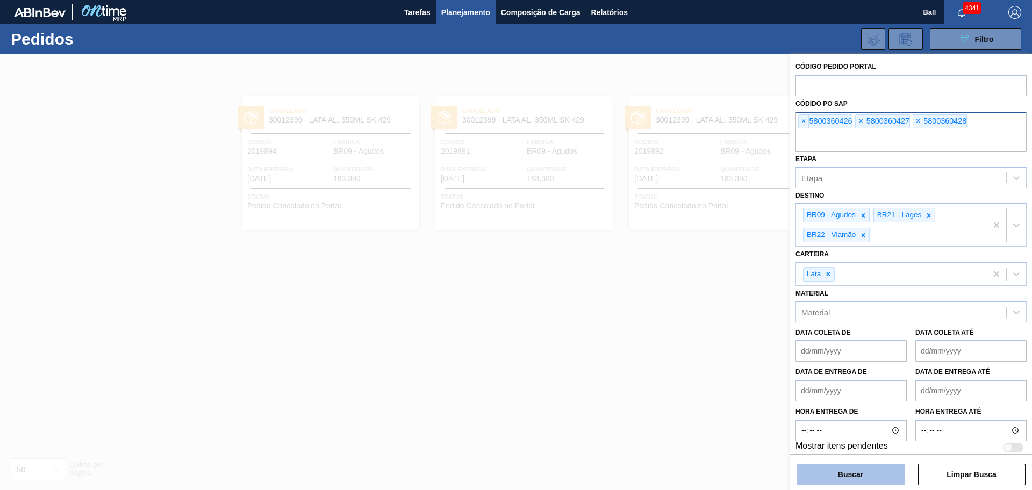
click at [856, 465] on button "Buscar" at bounding box center [850, 474] width 107 height 21
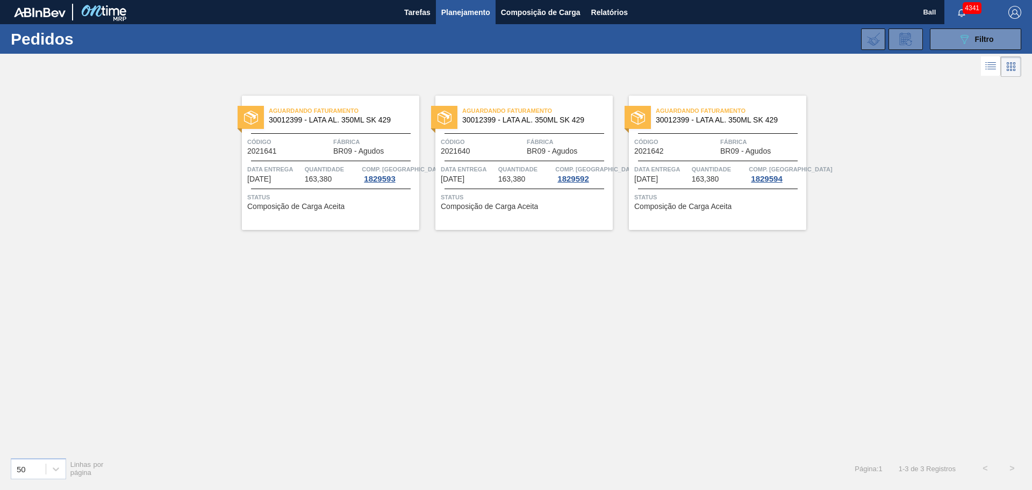
click at [304, 167] on div "Data entrega 31/08/2025 Quantidade 163,380 Comp. Carga 1829593" at bounding box center [330, 173] width 177 height 19
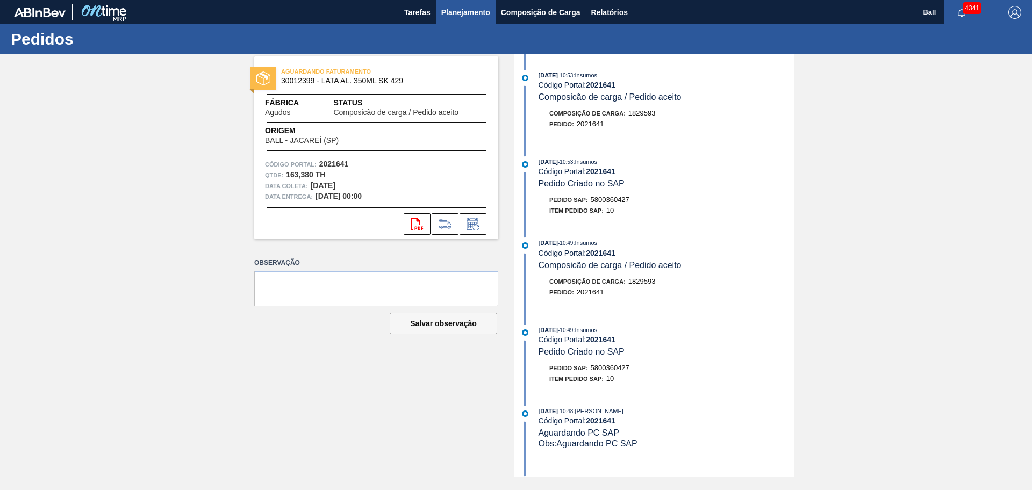
click at [459, 16] on span "Planejamento" at bounding box center [465, 12] width 49 height 13
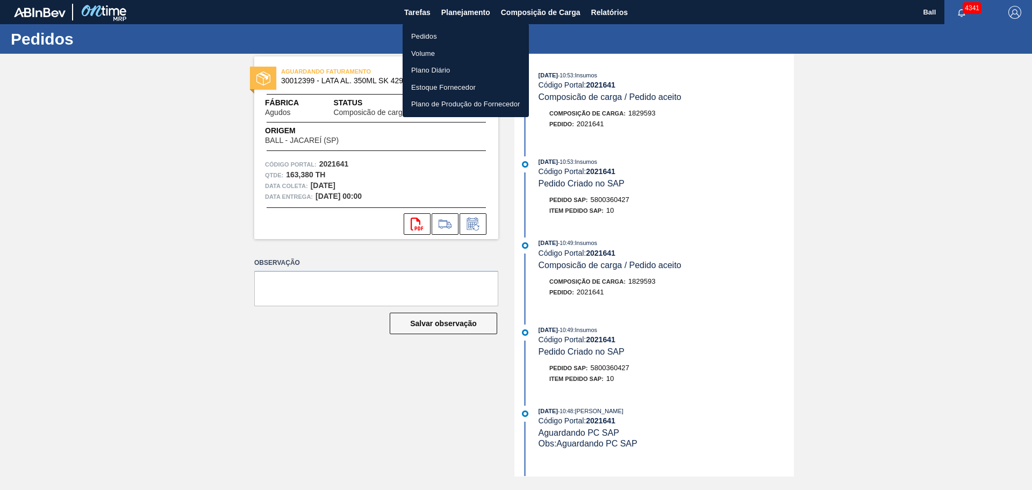
click at [689, 187] on div at bounding box center [516, 245] width 1032 height 490
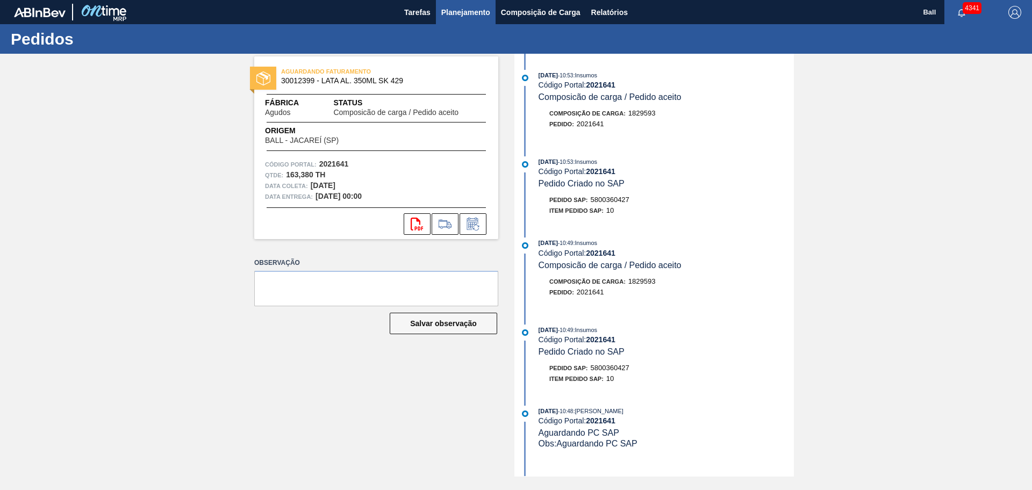
click at [489, 6] on span "Planejamento" at bounding box center [465, 12] width 49 height 13
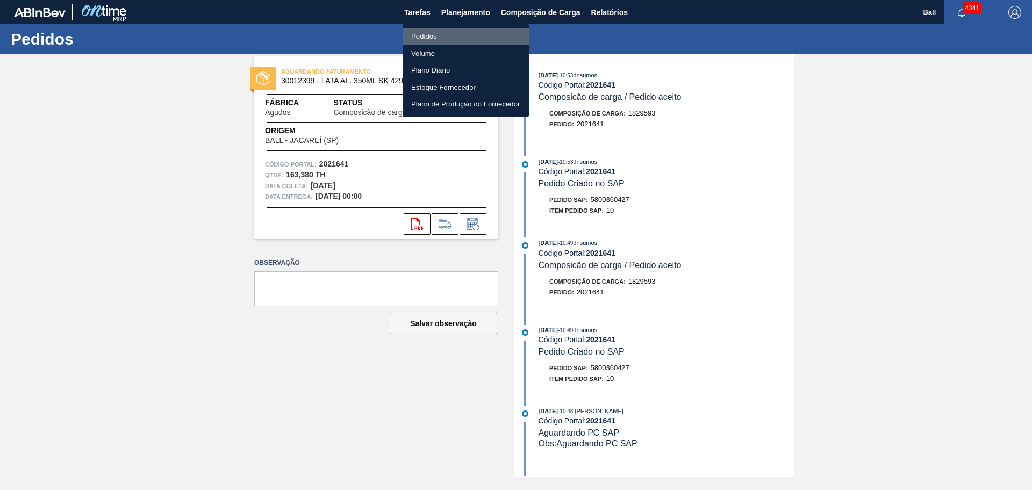
click at [477, 39] on li "Pedidos" at bounding box center [465, 36] width 126 height 17
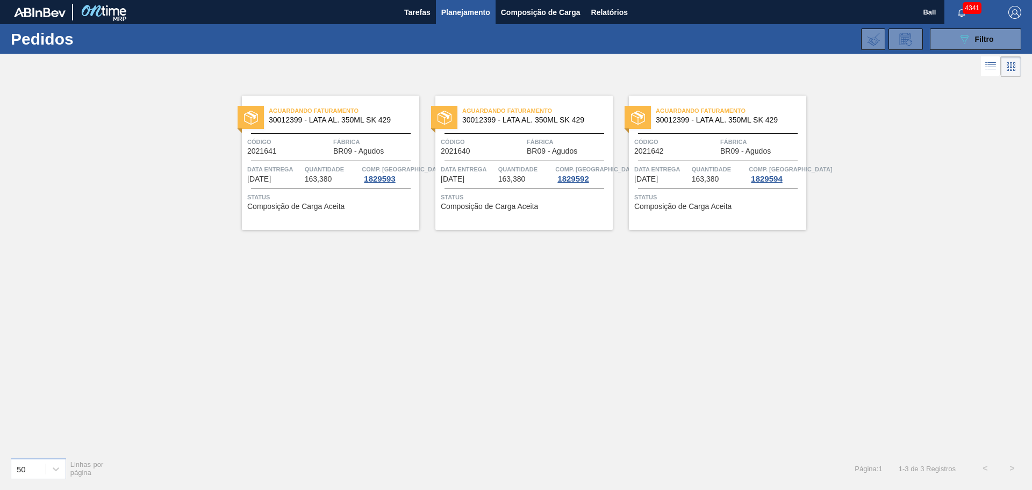
click at [312, 184] on div "Aguardando Faturamento 30012399 - LATA AL. 350ML SK 429 Código 2021641 Fábrica …" at bounding box center [330, 163] width 177 height 134
click at [985, 44] on div "089F7B8B-B2A5-4AFE-B5C0-19BA573D28AC Filtro" at bounding box center [976, 39] width 36 height 13
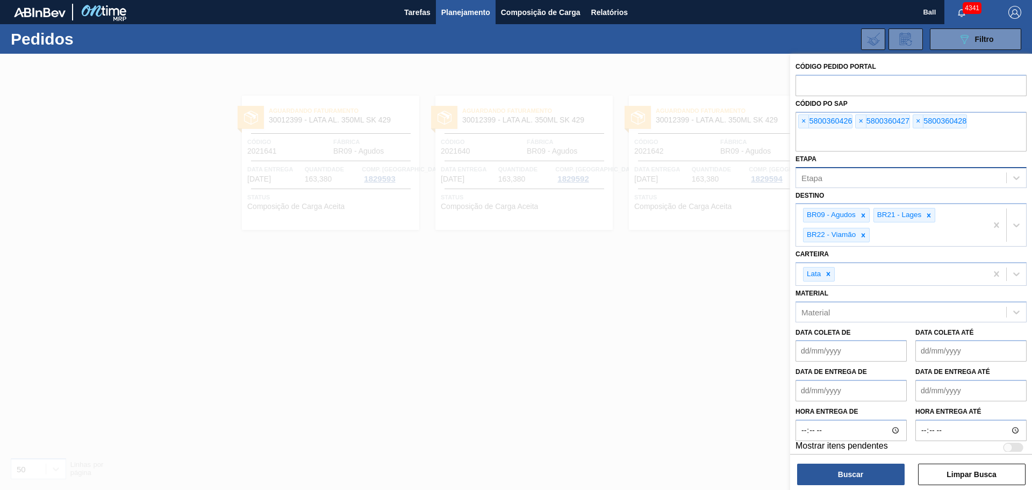
click at [899, 178] on div "Etapa" at bounding box center [901, 178] width 210 height 16
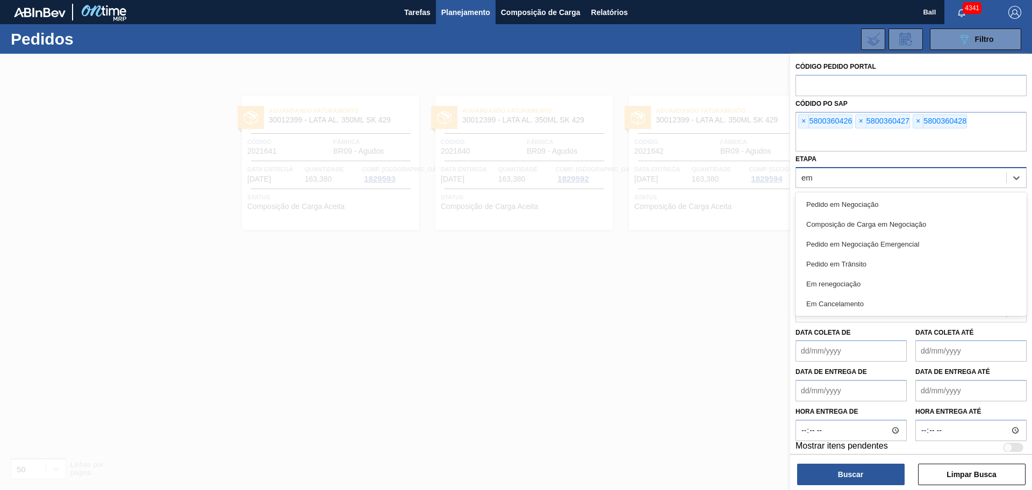
type input "em r"
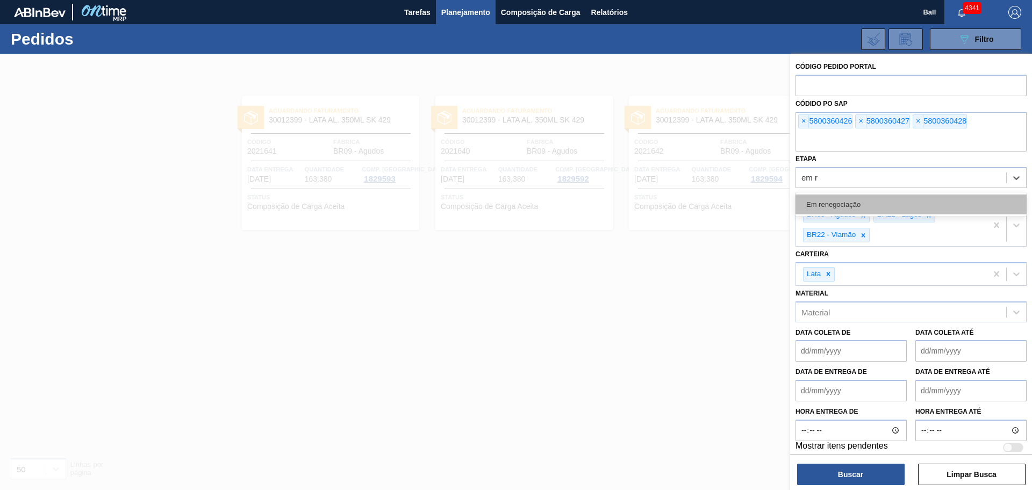
click at [871, 200] on div "Em renegociação" at bounding box center [910, 205] width 231 height 20
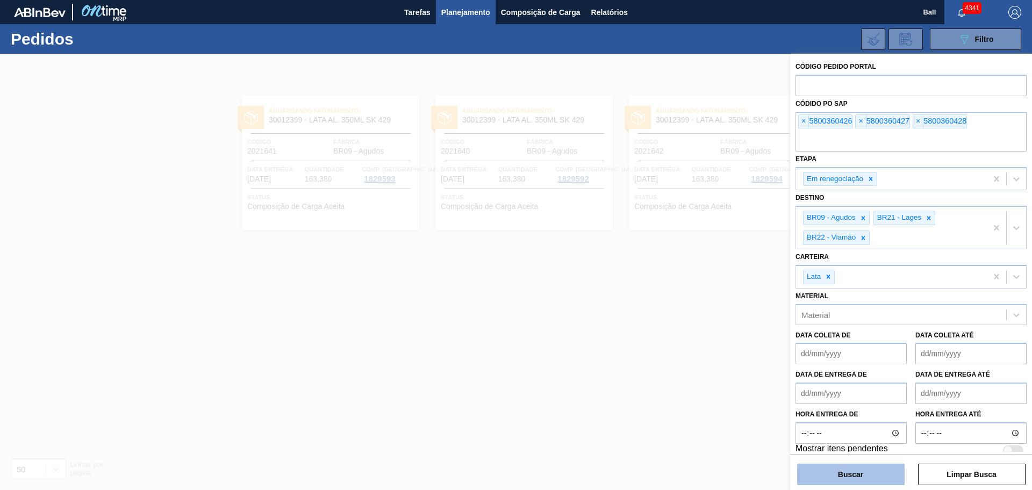
click at [876, 474] on button "Buscar" at bounding box center [850, 474] width 107 height 21
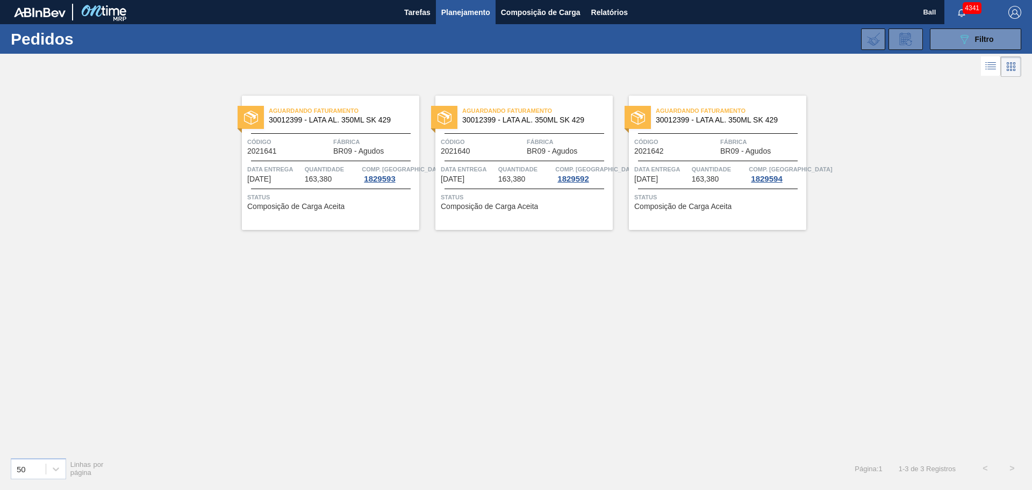
click at [863, 351] on div "Aguardando Faturamento 30012399 - LATA AL. 350ML SK 429 Código 2021641 Fábrica …" at bounding box center [516, 264] width 1032 height 369
